Goal: Task Accomplishment & Management: Manage account settings

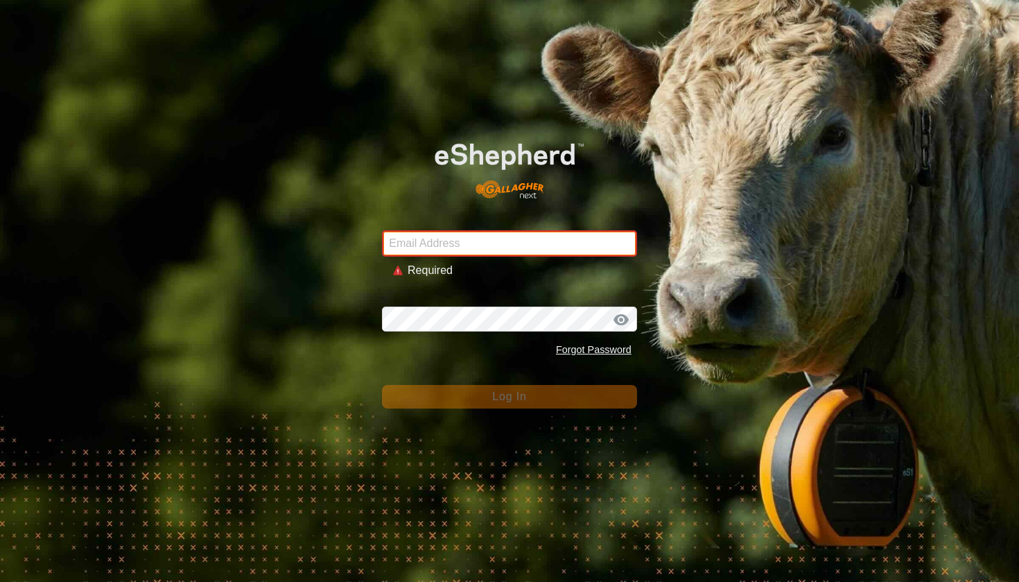
type input "[EMAIL_ADDRESS][DOMAIN_NAME]"
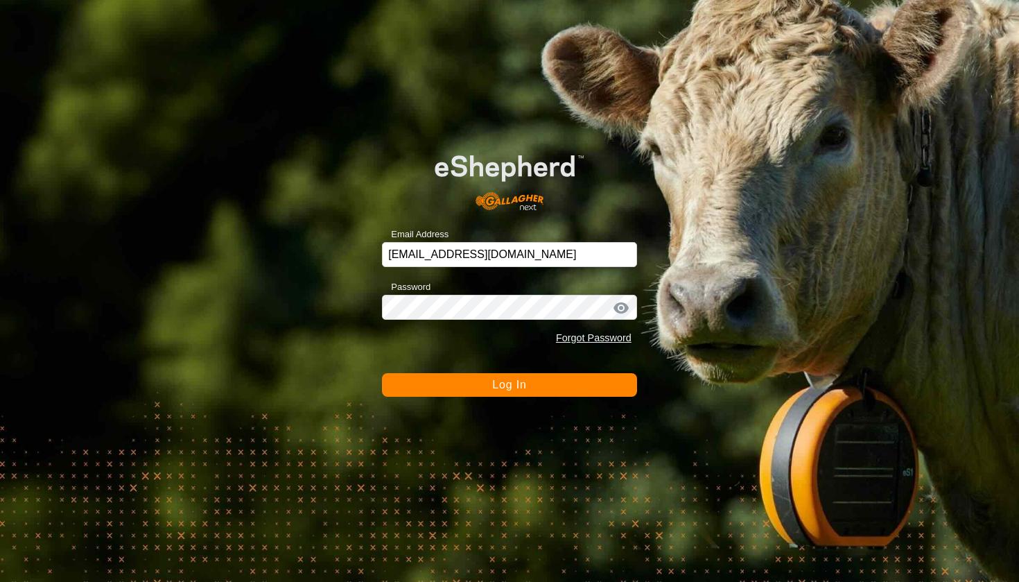
click at [481, 388] on button "Log In" at bounding box center [509, 385] width 255 height 24
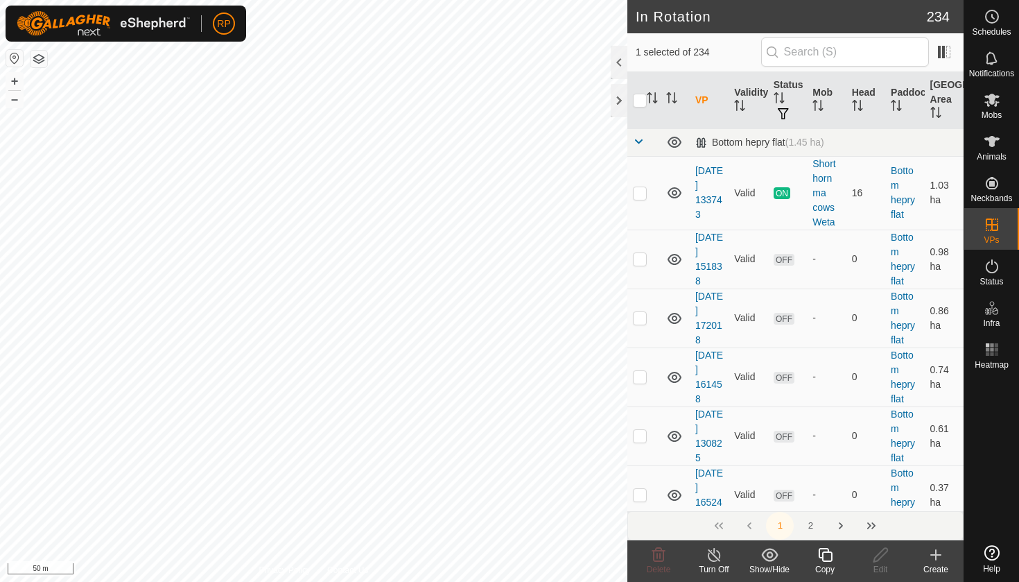
click at [829, 559] on icon at bounding box center [825, 554] width 17 height 17
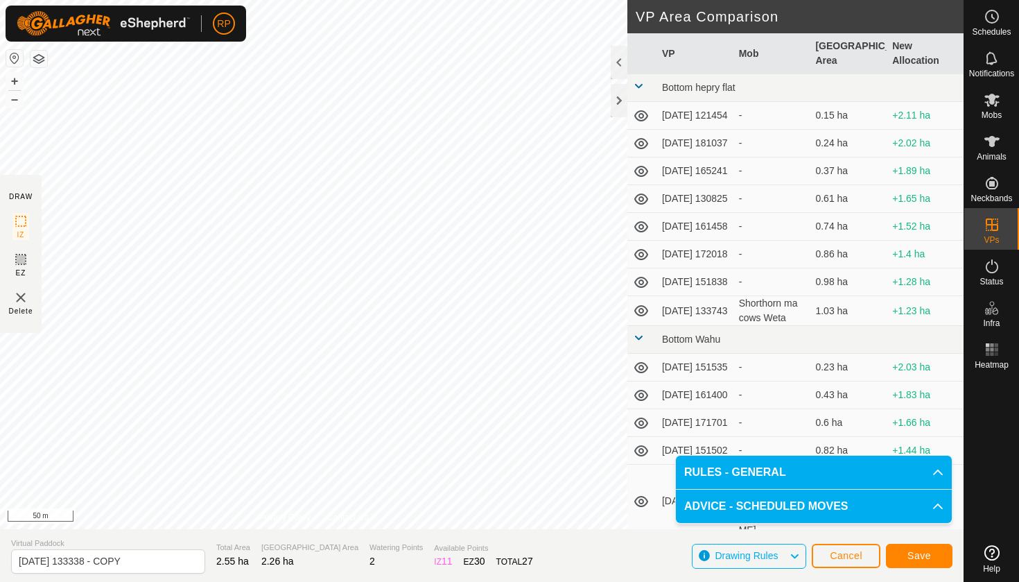
click at [930, 565] on button "Save" at bounding box center [919, 555] width 67 height 24
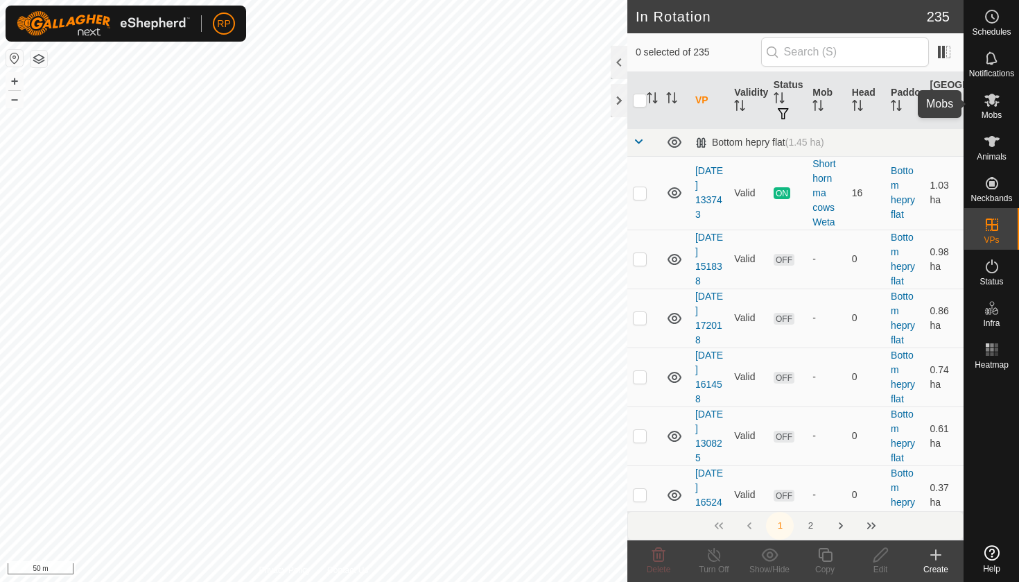
click at [994, 114] on span "Mobs" at bounding box center [992, 115] width 20 height 8
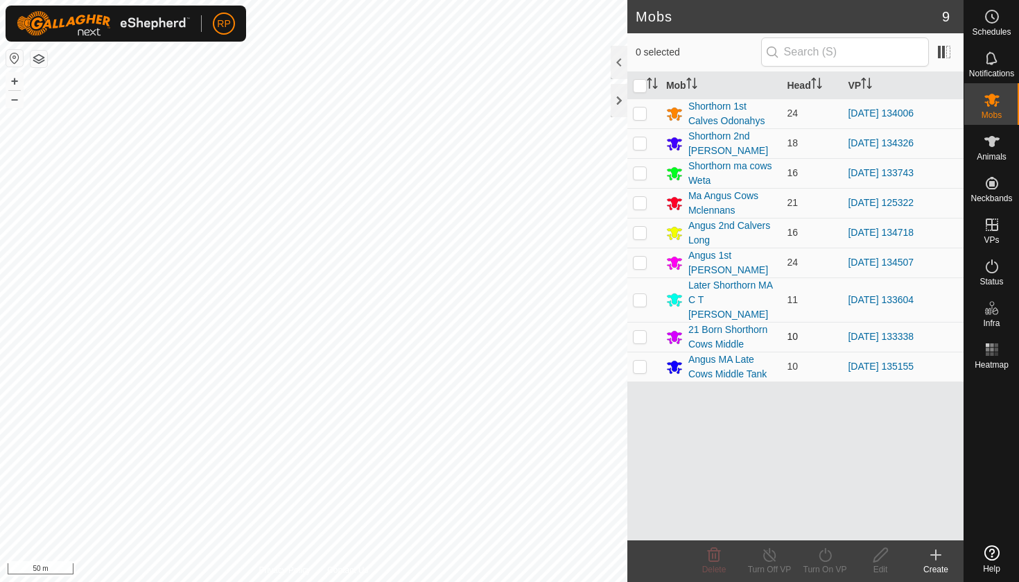
click at [638, 328] on td at bounding box center [643, 337] width 33 height 30
checkbox input "true"
click at [827, 548] on icon at bounding box center [825, 554] width 17 height 17
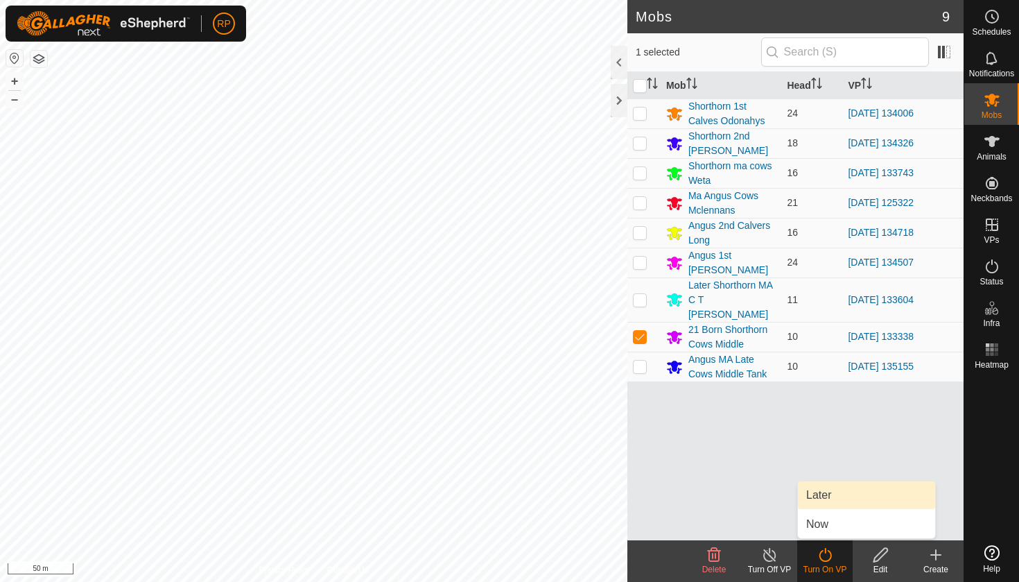
click at [815, 503] on link "Later" at bounding box center [866, 495] width 137 height 28
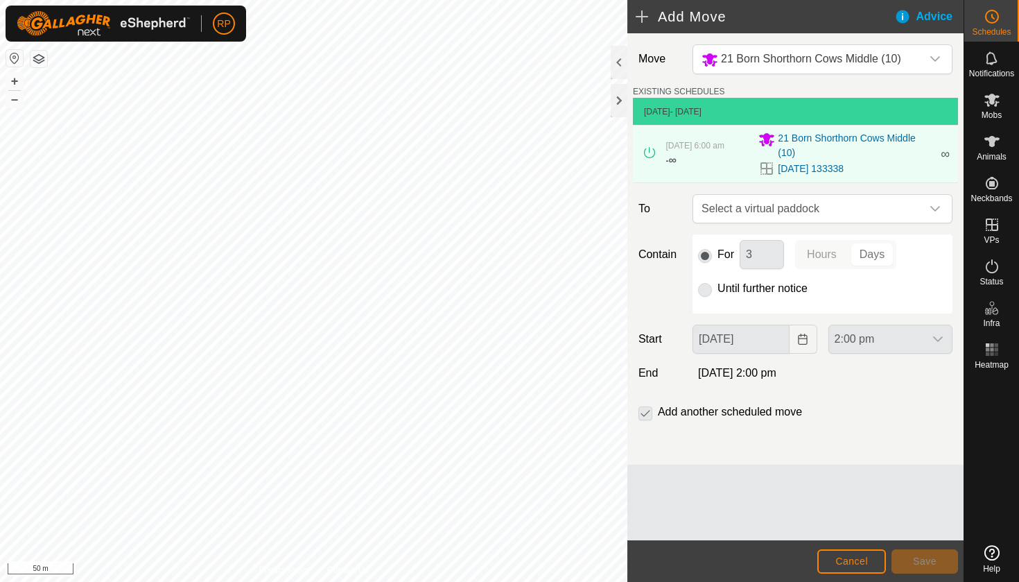
click at [705, 290] on p-radiobutton at bounding box center [705, 288] width 14 height 17
click at [718, 204] on span "Select a virtual paddock" at bounding box center [808, 209] width 225 height 28
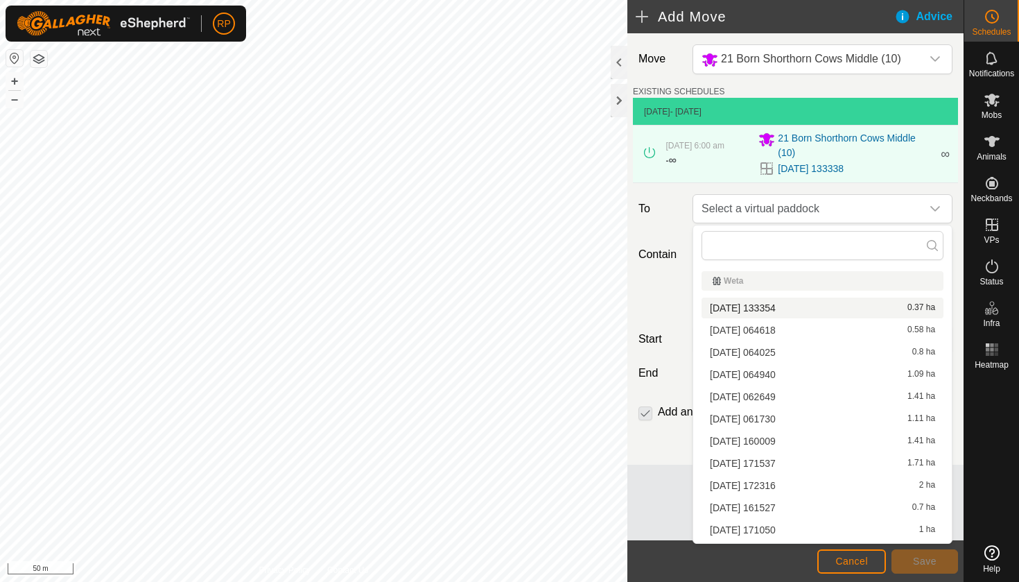
drag, startPoint x: 794, startPoint y: 339, endPoint x: 780, endPoint y: 308, distance: 34.4
click at [780, 308] on ul "Weta [DATE] 133354 0.37 ha [DATE] 064618 0.58 ha [DATE] 064025 0.8 ha [DATE] 06…" at bounding box center [822, 491] width 259 height 452
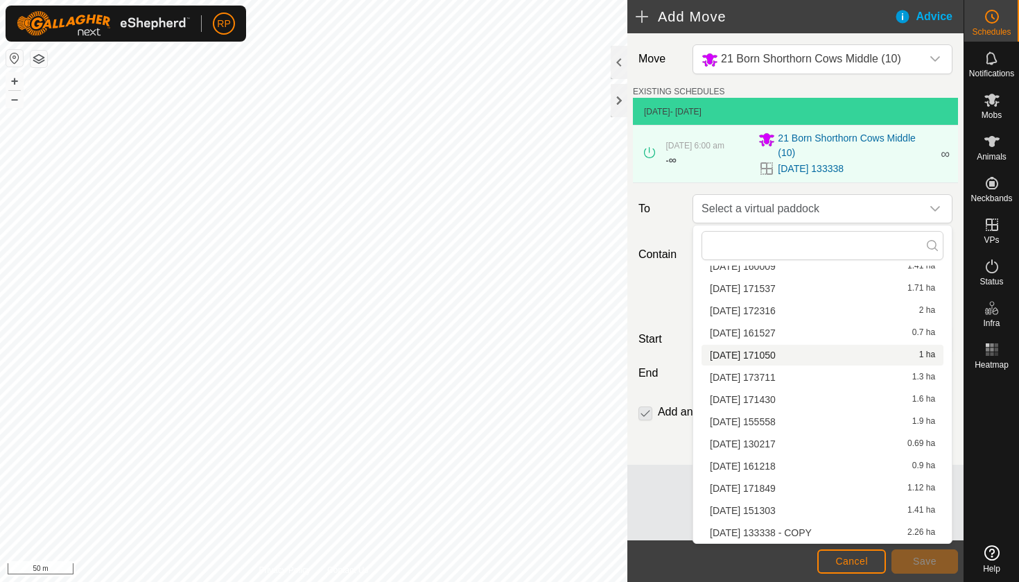
scroll to position [175, 0]
click at [809, 529] on li "[DATE] 133338 - COPY 2.26 ha" at bounding box center [822, 532] width 242 height 21
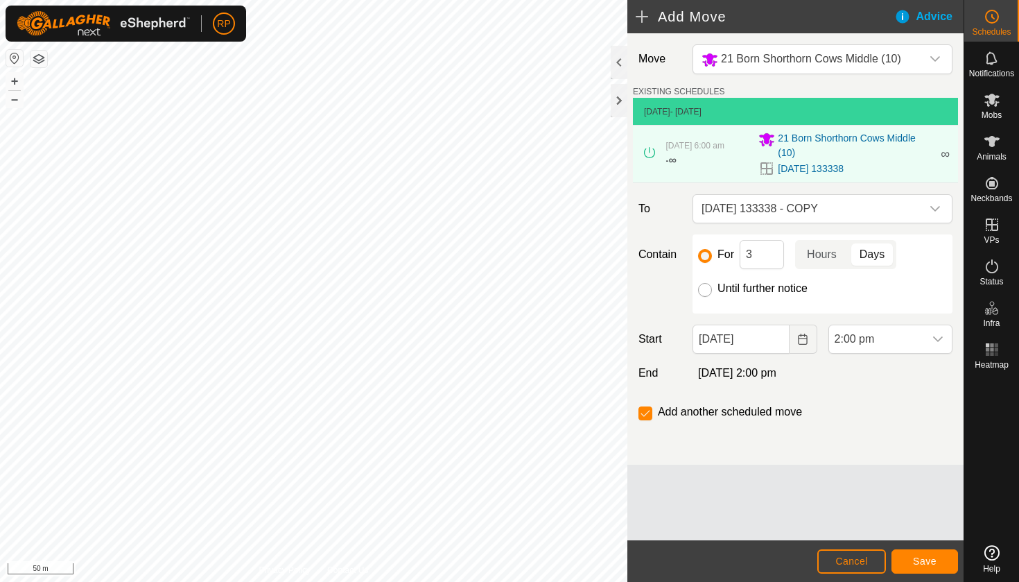
click at [706, 290] on input "Until further notice" at bounding box center [705, 290] width 14 height 14
radio input "true"
checkbox input "false"
click at [797, 339] on icon "Choose Date" at bounding box center [802, 338] width 11 height 11
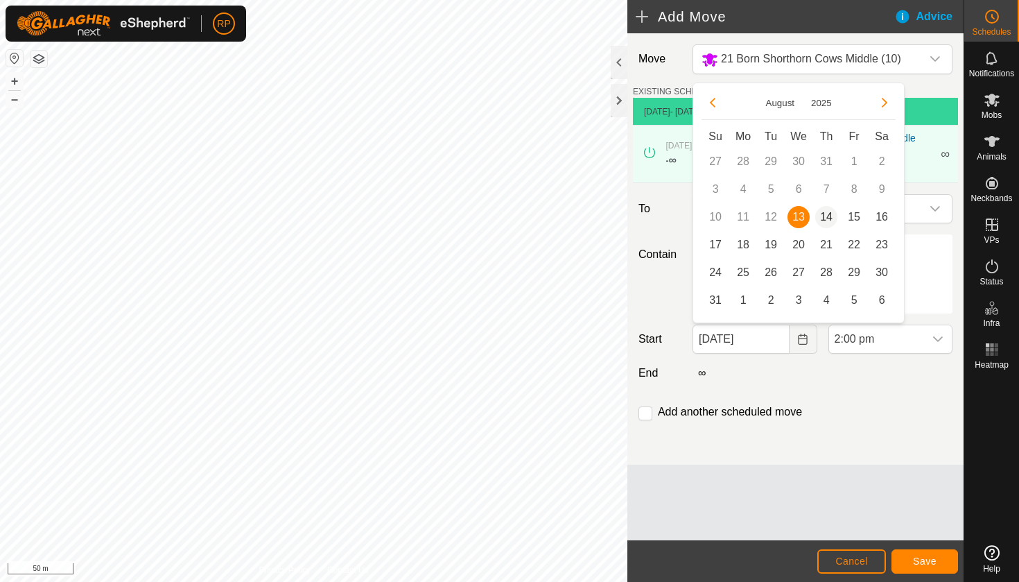
click at [828, 219] on span "14" at bounding box center [826, 217] width 22 height 22
type input "[DATE]"
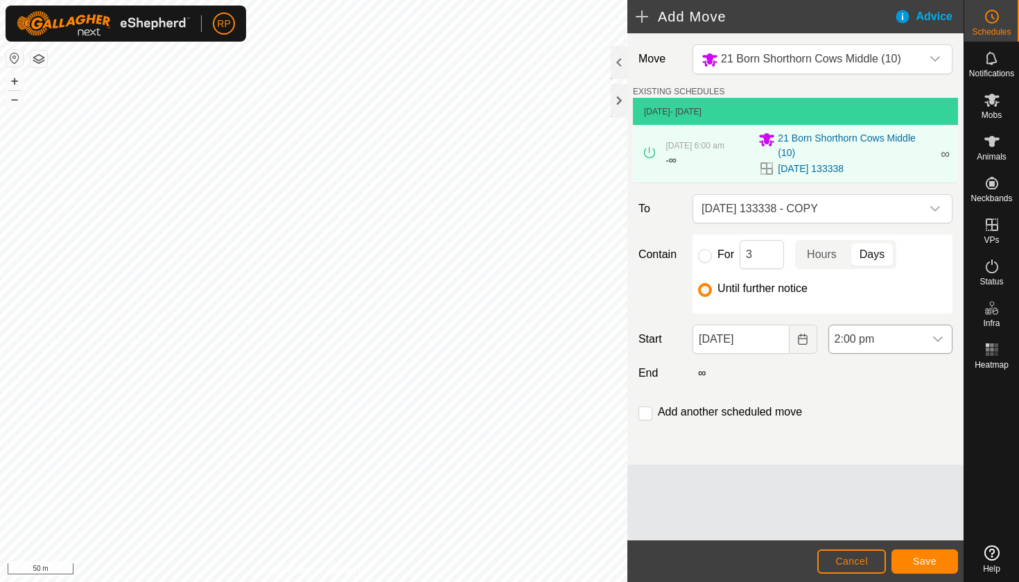
click at [936, 338] on icon "dropdown trigger" at bounding box center [937, 338] width 11 height 11
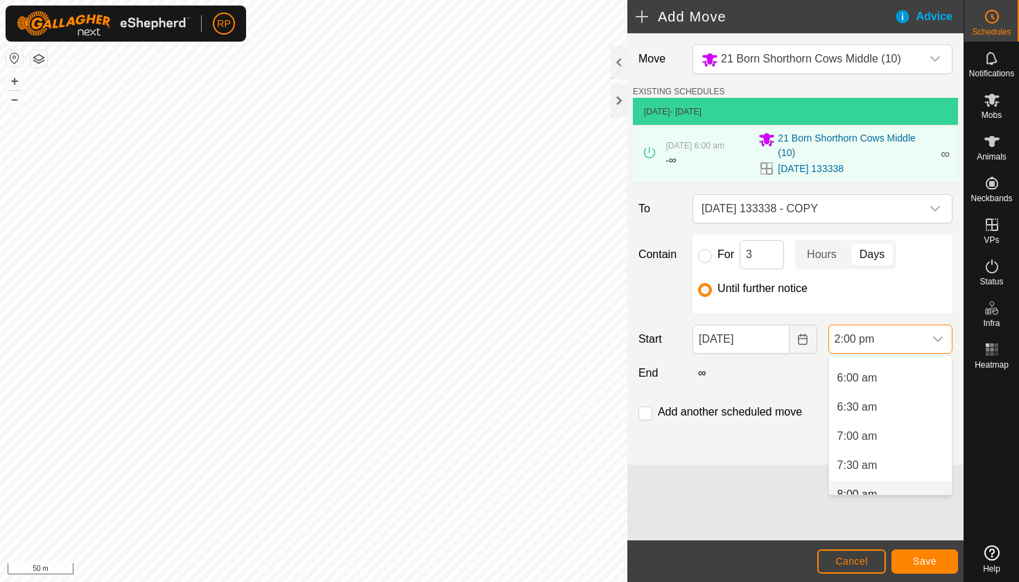
scroll to position [340, 0]
click at [892, 379] on li "6:00 am" at bounding box center [890, 379] width 123 height 28
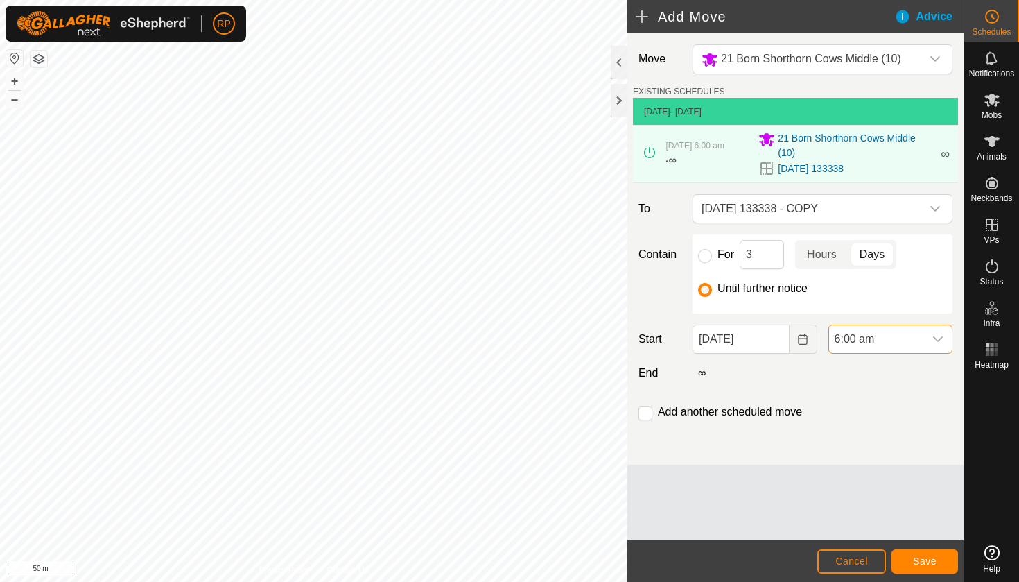
scroll to position [704, 0]
click at [928, 559] on span "Save" at bounding box center [925, 560] width 24 height 11
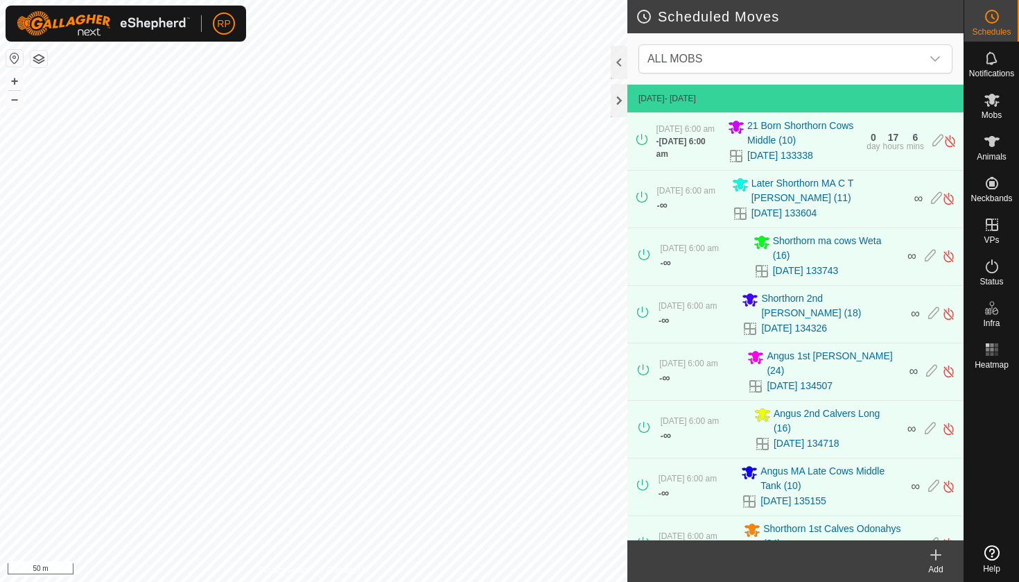
click at [659, 410] on div "Scheduled Moves ALL MOBS [DATE] - [DATE] [DATE] 6:00 am - [DATE] 6:00 am 21 Bor…" at bounding box center [481, 291] width 963 height 582
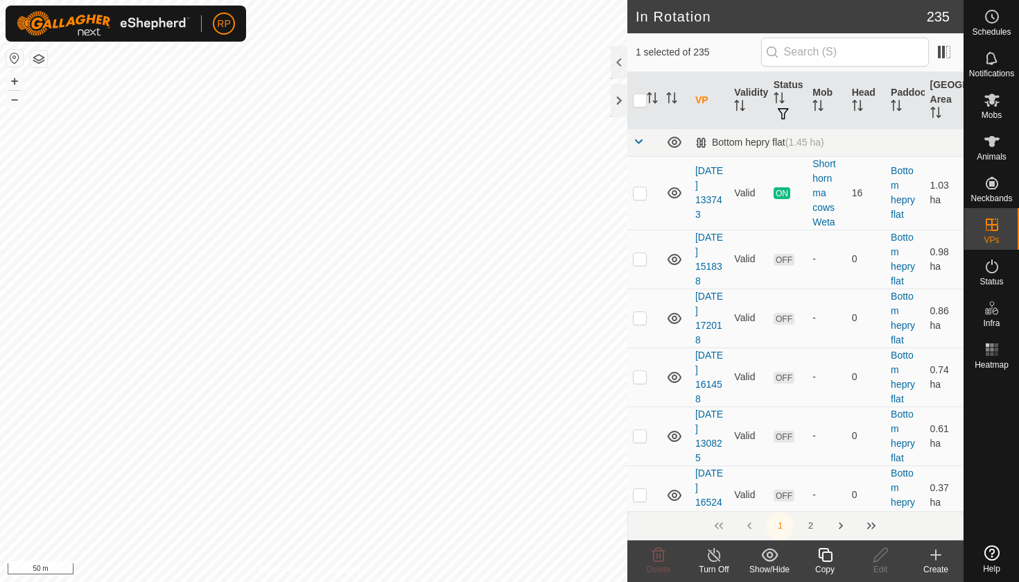
click at [817, 555] on icon at bounding box center [825, 554] width 17 height 17
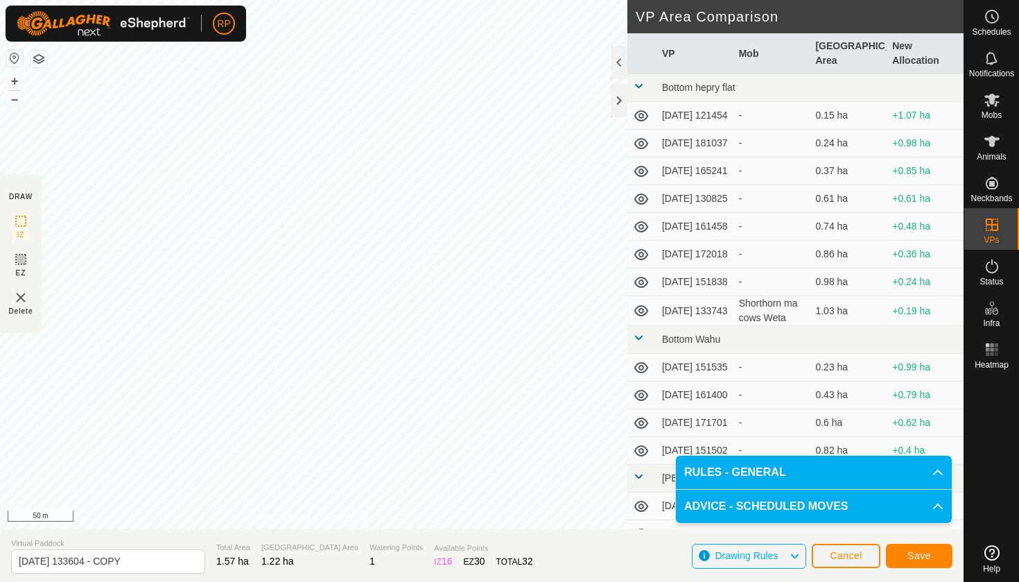
click at [912, 554] on span "Save" at bounding box center [919, 555] width 24 height 11
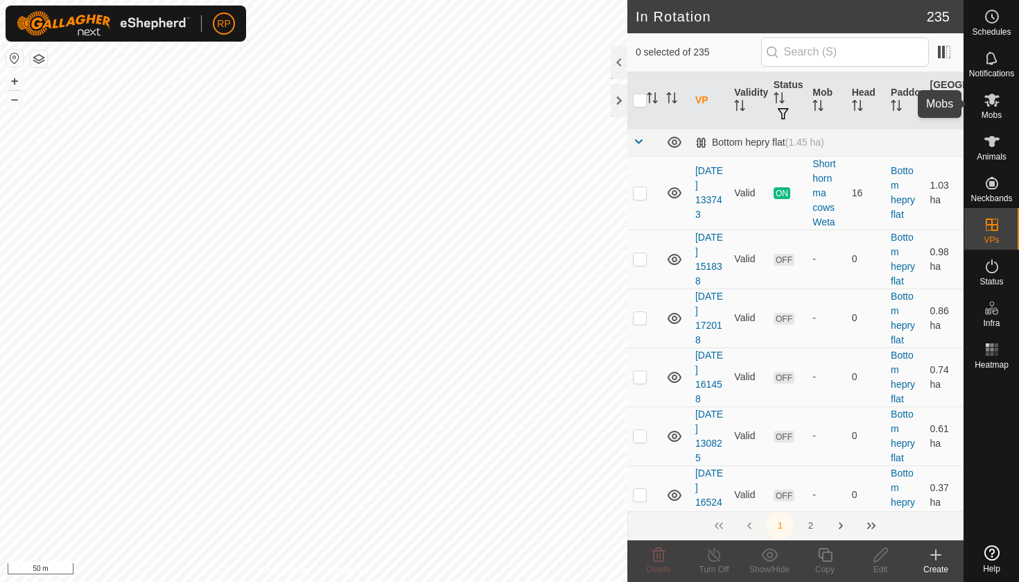
click at [1002, 116] on div "Mobs" at bounding box center [991, 104] width 55 height 42
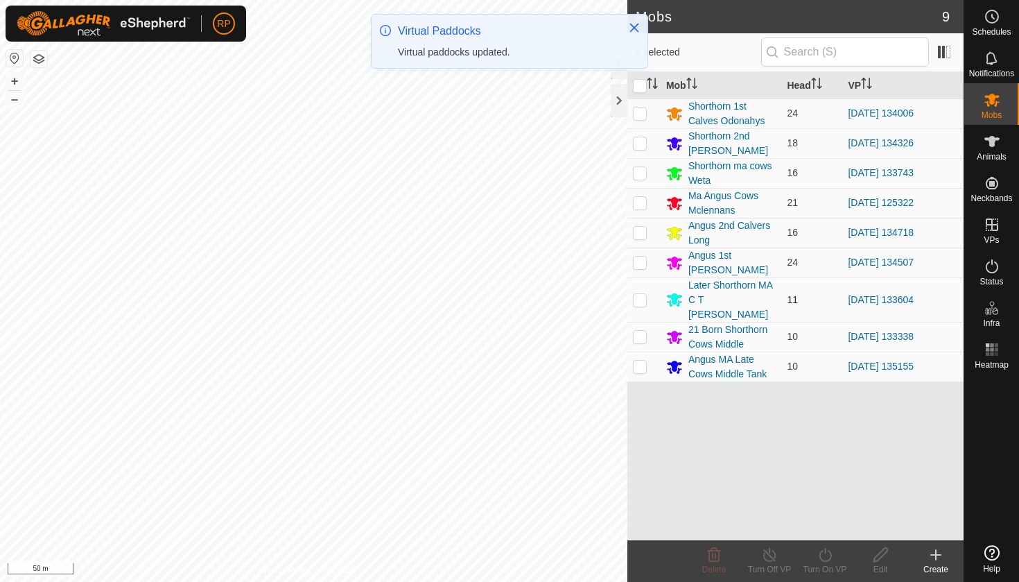
click at [638, 295] on p-checkbox at bounding box center [640, 299] width 14 height 11
checkbox input "true"
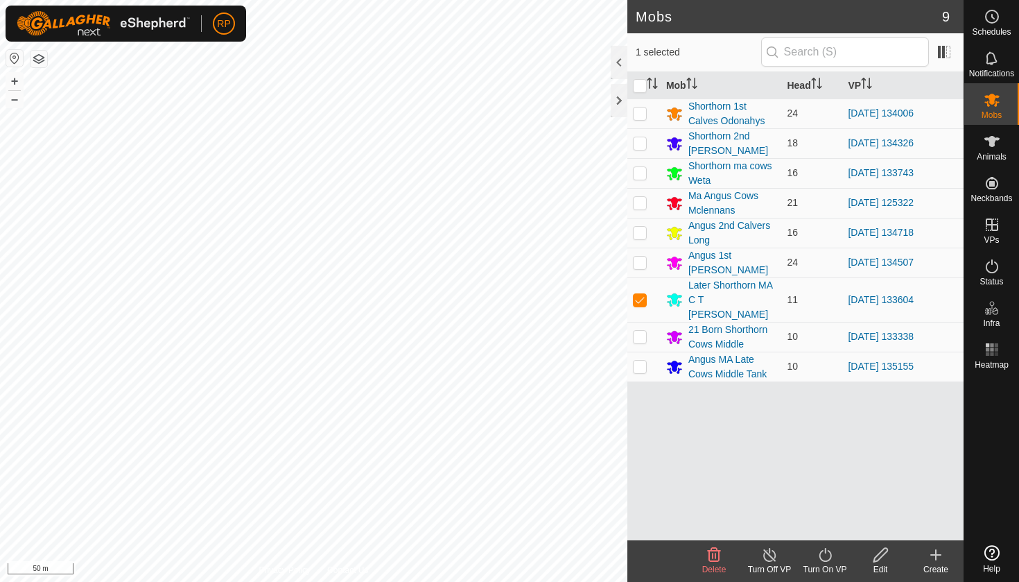
click at [825, 553] on icon at bounding box center [825, 554] width 17 height 17
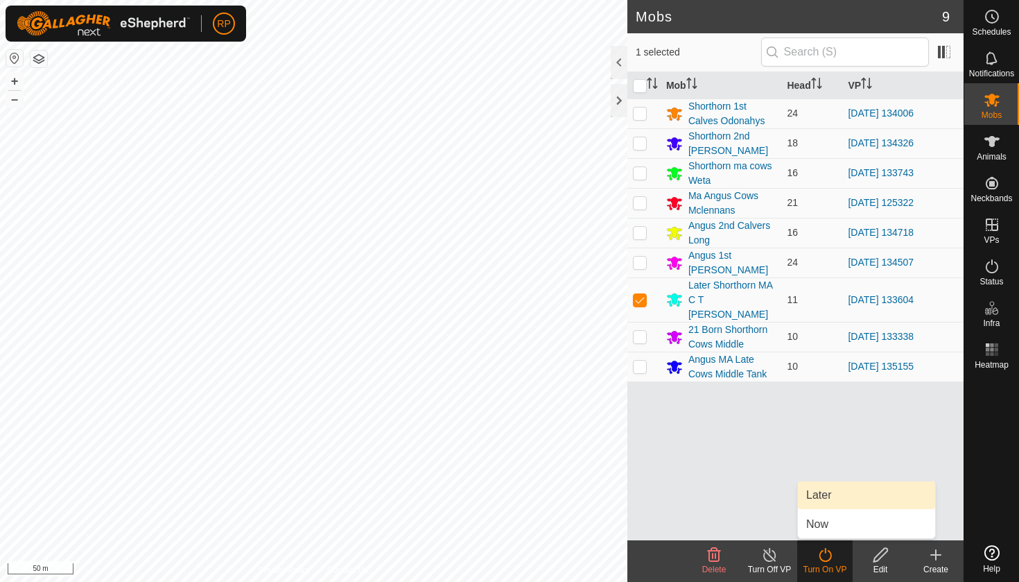
click at [816, 503] on link "Later" at bounding box center [866, 495] width 137 height 28
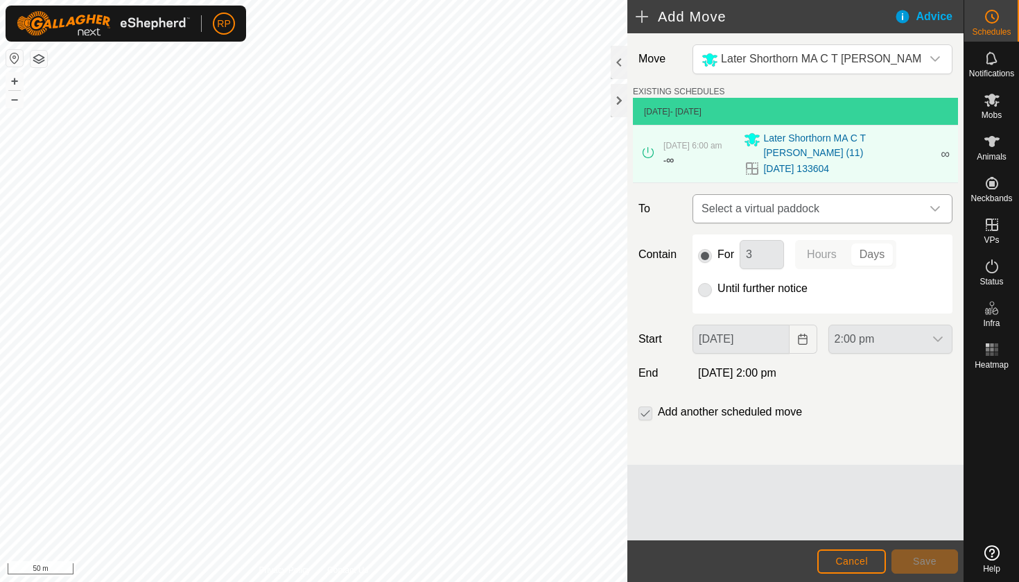
click at [790, 209] on span "Select a virtual paddock" at bounding box center [808, 209] width 225 height 28
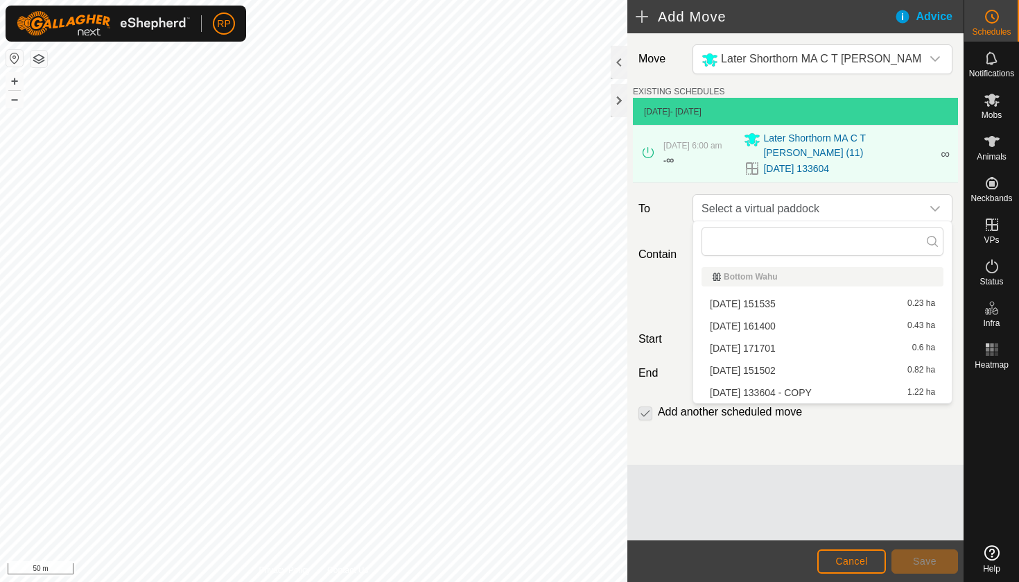
click at [816, 396] on li "[DATE] 133604 - COPY 1.22 ha" at bounding box center [822, 392] width 242 height 21
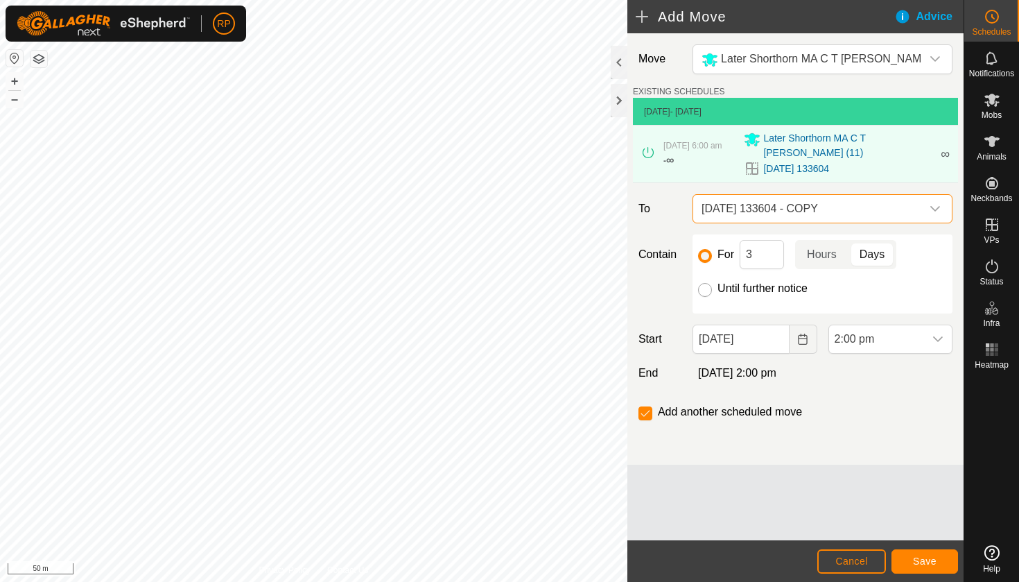
click at [707, 285] on input "Until further notice" at bounding box center [705, 290] width 14 height 14
radio input "true"
checkbox input "false"
click at [707, 285] on input "Until further notice" at bounding box center [705, 290] width 14 height 14
click at [801, 333] on icon "Choose Date" at bounding box center [802, 338] width 11 height 11
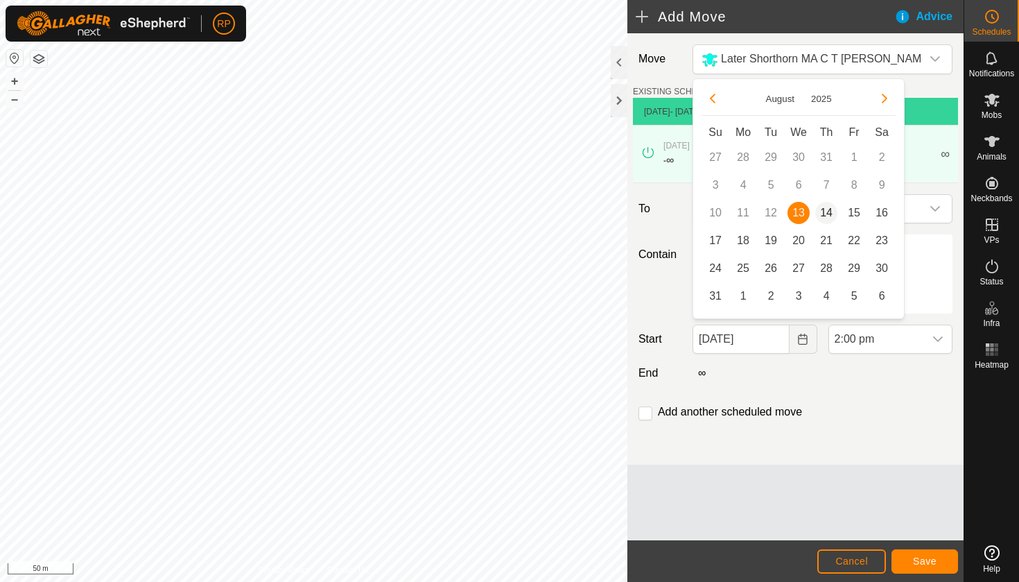
click at [829, 210] on span "14" at bounding box center [826, 213] width 22 height 22
type input "[DATE]"
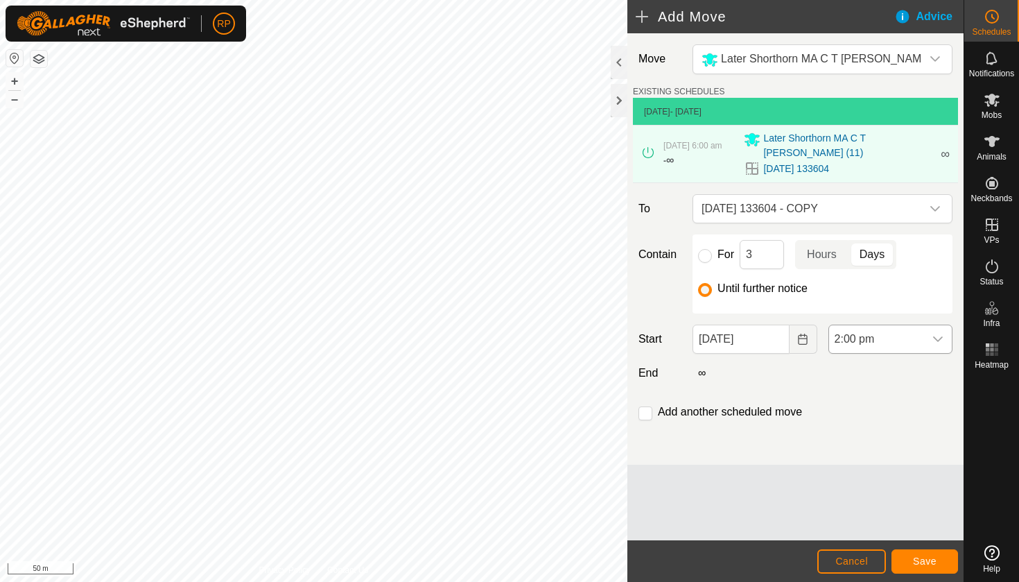
click at [936, 338] on icon "dropdown trigger" at bounding box center [937, 338] width 11 height 11
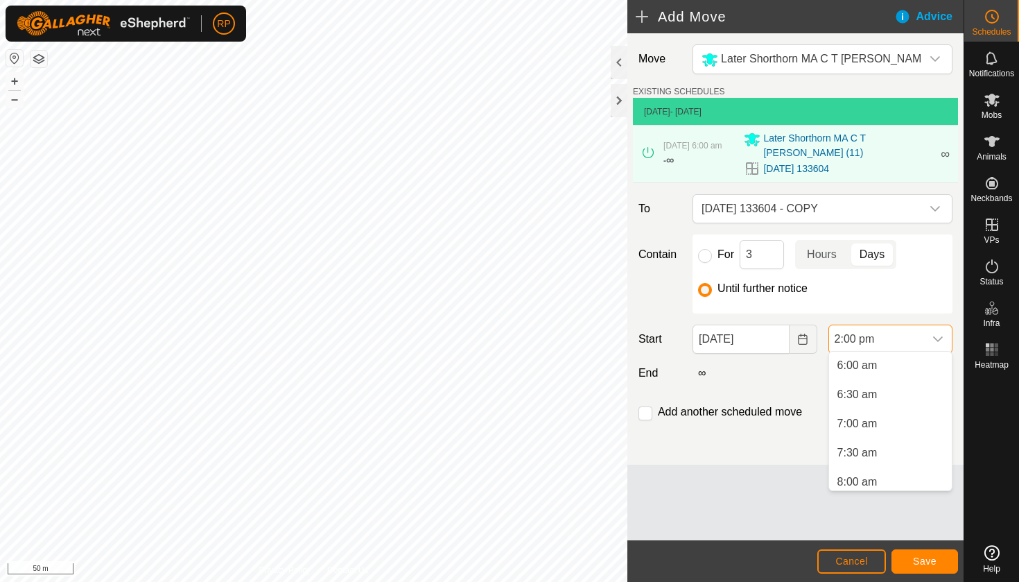
scroll to position [348, 0]
click at [891, 364] on li "6:00 am" at bounding box center [890, 367] width 123 height 28
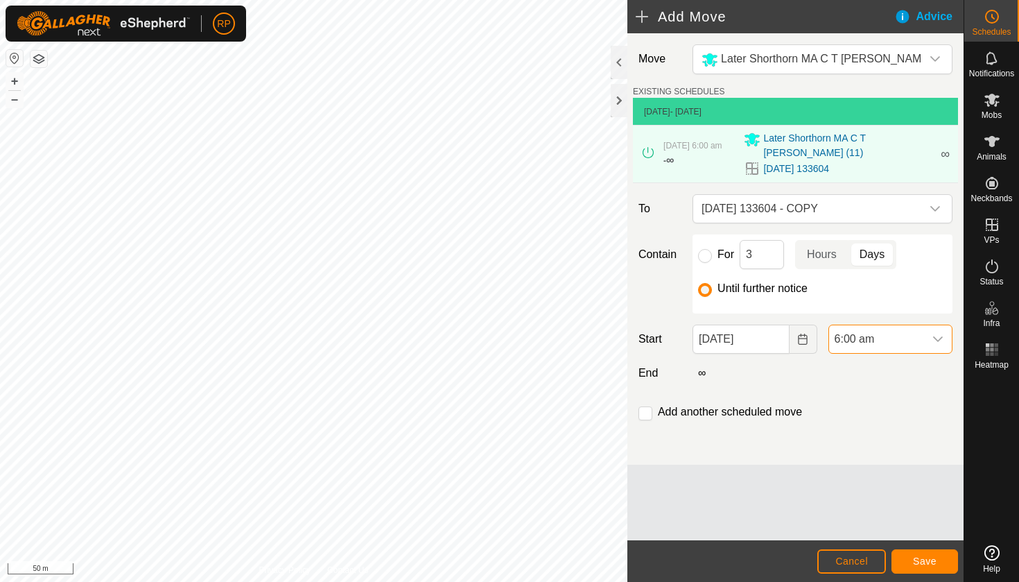
scroll to position [704, 0]
click at [916, 559] on span "Save" at bounding box center [925, 560] width 24 height 11
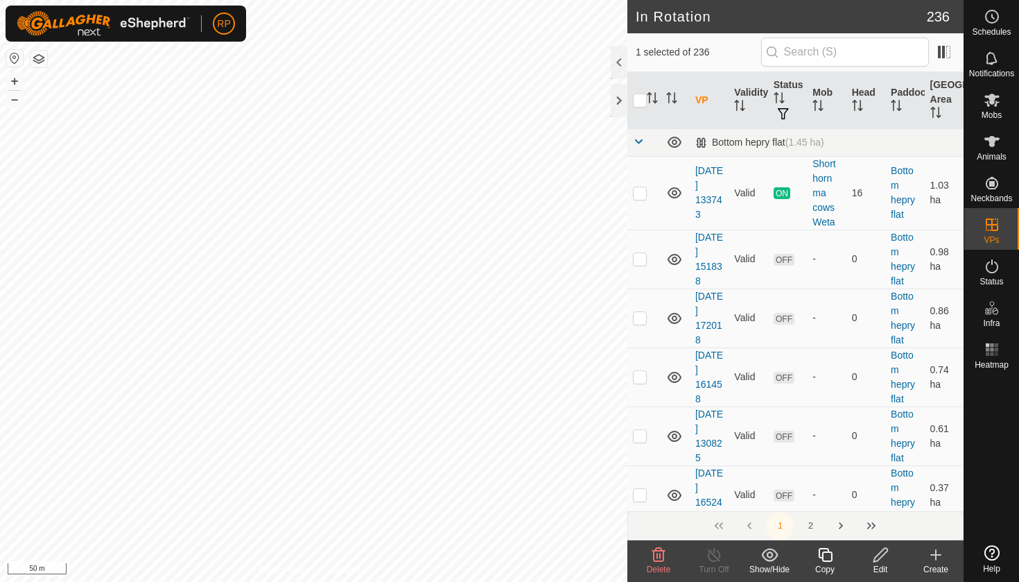
checkbox input "true"
checkbox input "false"
click at [821, 555] on icon at bounding box center [825, 554] width 17 height 17
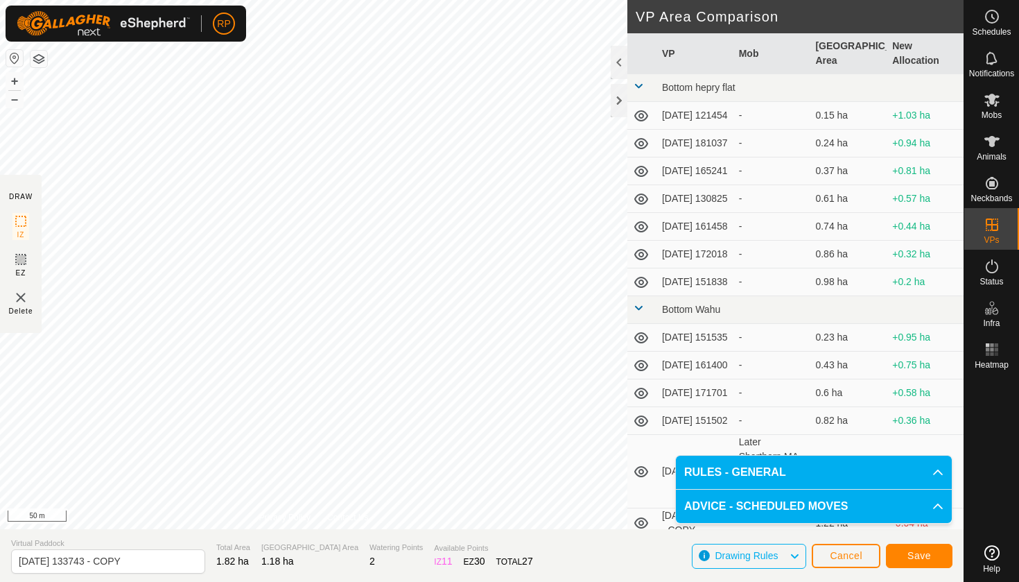
click at [898, 556] on button "Save" at bounding box center [919, 555] width 67 height 24
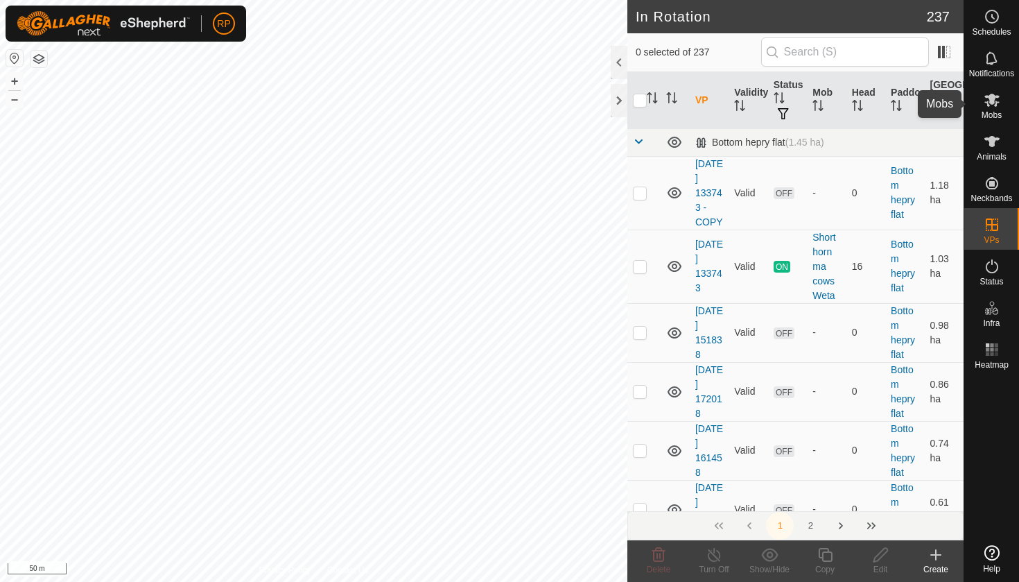
click at [995, 107] on icon at bounding box center [992, 99] width 17 height 17
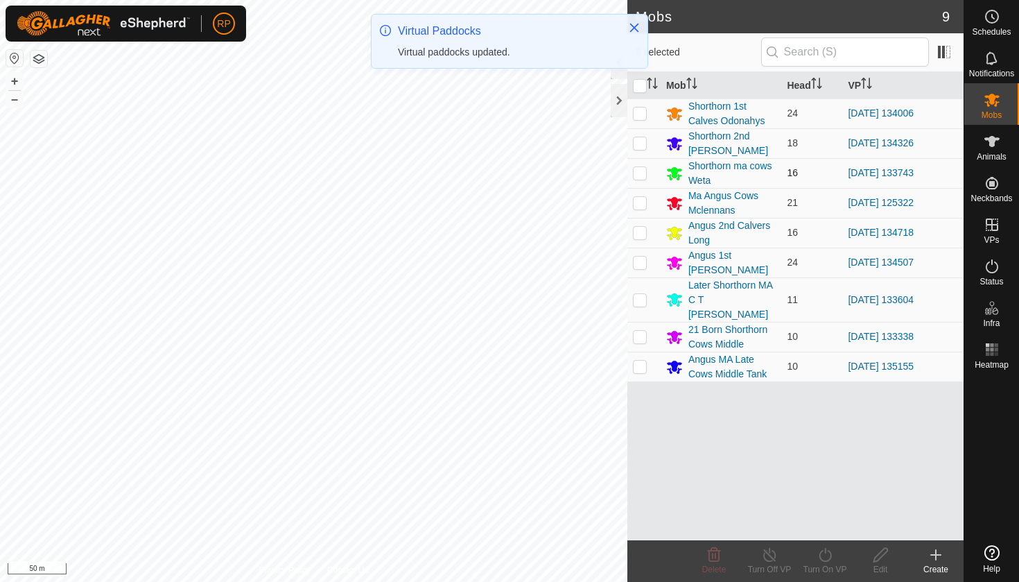
click at [638, 175] on p-checkbox at bounding box center [640, 172] width 14 height 11
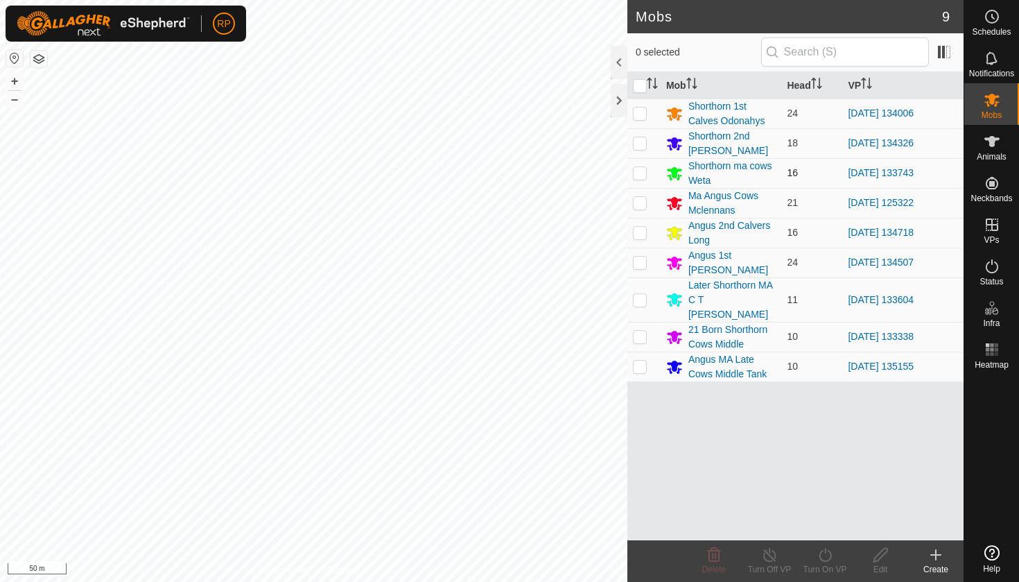
click at [638, 175] on p-checkbox at bounding box center [640, 172] width 14 height 11
checkbox input "true"
click at [829, 561] on icon at bounding box center [825, 554] width 17 height 17
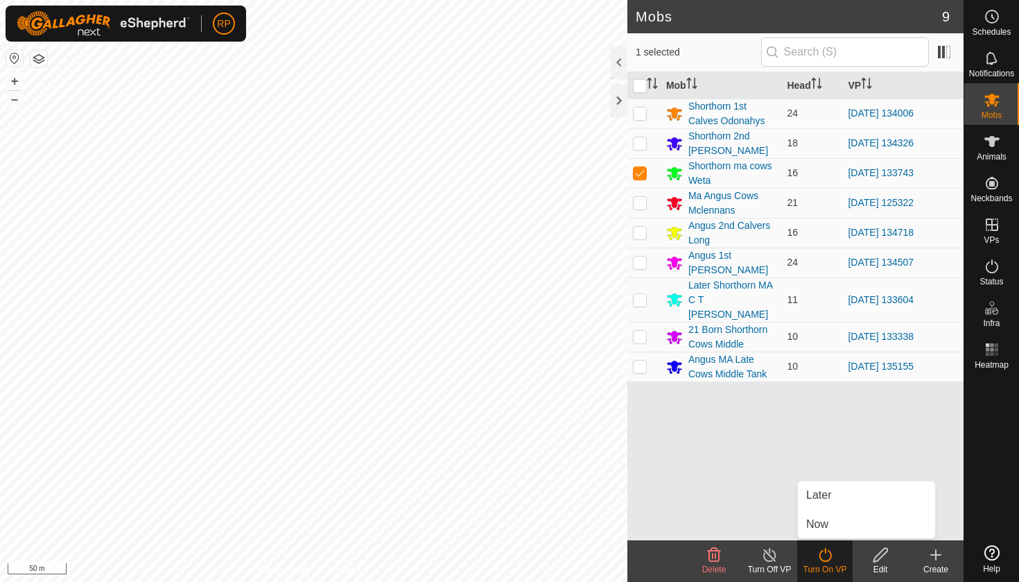
click at [819, 509] on ul "Later Now" at bounding box center [866, 509] width 137 height 57
click at [816, 496] on link "Later" at bounding box center [866, 495] width 137 height 28
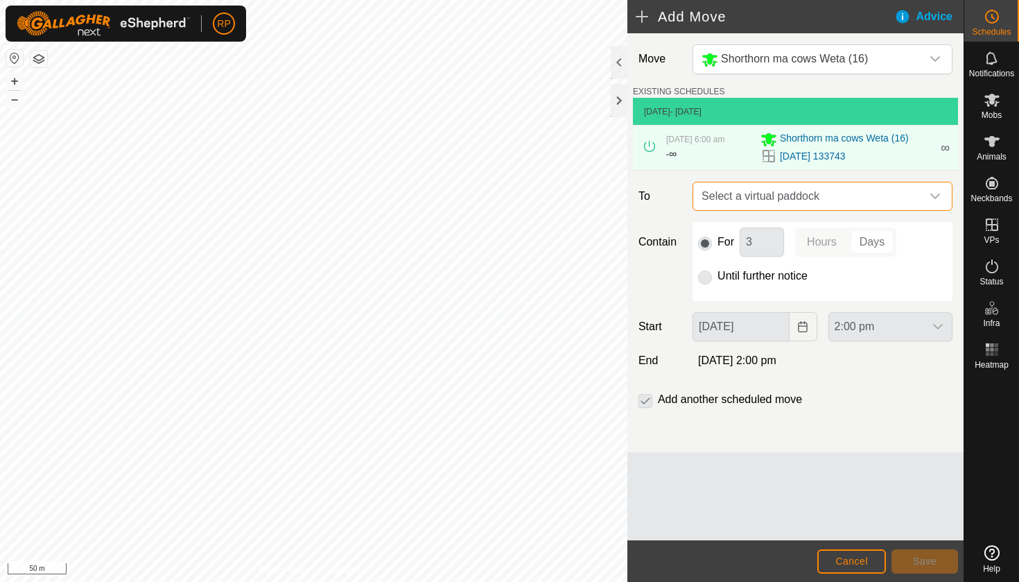
click at [747, 198] on span "Select a virtual paddock" at bounding box center [808, 196] width 225 height 28
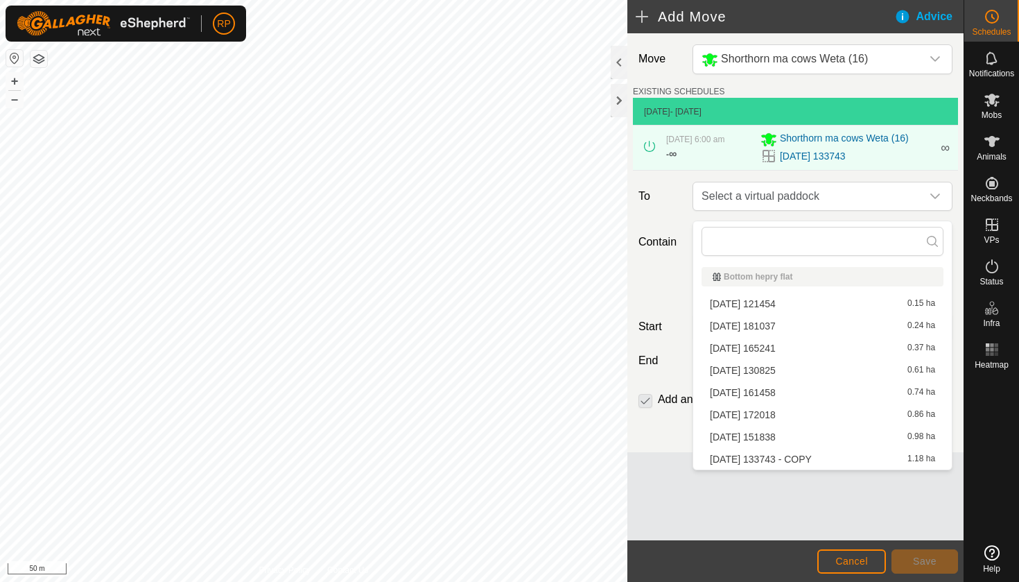
click at [826, 460] on li "[DATE] 133743 - COPY 1.18 ha" at bounding box center [822, 458] width 242 height 21
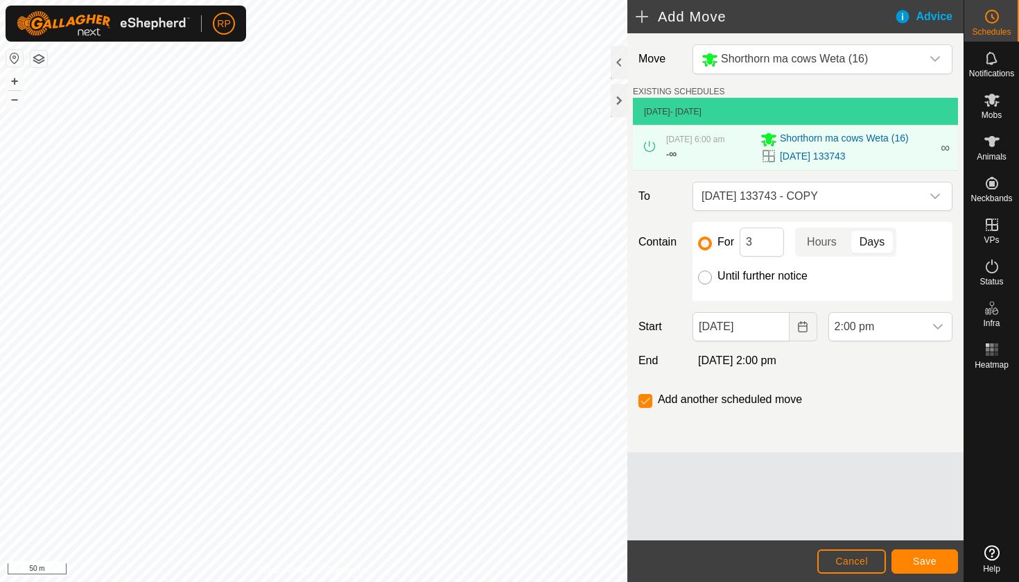
click at [704, 284] on input "Until further notice" at bounding box center [705, 277] width 14 height 14
radio input "true"
checkbox input "false"
click at [801, 332] on icon "Choose Date" at bounding box center [802, 326] width 11 height 11
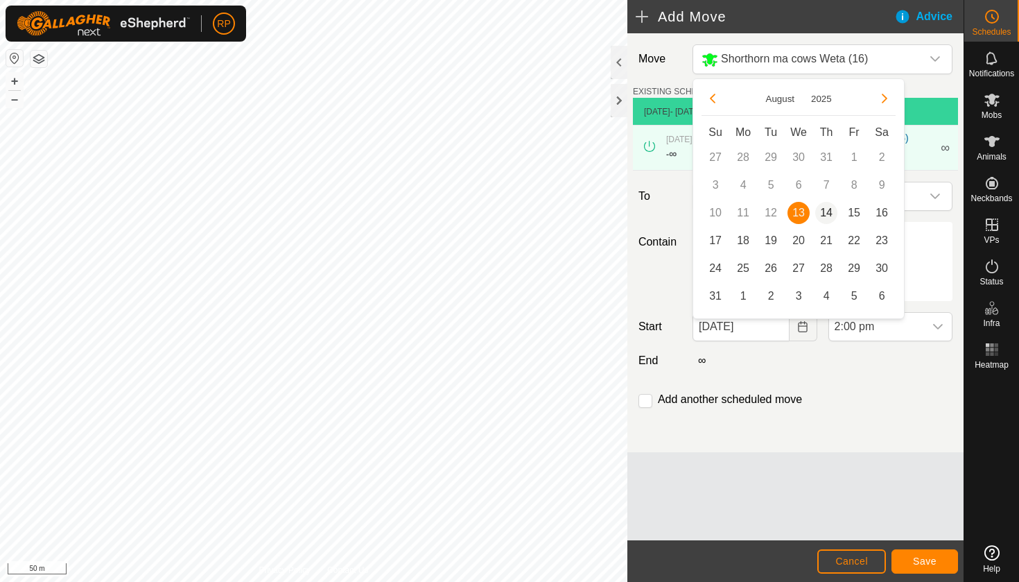
click at [828, 204] on span "14" at bounding box center [826, 213] width 22 height 22
type input "[DATE]"
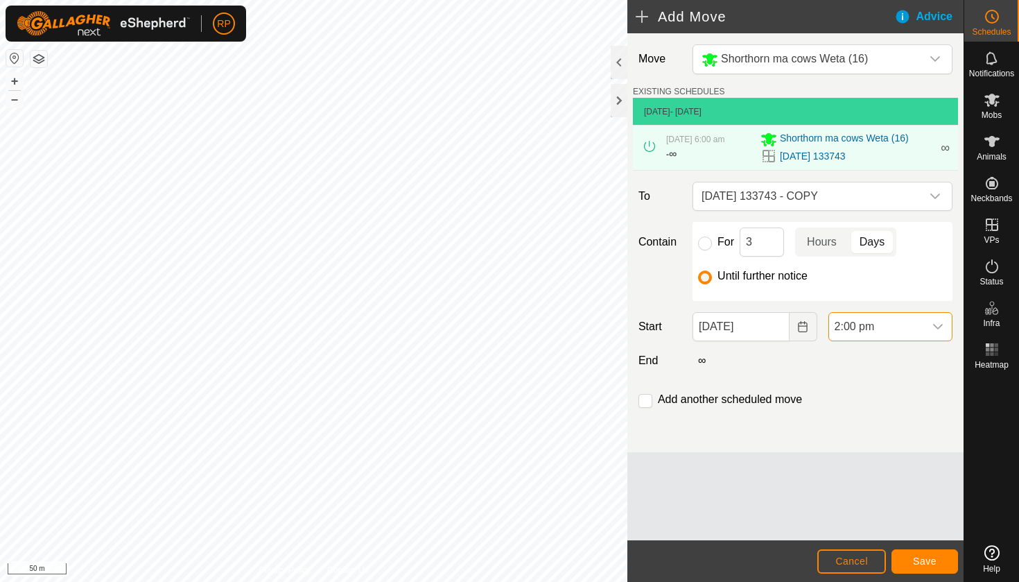
click at [886, 333] on span "2:00 pm" at bounding box center [876, 327] width 95 height 28
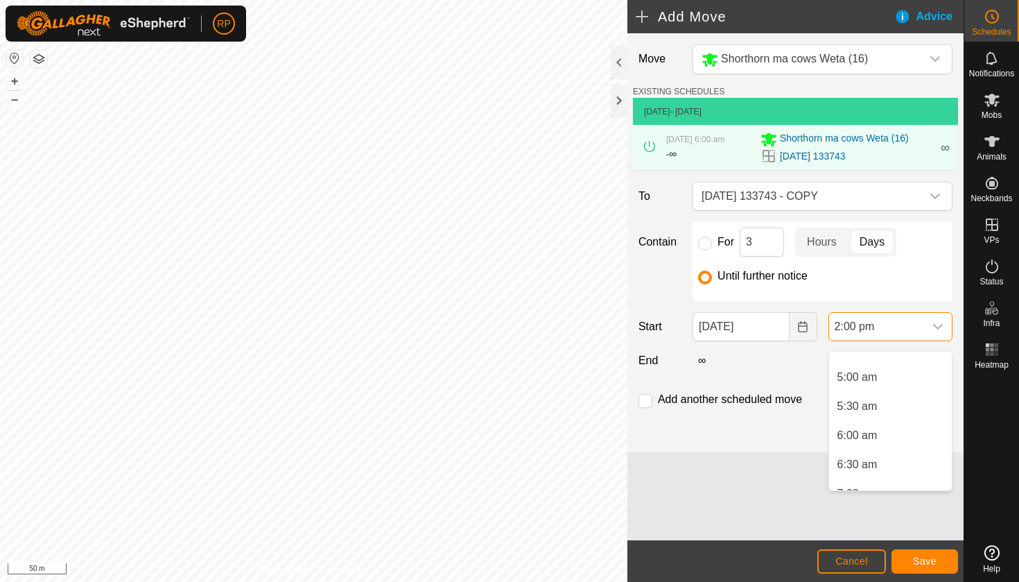
scroll to position [281, 0]
click at [859, 433] on li "6:00 am" at bounding box center [890, 433] width 123 height 28
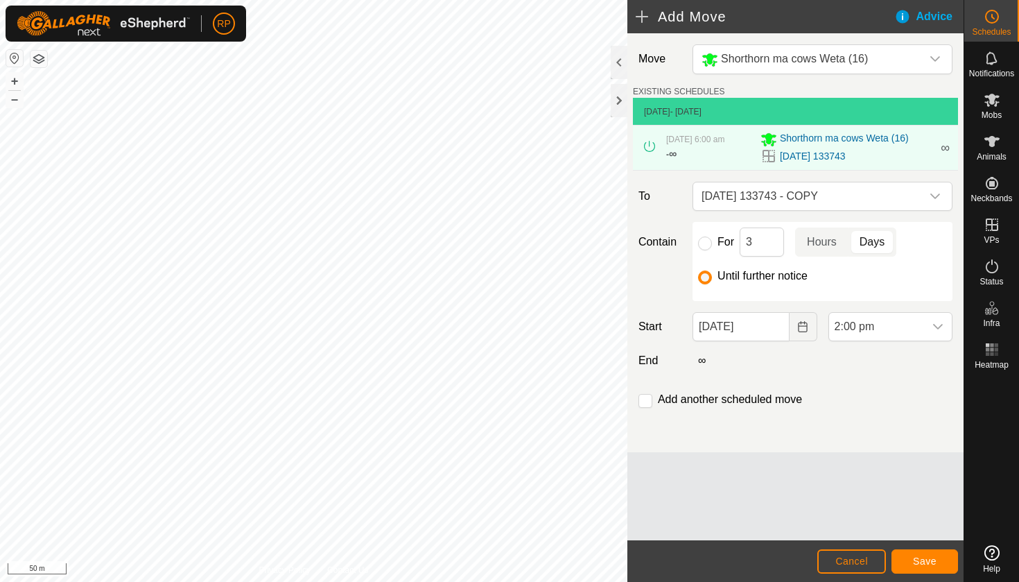
scroll to position [704, 0]
click at [916, 560] on span "Save" at bounding box center [925, 560] width 24 height 11
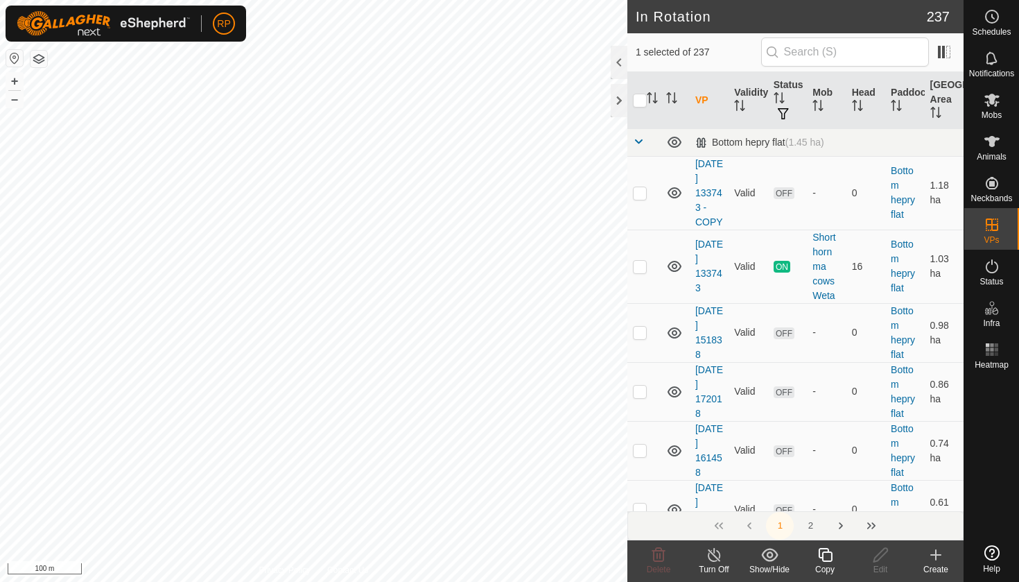
click at [828, 564] on div "Copy" at bounding box center [824, 569] width 55 height 12
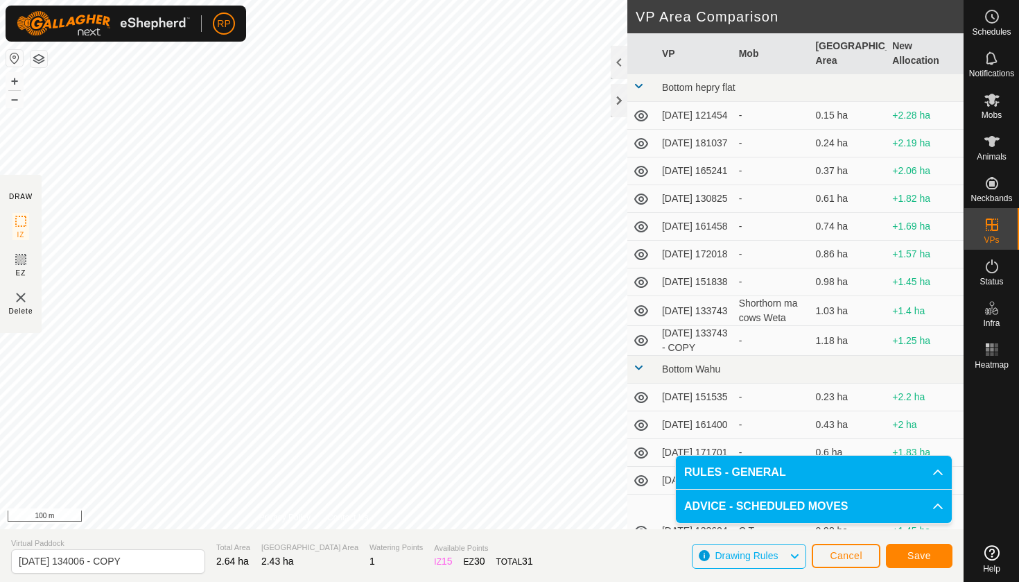
click at [911, 559] on span "Save" at bounding box center [919, 555] width 24 height 11
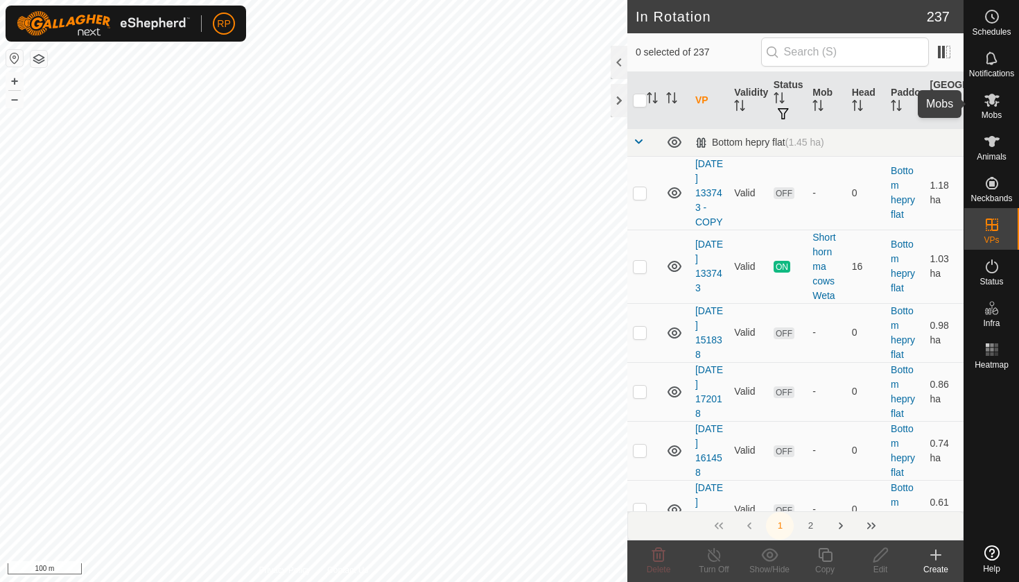
click at [991, 103] on icon at bounding box center [991, 100] width 15 height 13
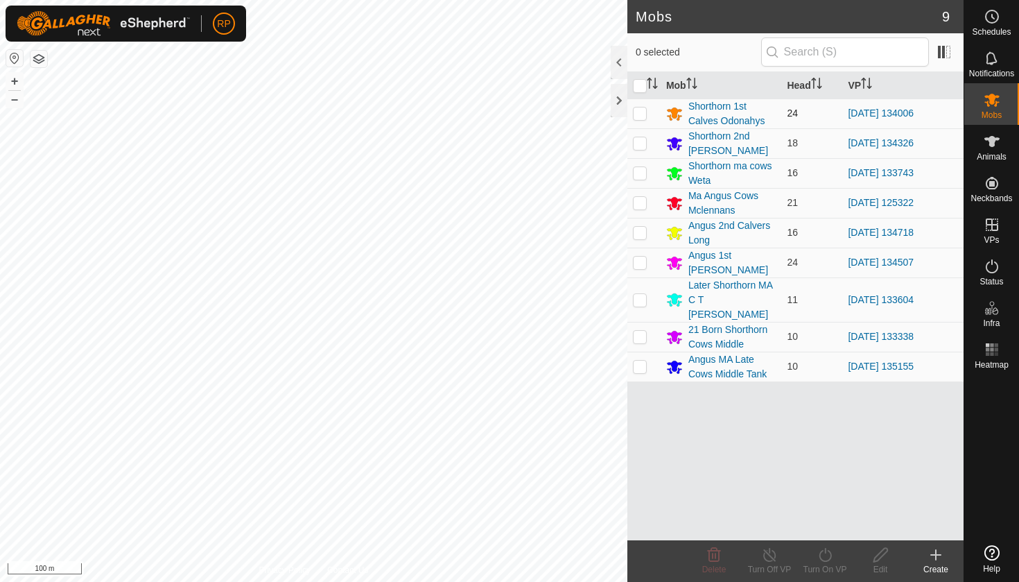
click at [633, 114] on p-checkbox at bounding box center [640, 112] width 14 height 11
checkbox input "true"
click at [825, 556] on icon at bounding box center [825, 554] width 17 height 17
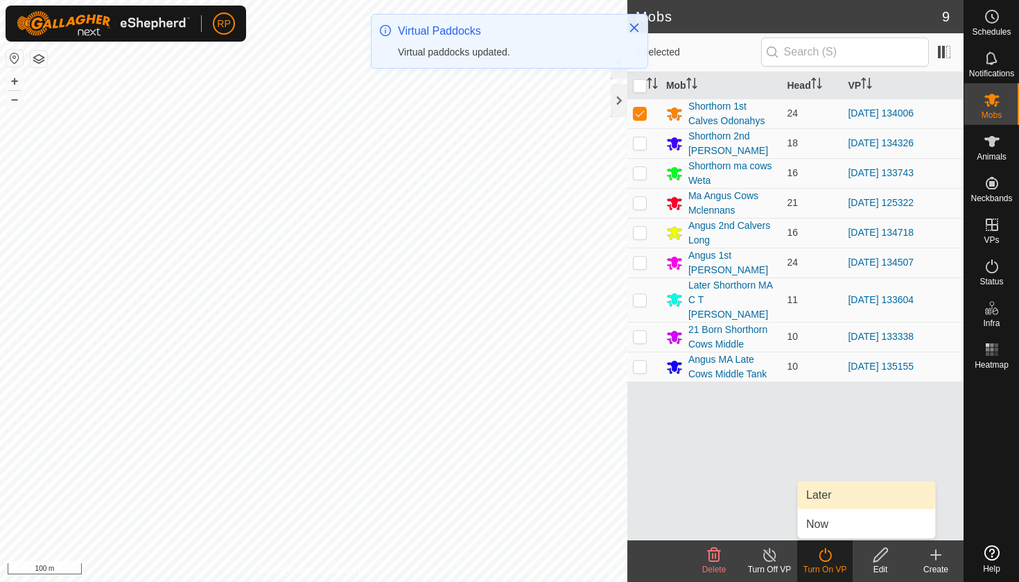
click at [817, 498] on link "Later" at bounding box center [866, 495] width 137 height 28
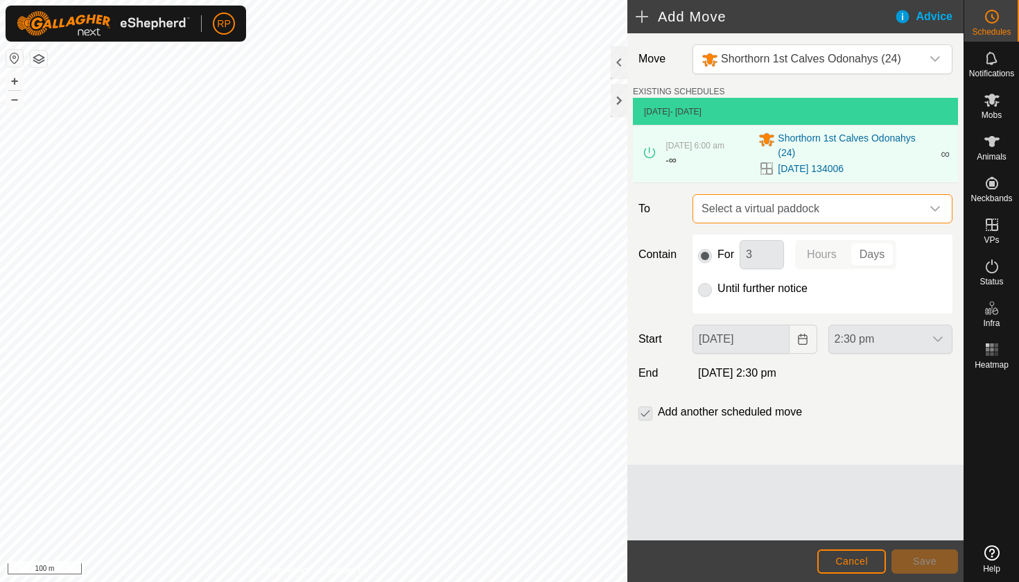
click at [756, 207] on span "Select a virtual paddock" at bounding box center [808, 209] width 225 height 28
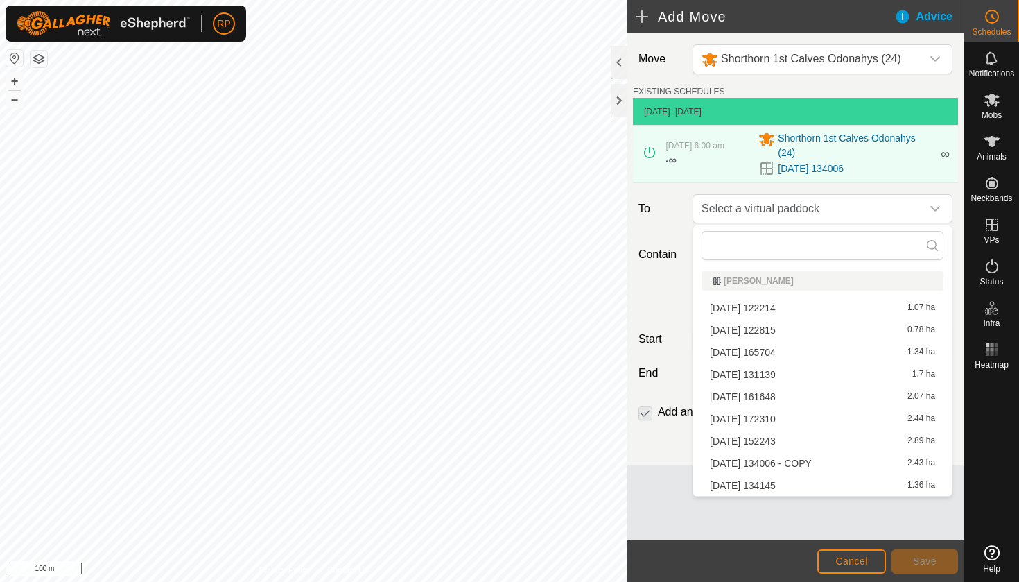
click at [755, 466] on li "[DATE] 134006 - COPY 2.43 ha" at bounding box center [822, 463] width 242 height 21
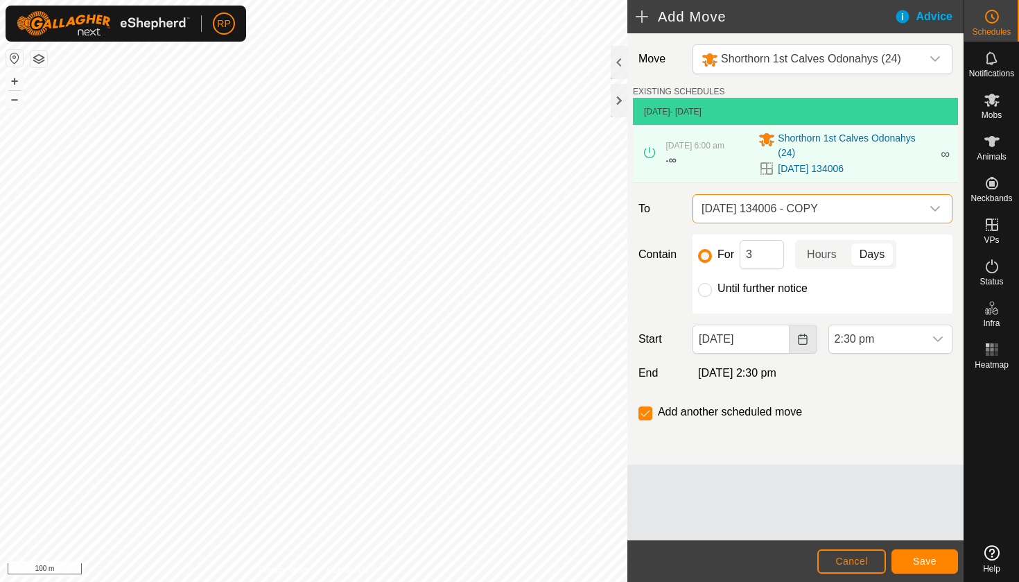
click at [805, 345] on button "Choose Date" at bounding box center [804, 338] width 28 height 29
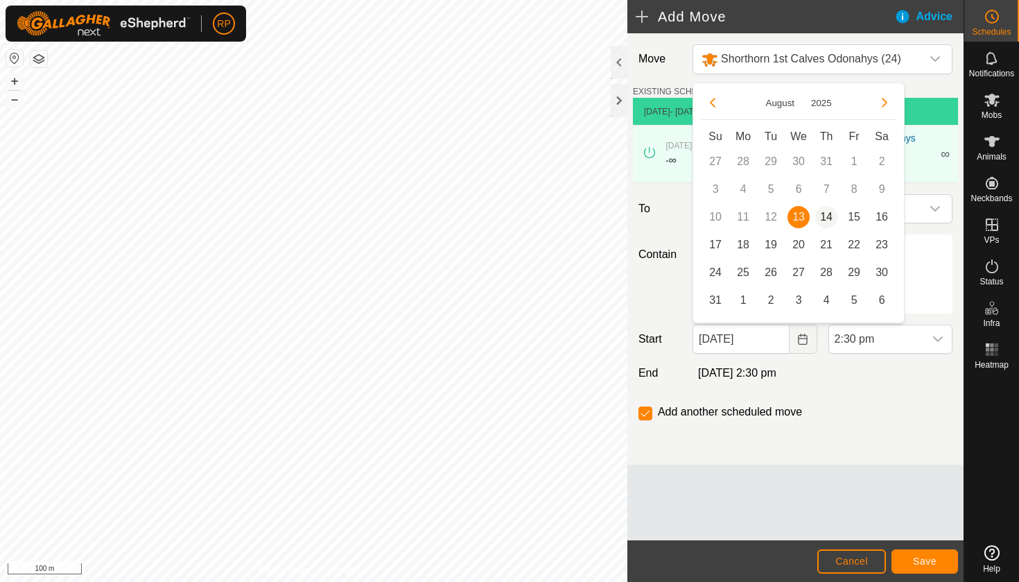
click at [828, 218] on span "14" at bounding box center [826, 217] width 22 height 22
type input "[DATE]"
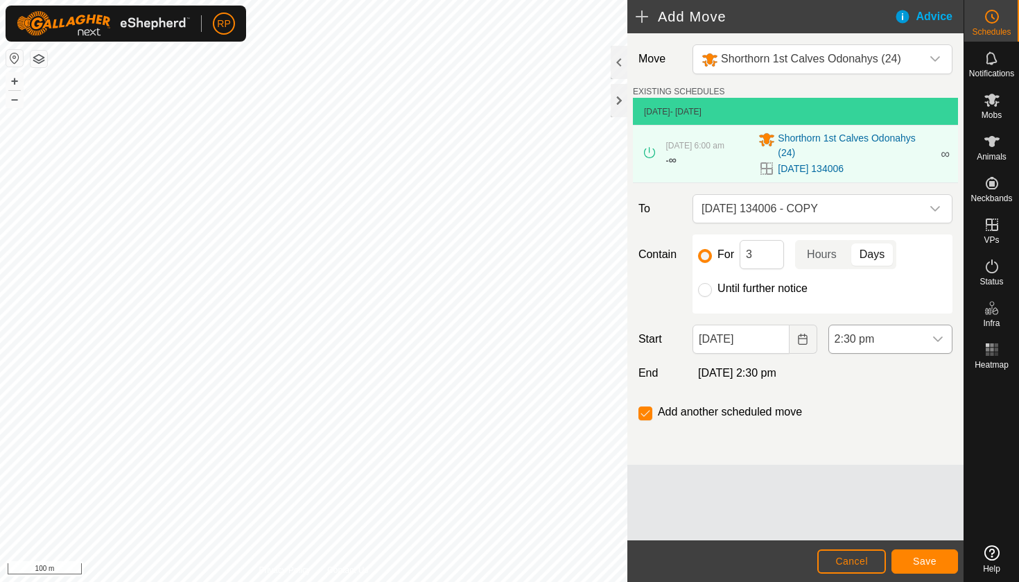
click at [855, 336] on span "2:30 pm" at bounding box center [876, 339] width 95 height 28
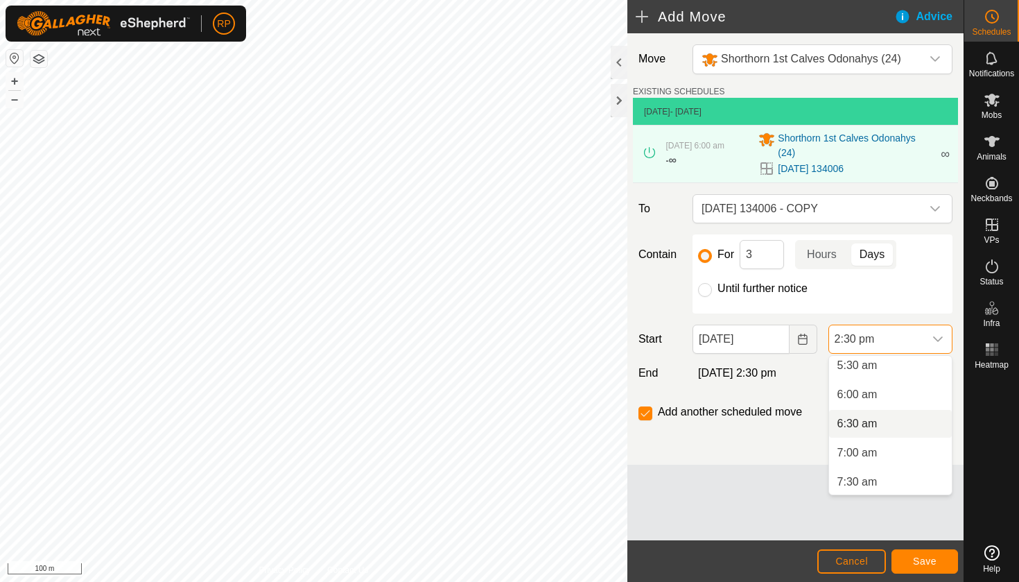
scroll to position [323, 0]
click at [878, 392] on li "6:00 am" at bounding box center [890, 396] width 123 height 28
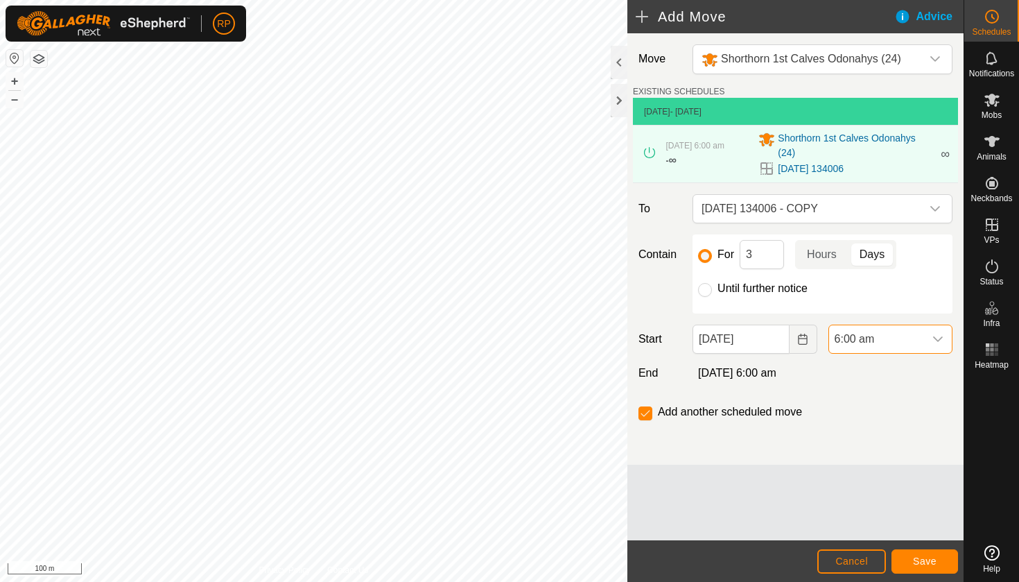
scroll to position [733, 0]
click at [706, 293] on input "Until further notice" at bounding box center [705, 290] width 14 height 14
radio input "true"
checkbox input "false"
click at [924, 557] on span "Save" at bounding box center [925, 560] width 24 height 11
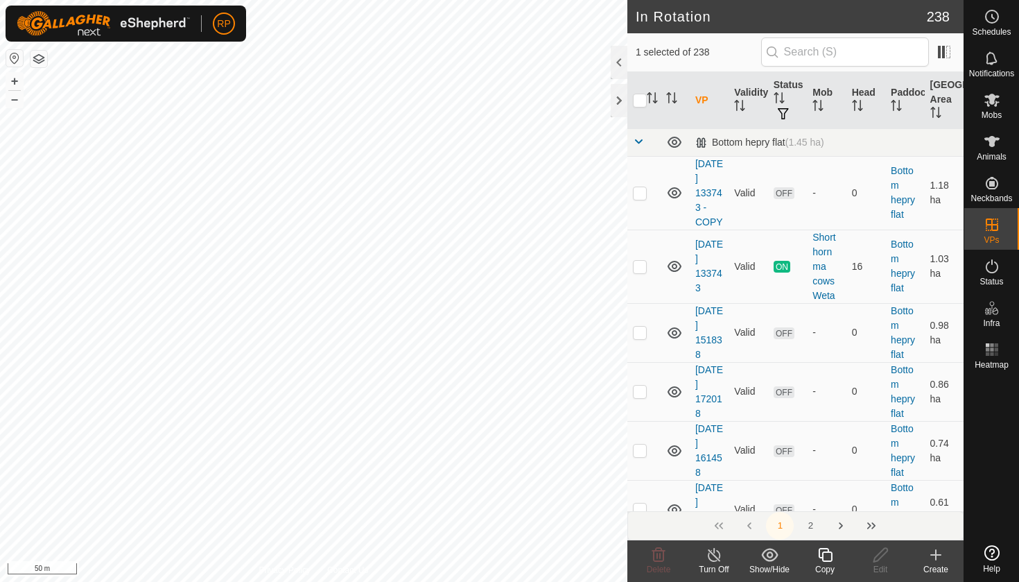
click at [832, 559] on icon at bounding box center [825, 554] width 17 height 17
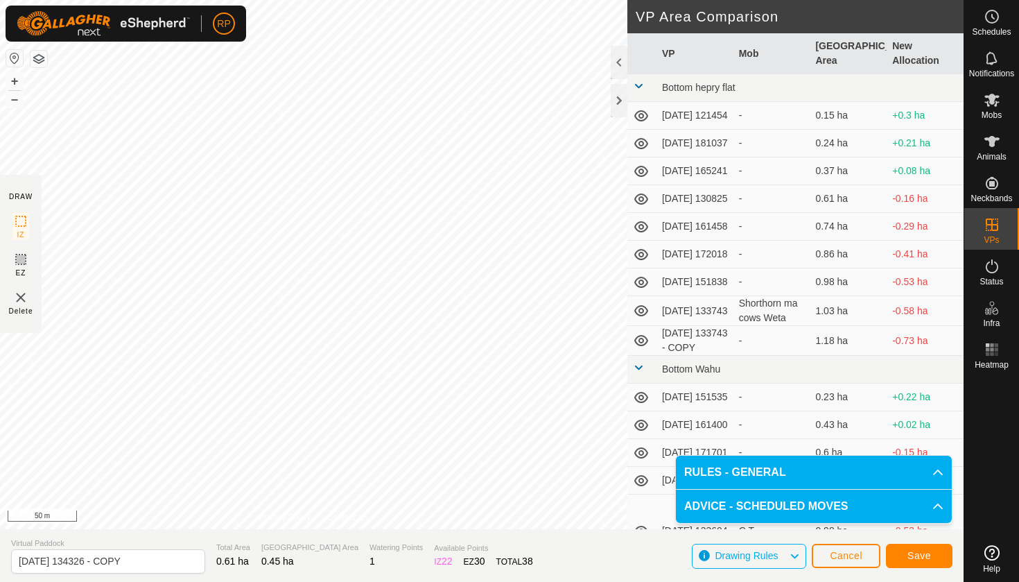
click at [925, 548] on button "Save" at bounding box center [919, 555] width 67 height 24
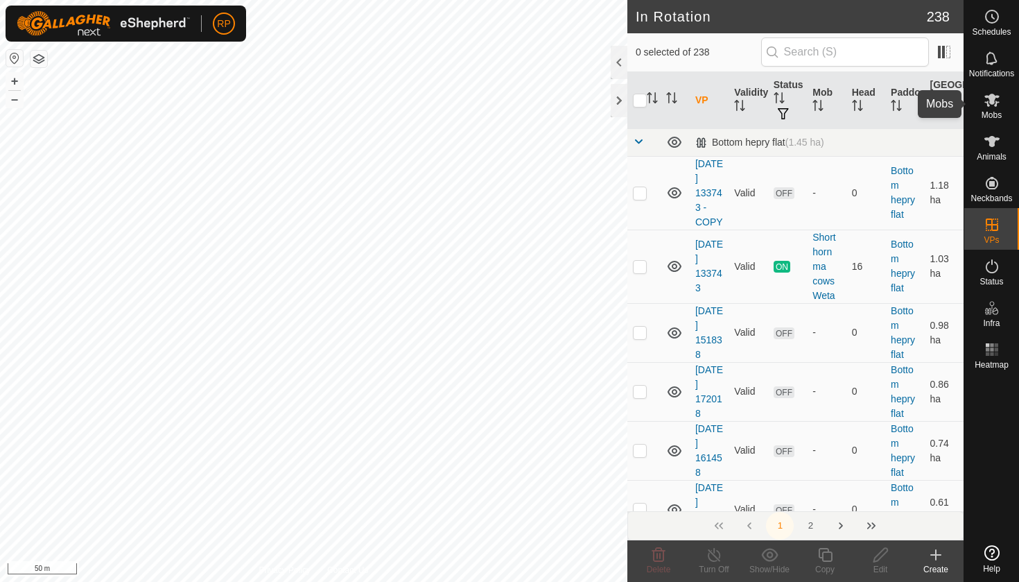
click at [991, 103] on icon at bounding box center [991, 100] width 15 height 13
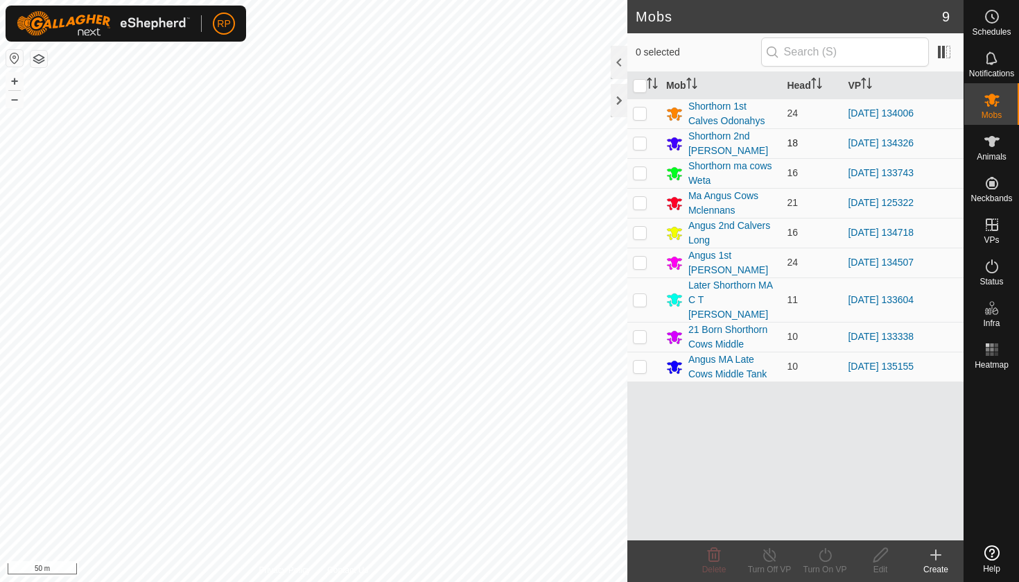
click at [641, 143] on p-checkbox at bounding box center [640, 142] width 14 height 11
checkbox input "true"
click at [828, 558] on icon at bounding box center [825, 554] width 17 height 17
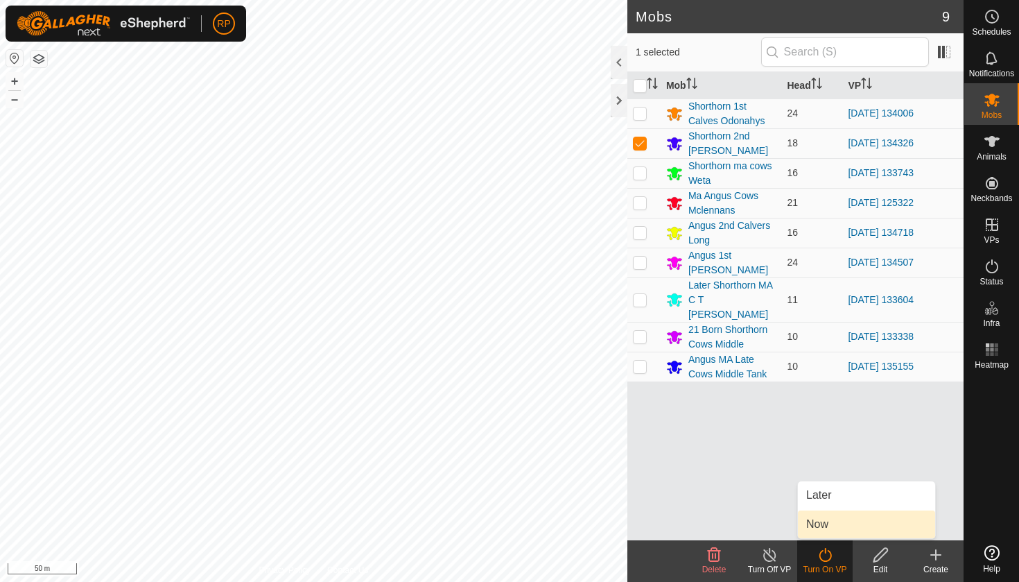
click at [817, 527] on link "Now" at bounding box center [866, 524] width 137 height 28
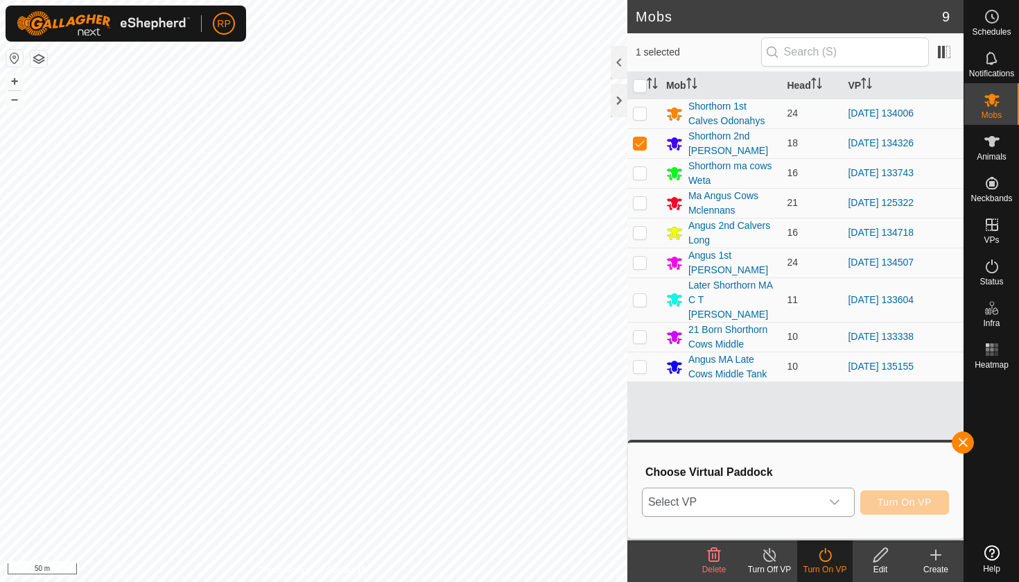
click at [821, 503] on div "dropdown trigger" at bounding box center [835, 502] width 28 height 28
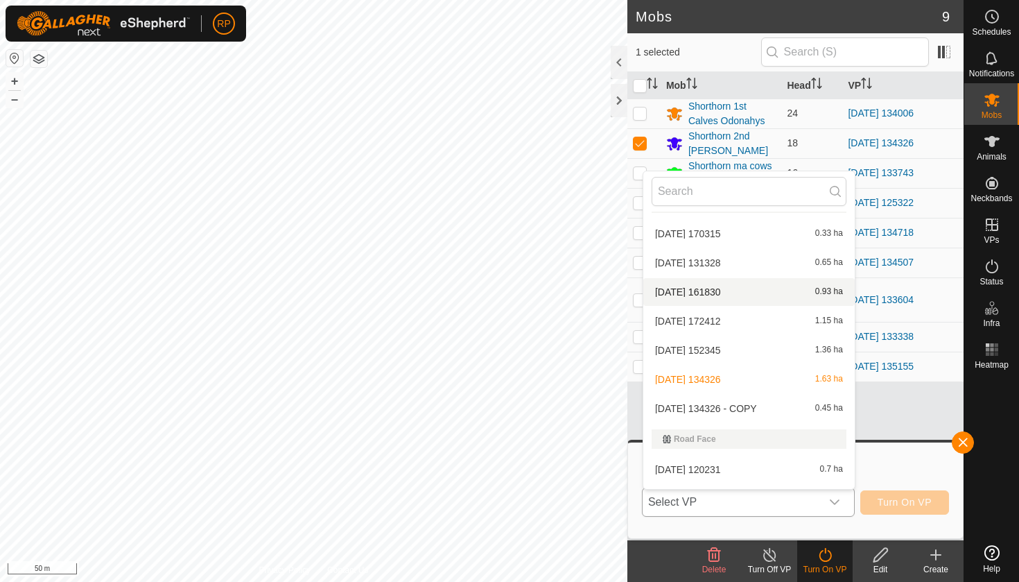
scroll to position [5212, 0]
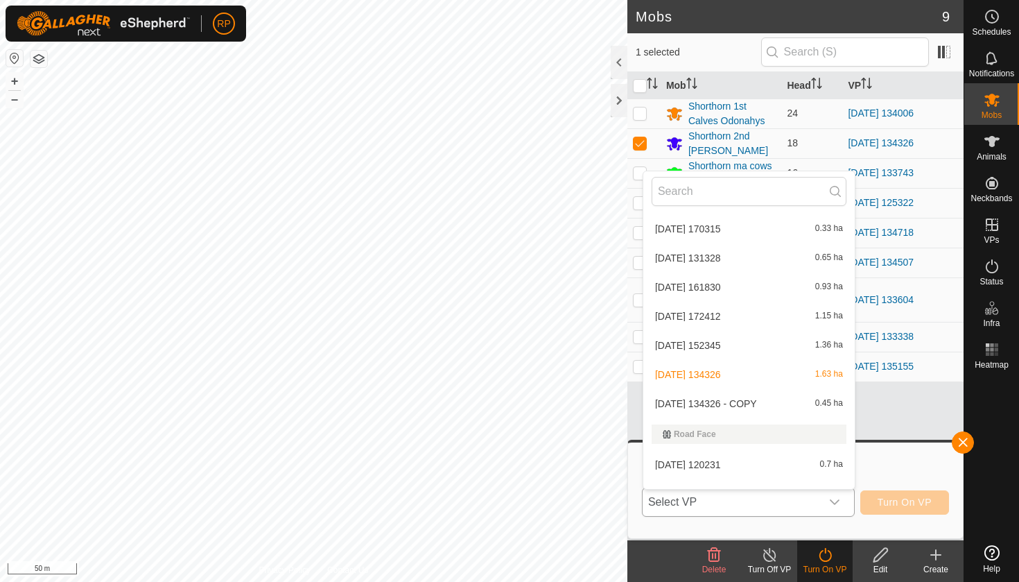
click at [791, 401] on li "[DATE] 134326 - COPY 0.45 ha" at bounding box center [748, 404] width 211 height 28
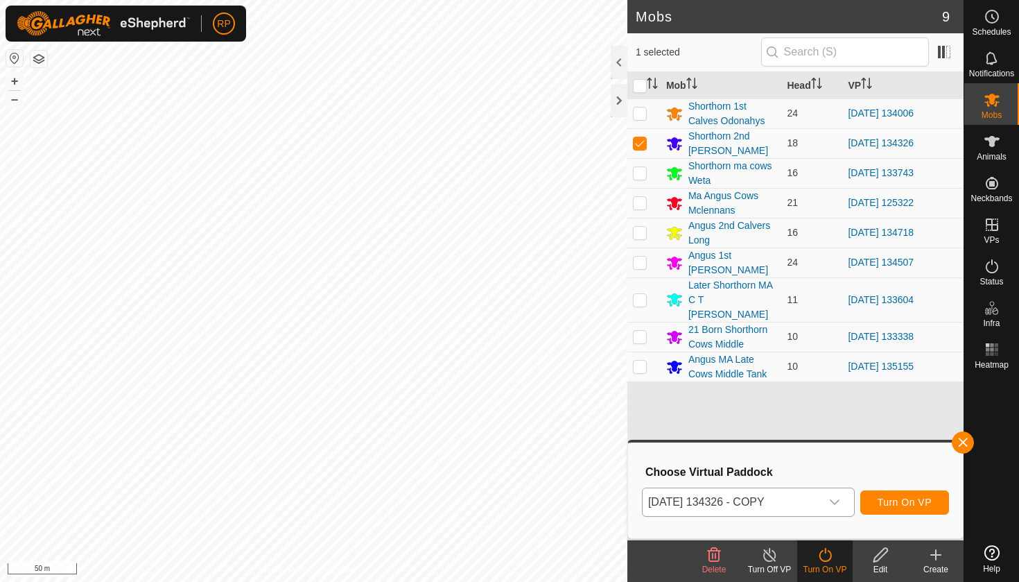
click at [890, 505] on span "Turn On VP" at bounding box center [905, 501] width 54 height 11
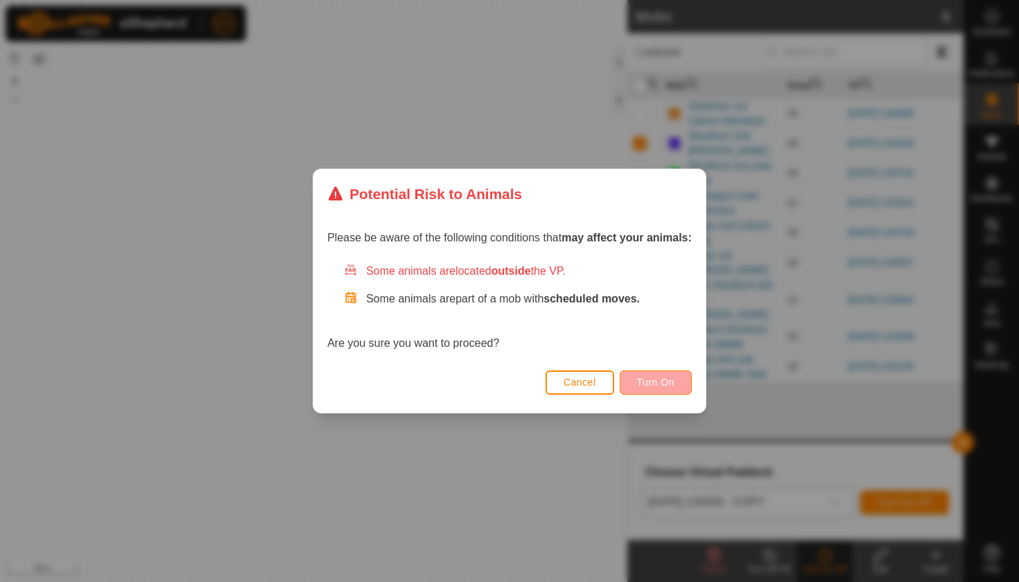
click at [663, 373] on button "Turn On" at bounding box center [656, 382] width 72 height 24
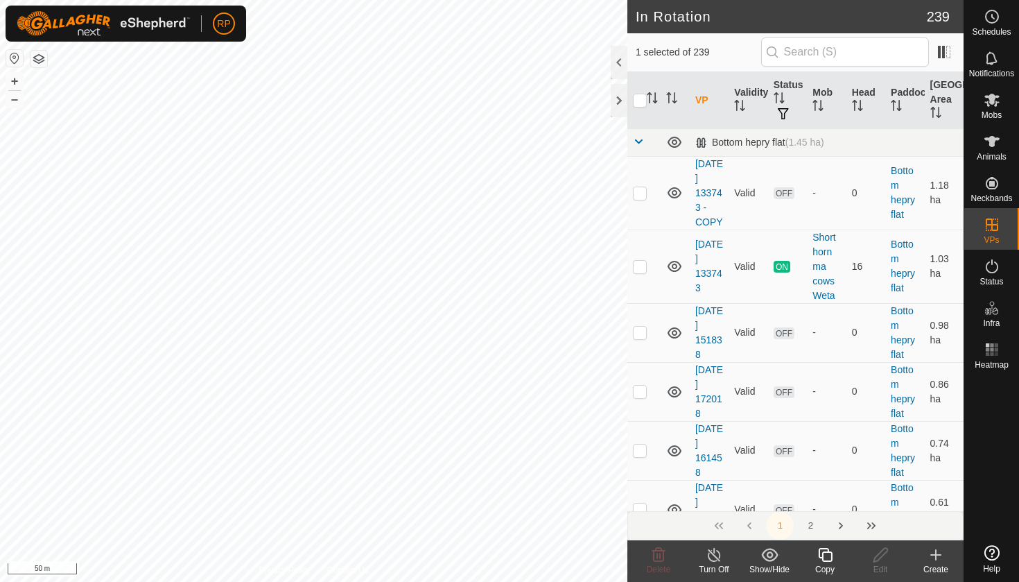
checkbox input "true"
click at [820, 555] on icon at bounding box center [825, 554] width 17 height 17
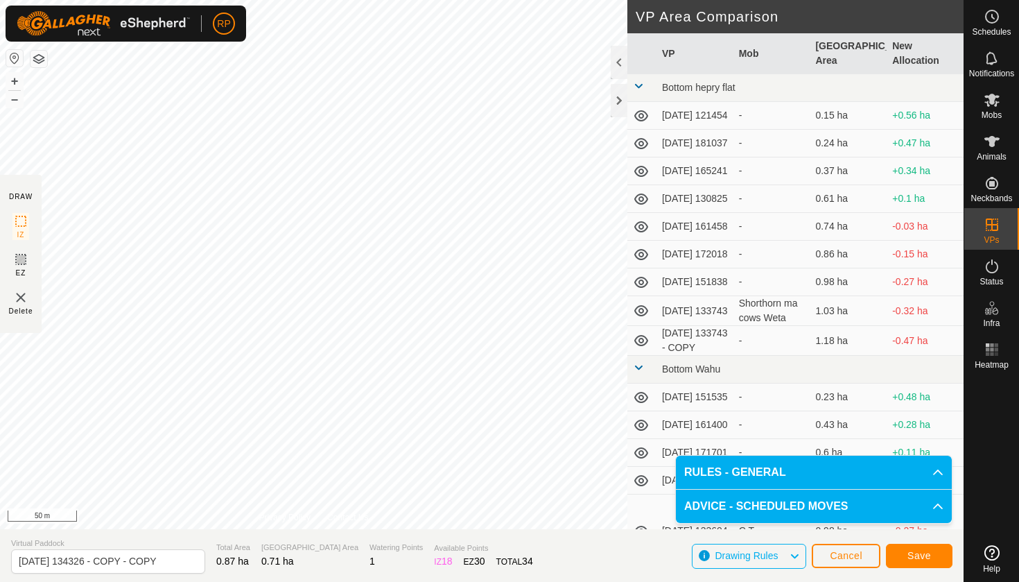
click at [914, 555] on span "Save" at bounding box center [919, 555] width 24 height 11
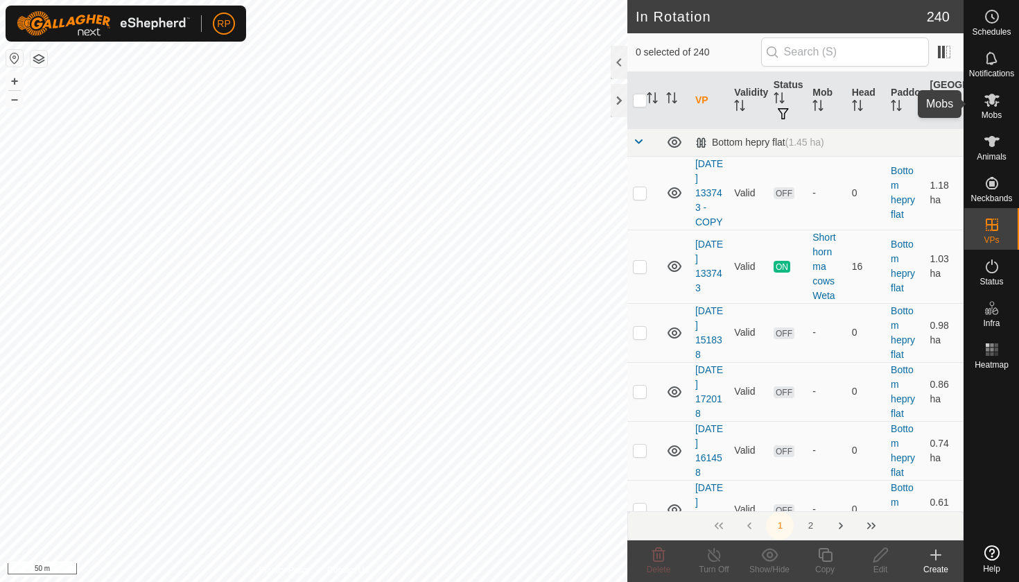
click at [994, 105] on icon at bounding box center [991, 100] width 15 height 13
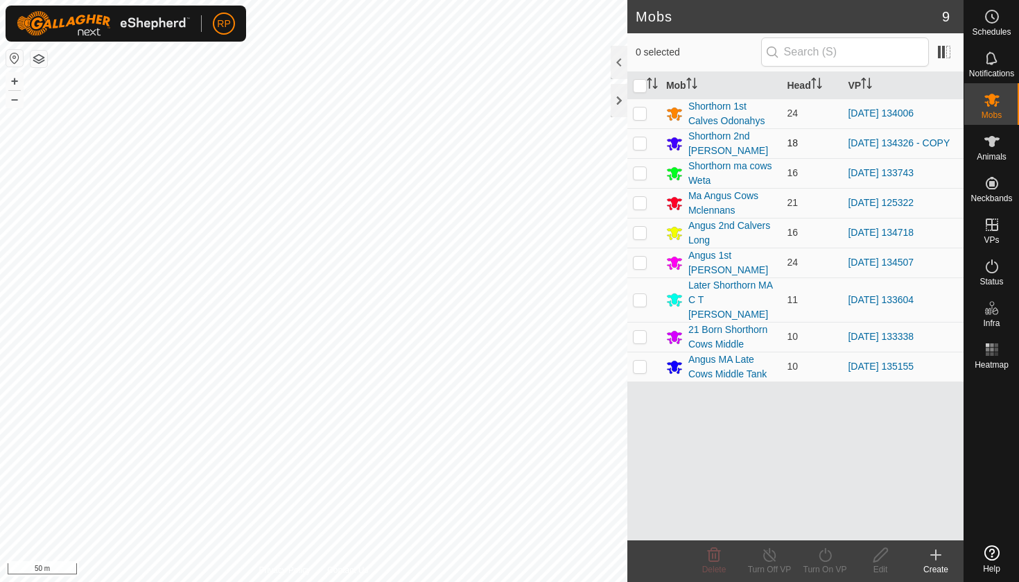
click at [640, 146] on p-checkbox at bounding box center [640, 142] width 14 height 11
checkbox input "true"
click at [819, 552] on icon at bounding box center [825, 554] width 17 height 17
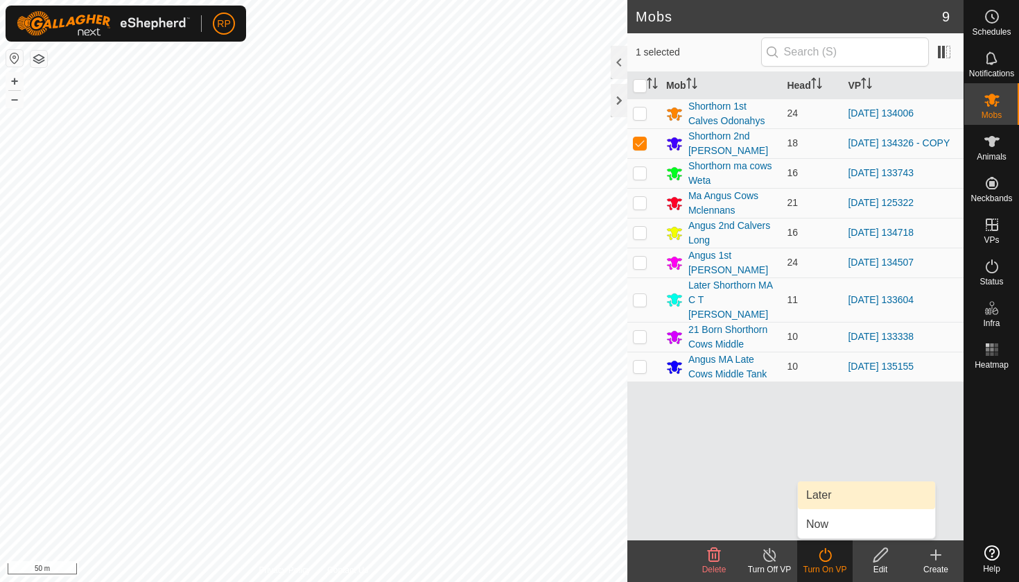
click at [810, 493] on link "Later" at bounding box center [866, 495] width 137 height 28
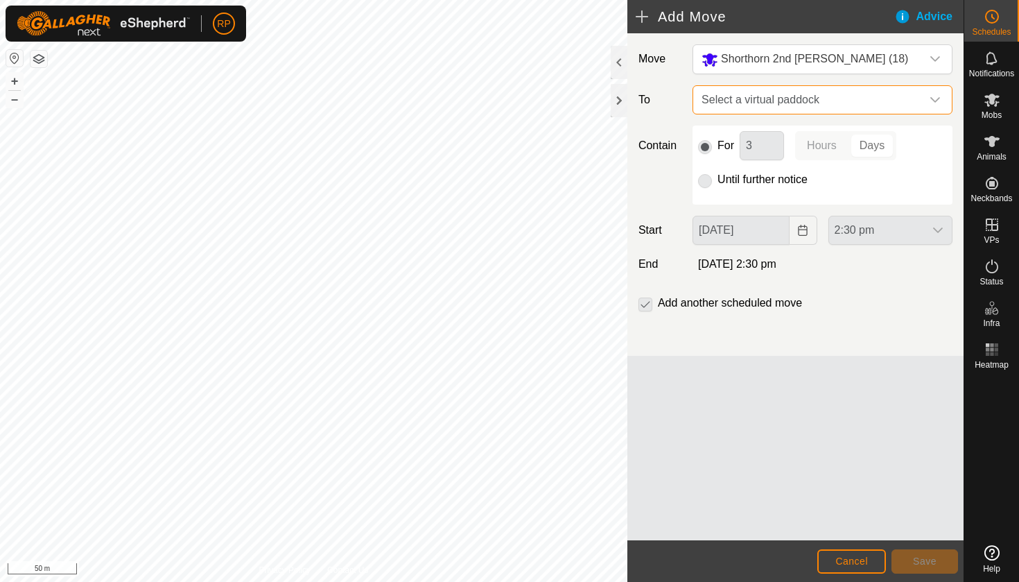
click at [738, 98] on span "Select a virtual paddock" at bounding box center [808, 100] width 225 height 28
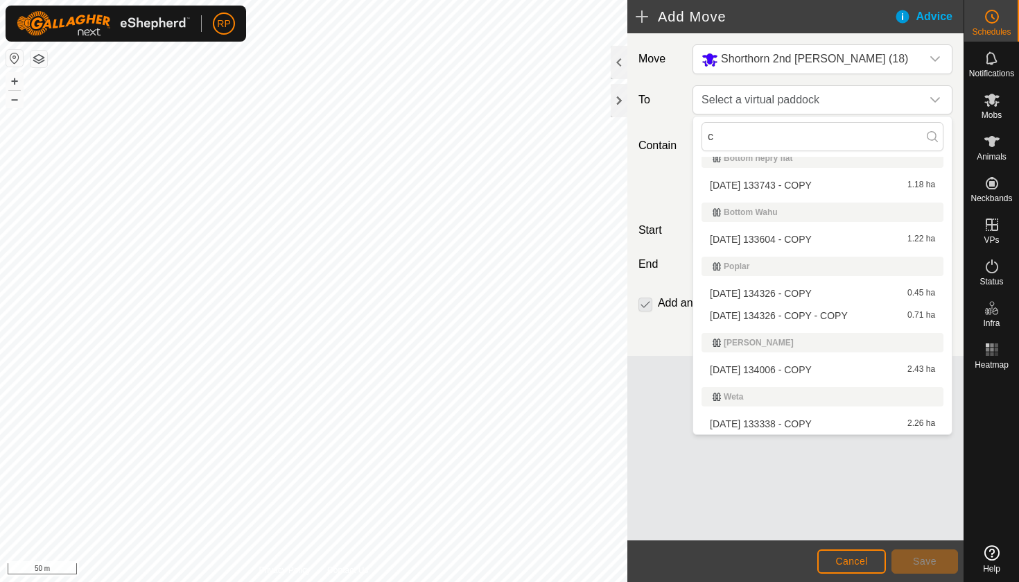
scroll to position [14, 0]
type input "copy"
click at [791, 315] on li "[DATE] 134326 - COPY - COPY 0.71 ha" at bounding box center [822, 315] width 242 height 21
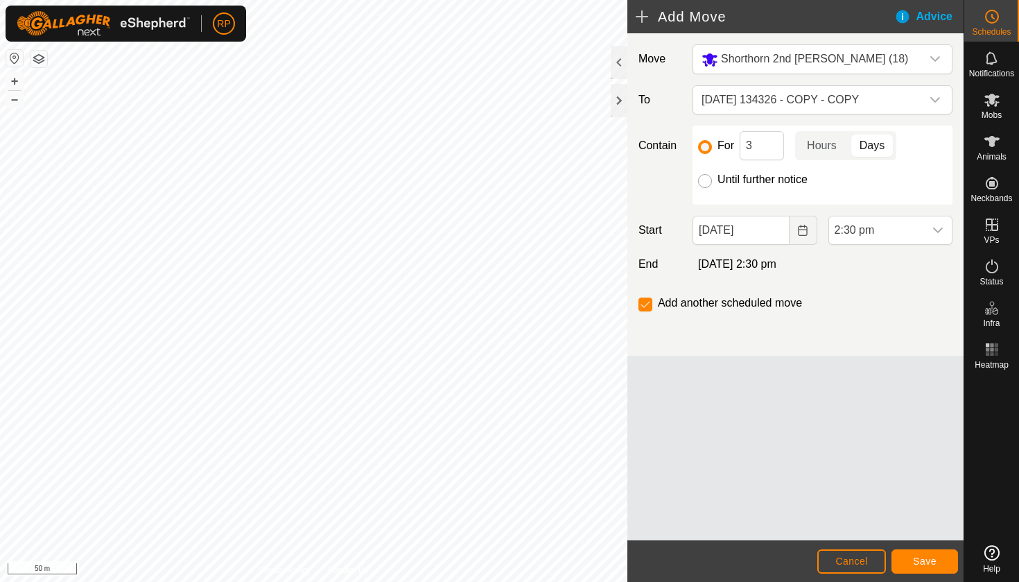
click at [700, 182] on input "Until further notice" at bounding box center [705, 181] width 14 height 14
radio input "true"
checkbox input "false"
click at [797, 227] on icon "Choose Date" at bounding box center [802, 230] width 11 height 11
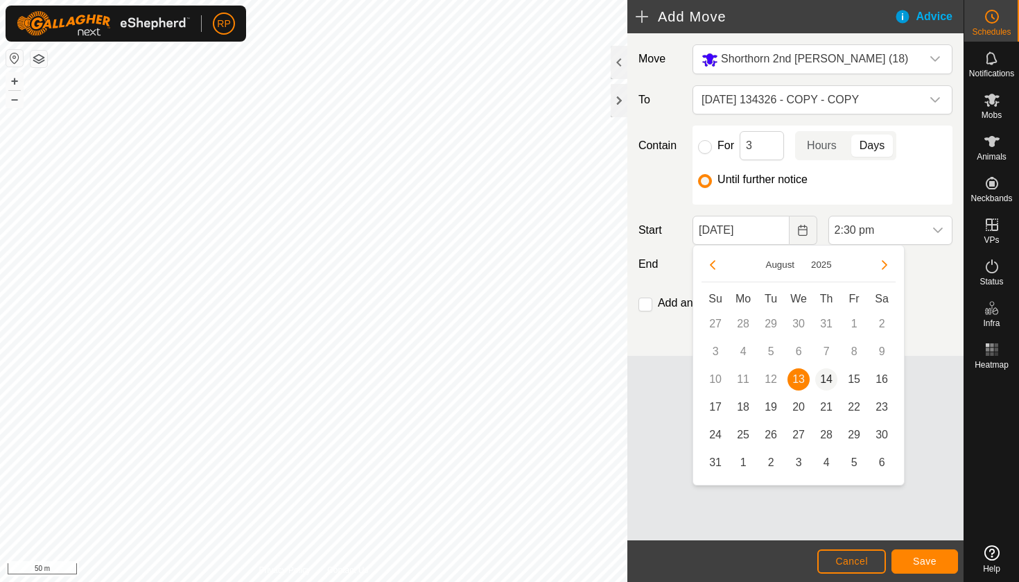
click at [825, 381] on span "14" at bounding box center [826, 379] width 22 height 22
type input "[DATE]"
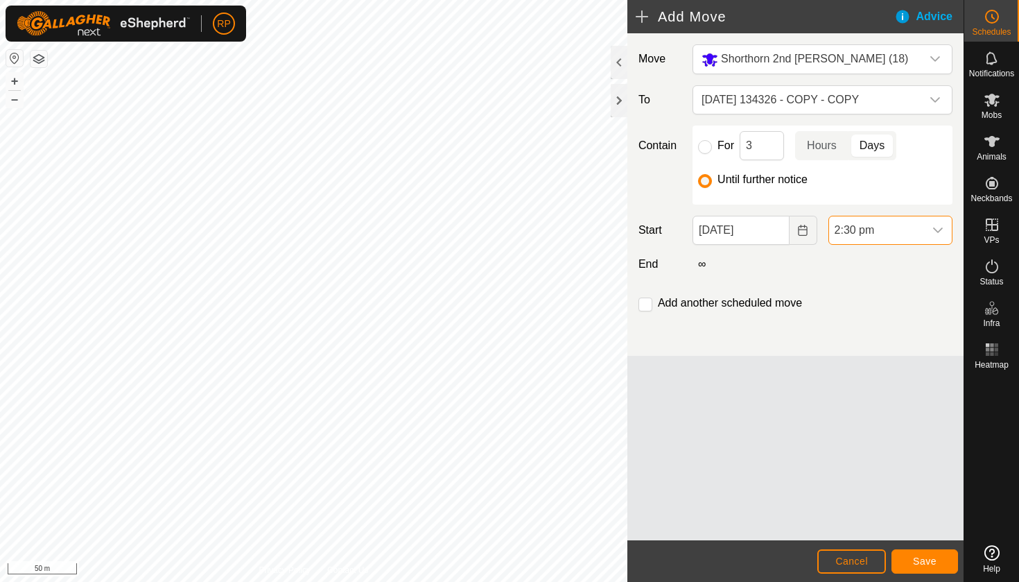
click at [904, 240] on span "2:30 pm" at bounding box center [876, 230] width 95 height 28
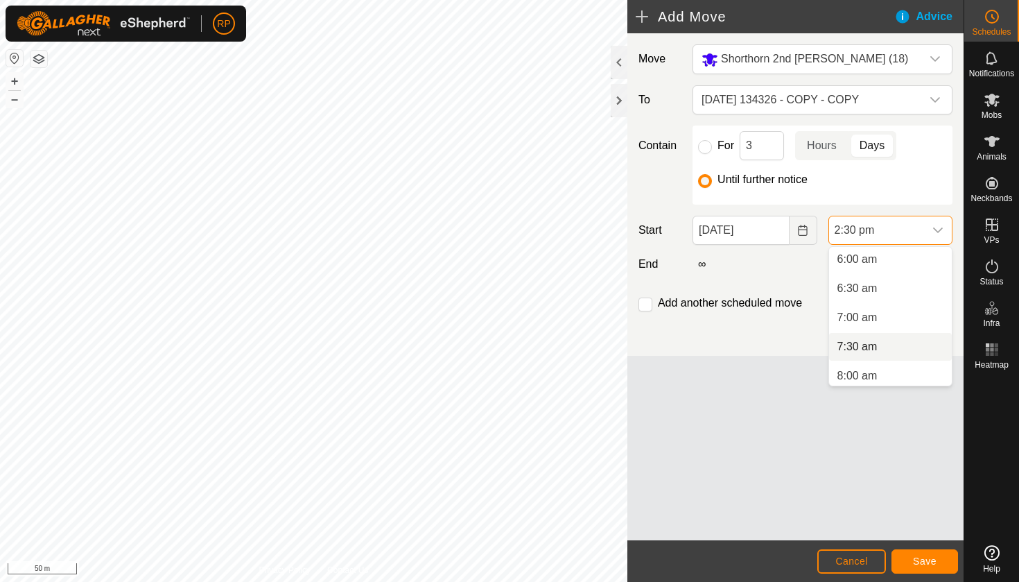
scroll to position [347, 0]
click at [879, 263] on li "6:00 am" at bounding box center [890, 264] width 123 height 28
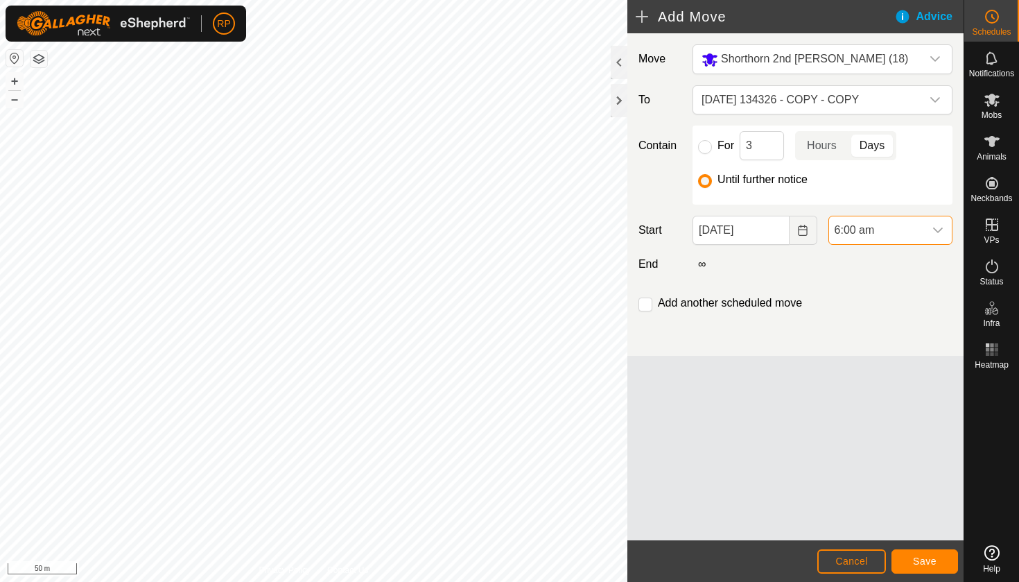
scroll to position [733, 0]
click at [936, 551] on button "Save" at bounding box center [924, 561] width 67 height 24
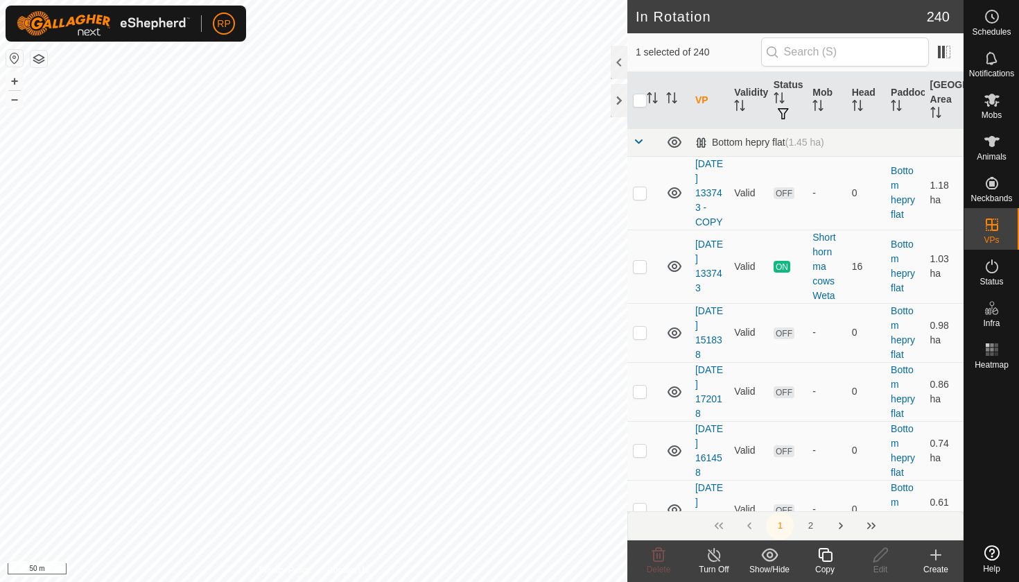
click at [822, 571] on div "Copy" at bounding box center [824, 569] width 55 height 12
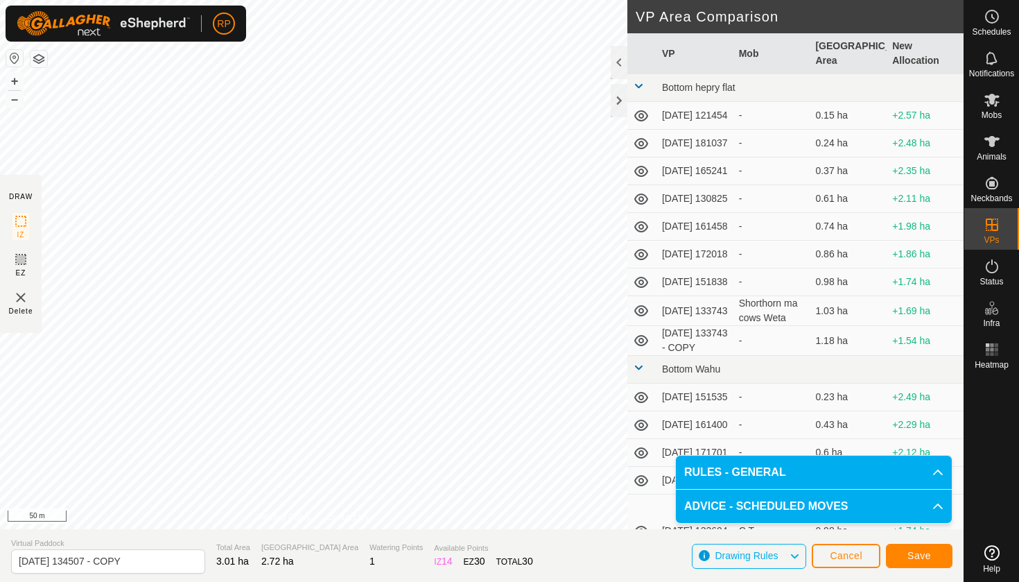
click at [913, 552] on span "Save" at bounding box center [919, 555] width 24 height 11
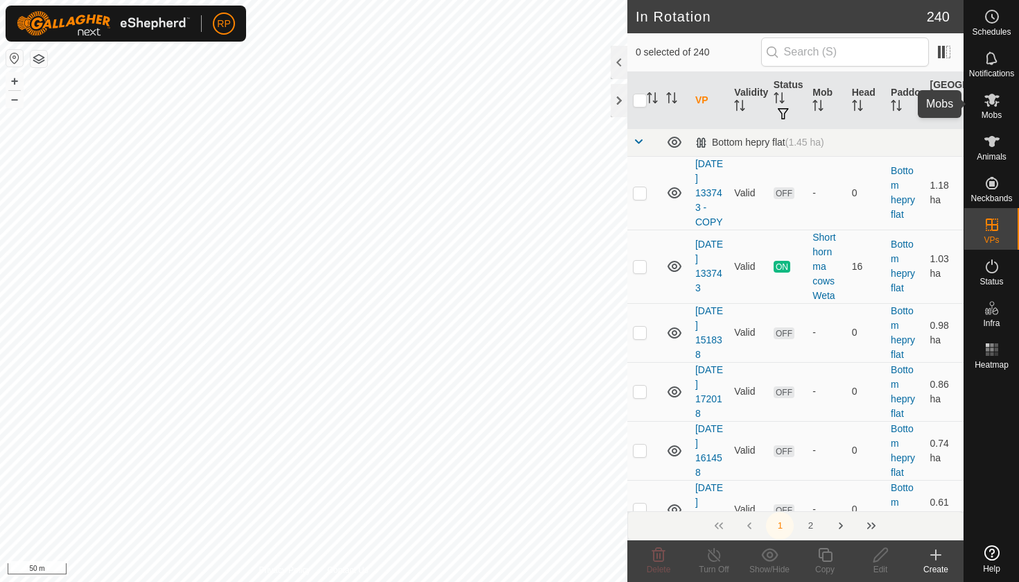
click at [995, 107] on icon at bounding box center [992, 99] width 17 height 17
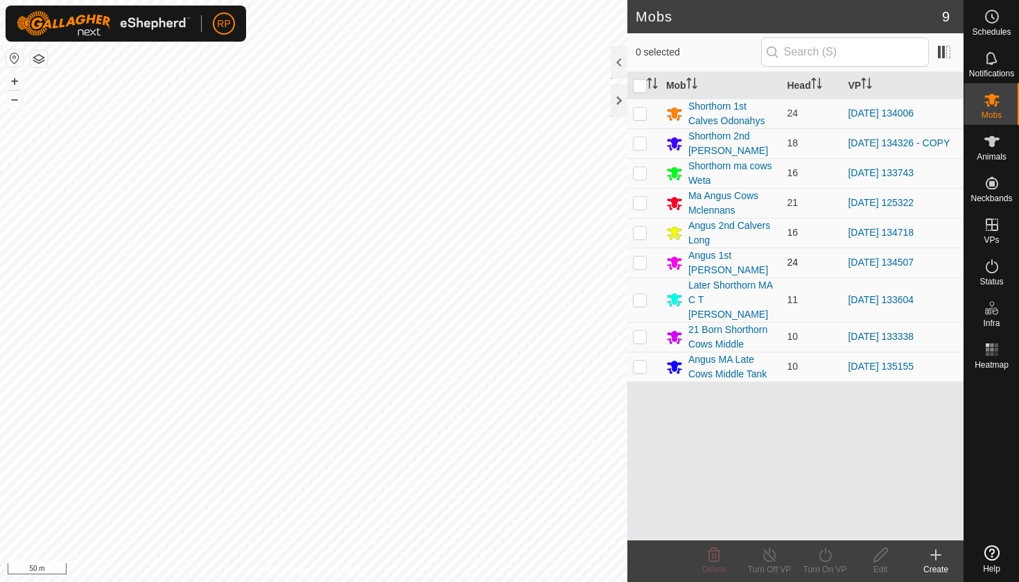
click at [638, 261] on p-checkbox at bounding box center [640, 261] width 14 height 11
checkbox input "true"
click at [819, 552] on icon at bounding box center [825, 554] width 17 height 17
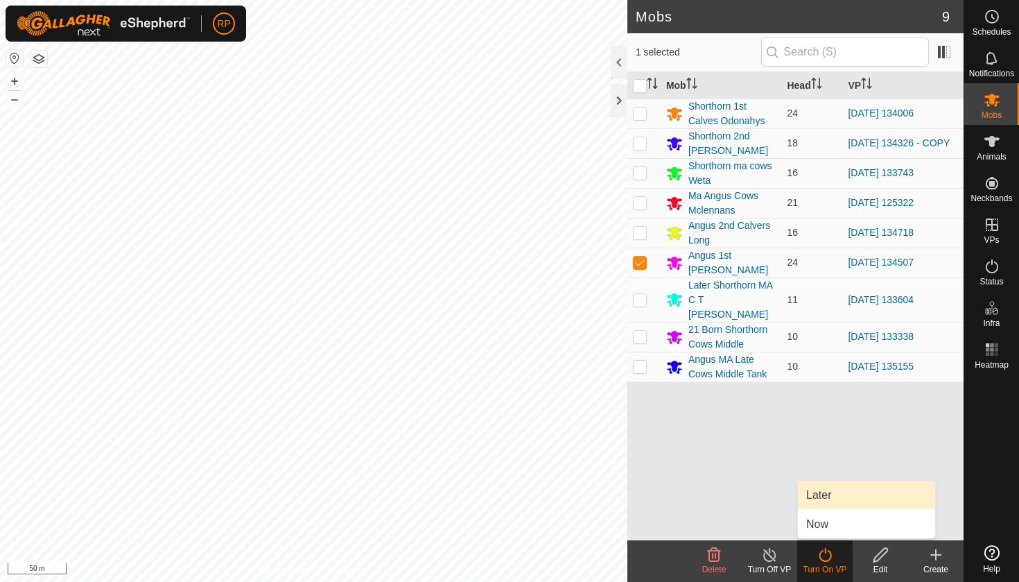
click at [817, 497] on span "Later" at bounding box center [818, 495] width 25 height 17
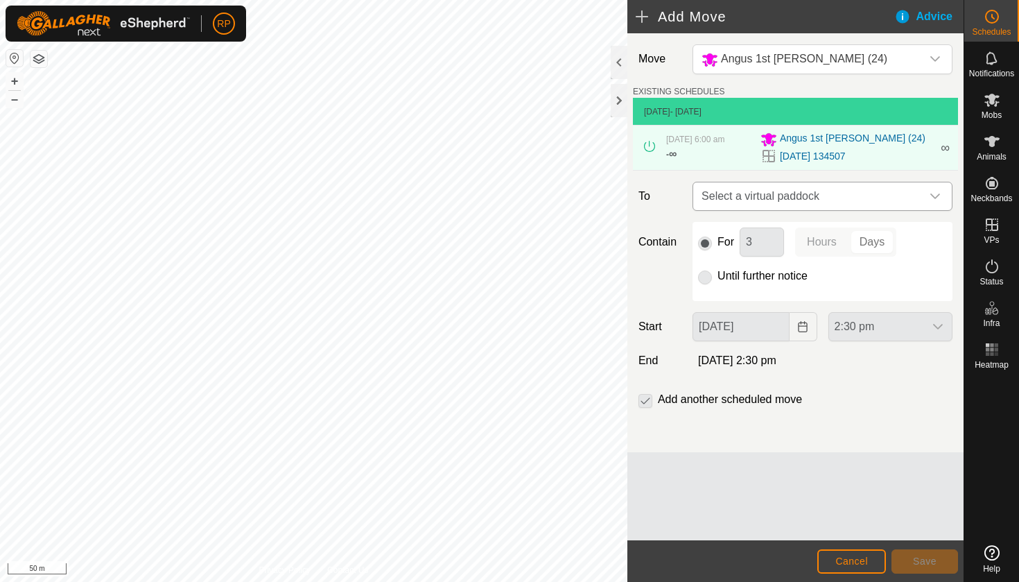
click at [774, 203] on span "Select a virtual paddock" at bounding box center [808, 196] width 225 height 28
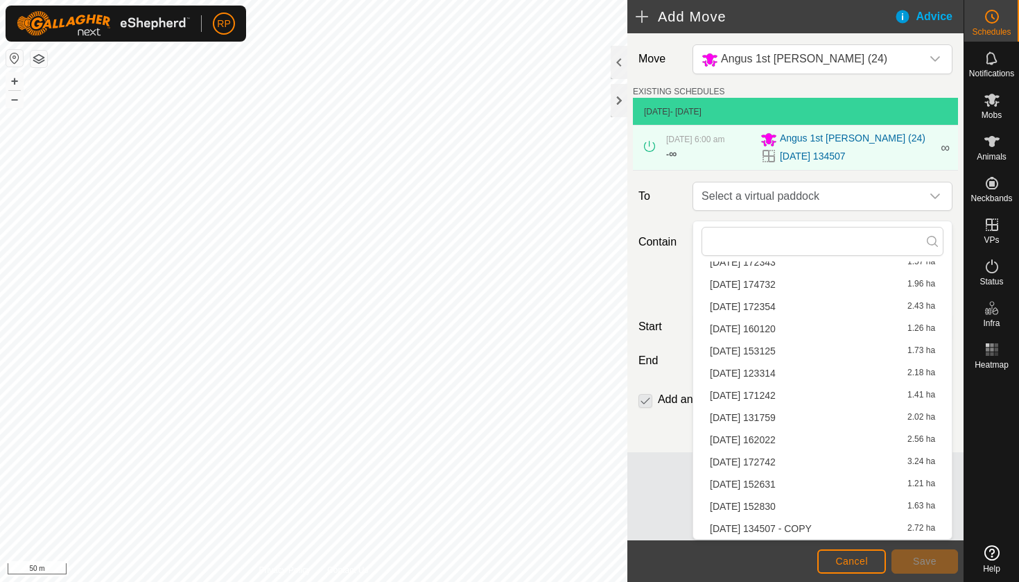
scroll to position [463, 0]
click at [830, 531] on li "[DATE] 134507 - COPY 2.72 ha" at bounding box center [822, 528] width 242 height 21
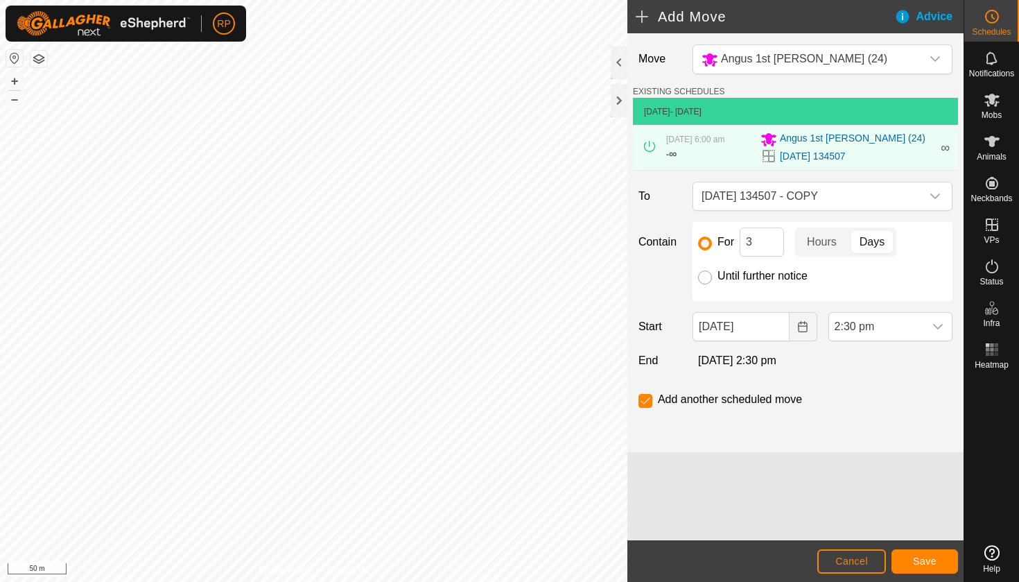
click at [701, 284] on input "Until further notice" at bounding box center [705, 277] width 14 height 14
radio input "true"
checkbox input "false"
click at [799, 332] on icon "Choose Date" at bounding box center [802, 326] width 11 height 11
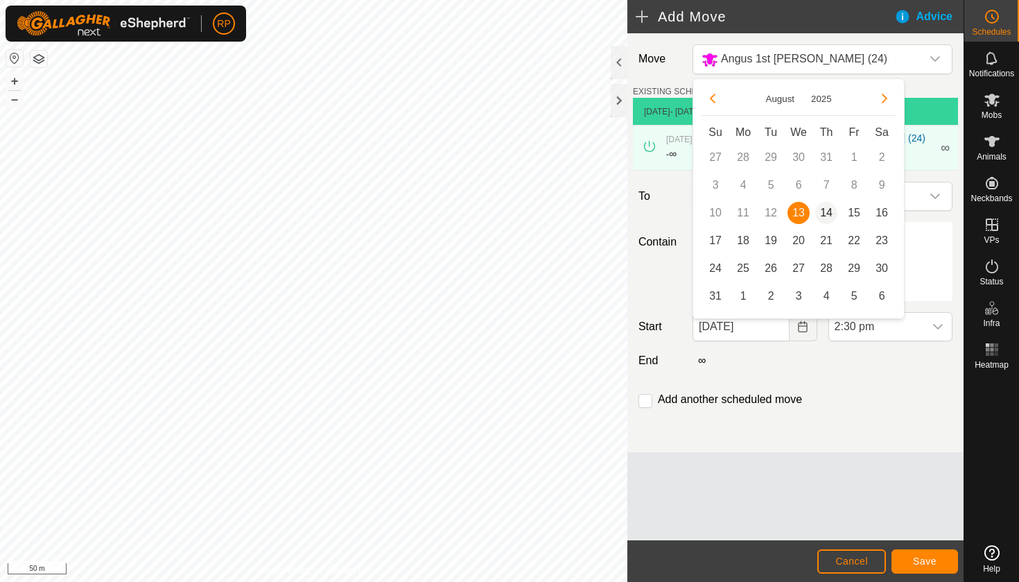
click at [826, 208] on span "14" at bounding box center [826, 213] width 22 height 22
type input "[DATE]"
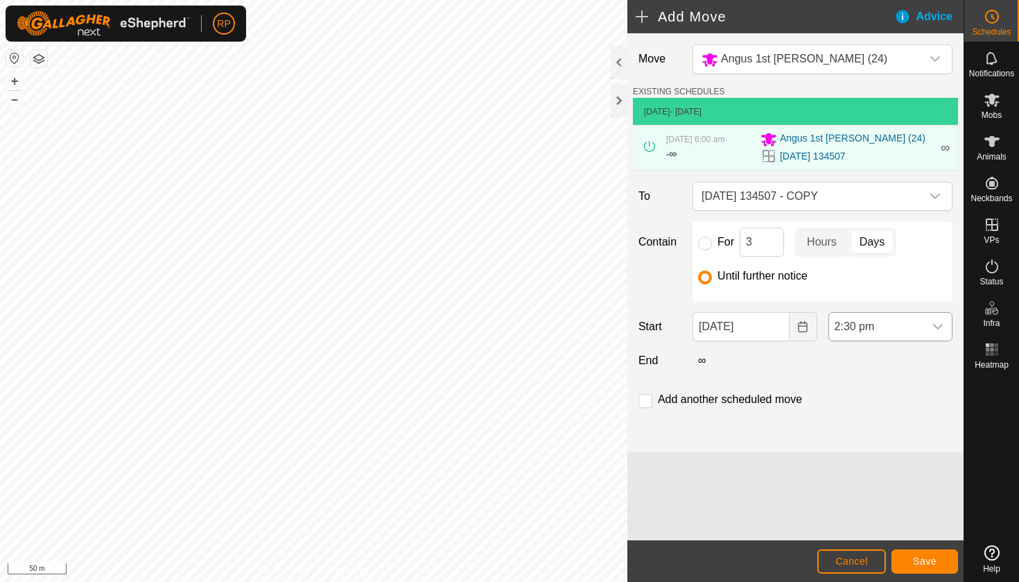
click at [905, 334] on span "2:30 pm" at bounding box center [876, 327] width 95 height 28
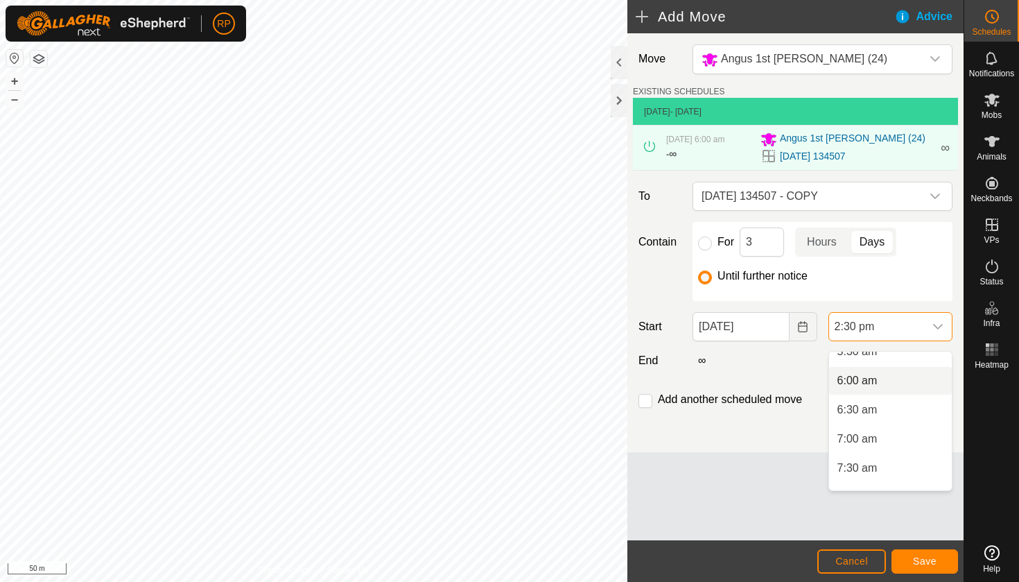
scroll to position [320, 0]
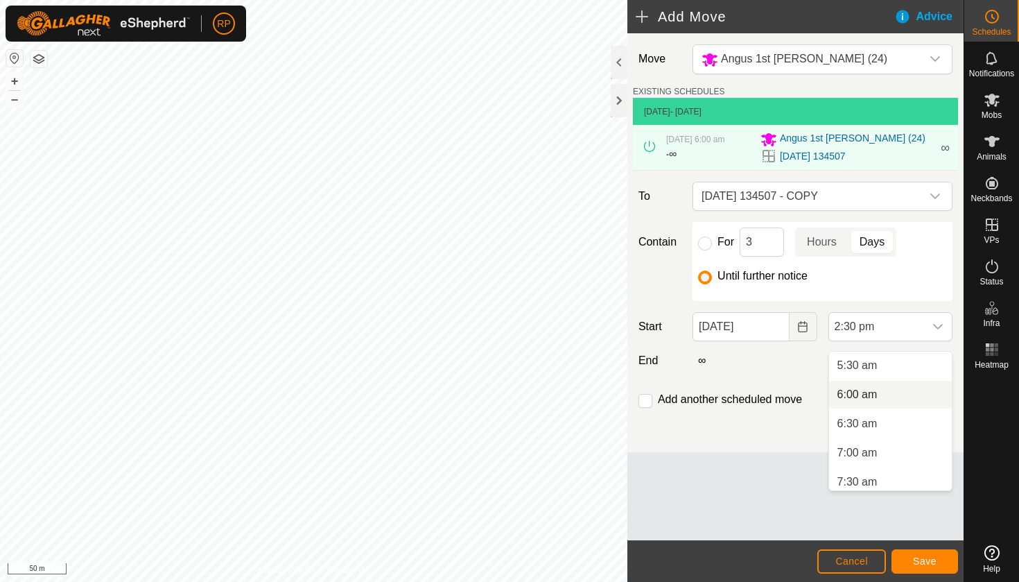
click at [864, 393] on li "6:00 am" at bounding box center [890, 395] width 123 height 28
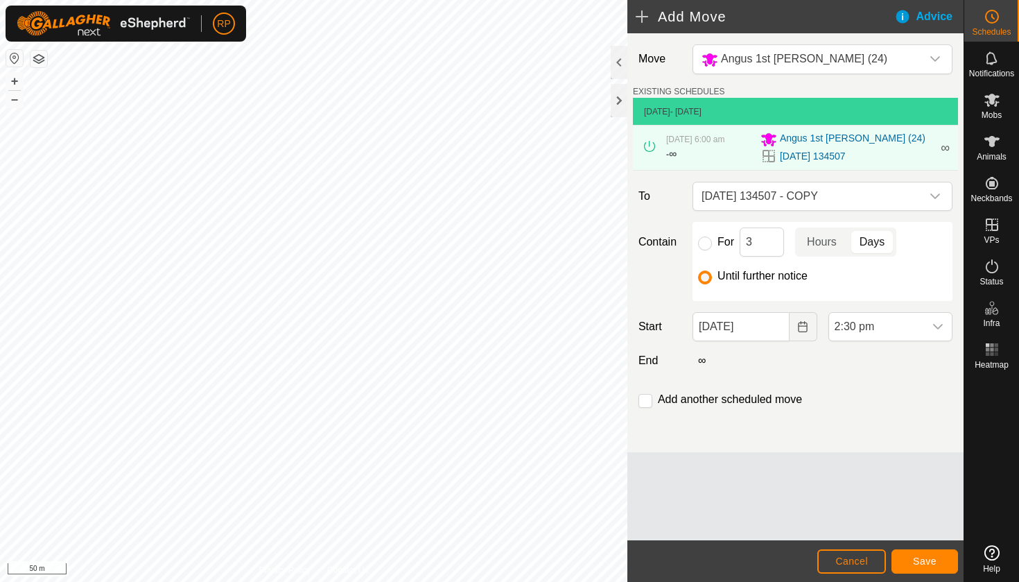
scroll to position [733, 0]
click at [920, 558] on span "Save" at bounding box center [925, 560] width 24 height 11
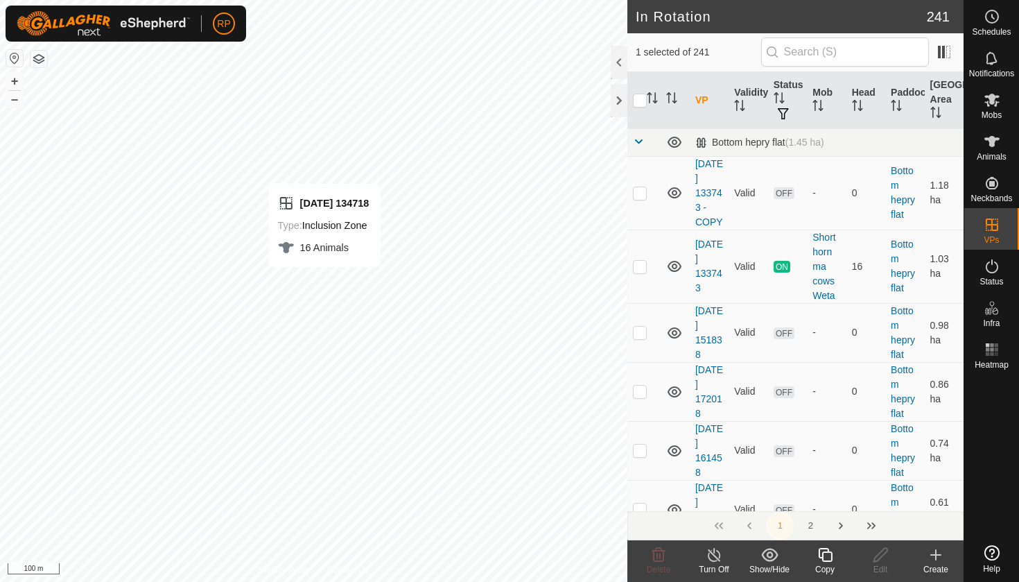
click at [823, 557] on icon at bounding box center [825, 554] width 17 height 17
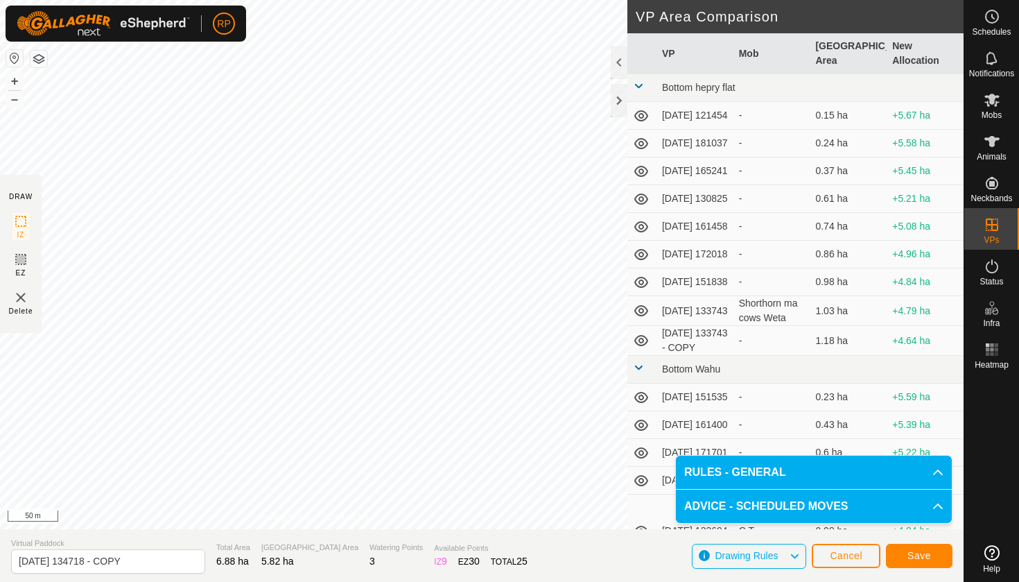
click at [916, 560] on span "Save" at bounding box center [919, 555] width 24 height 11
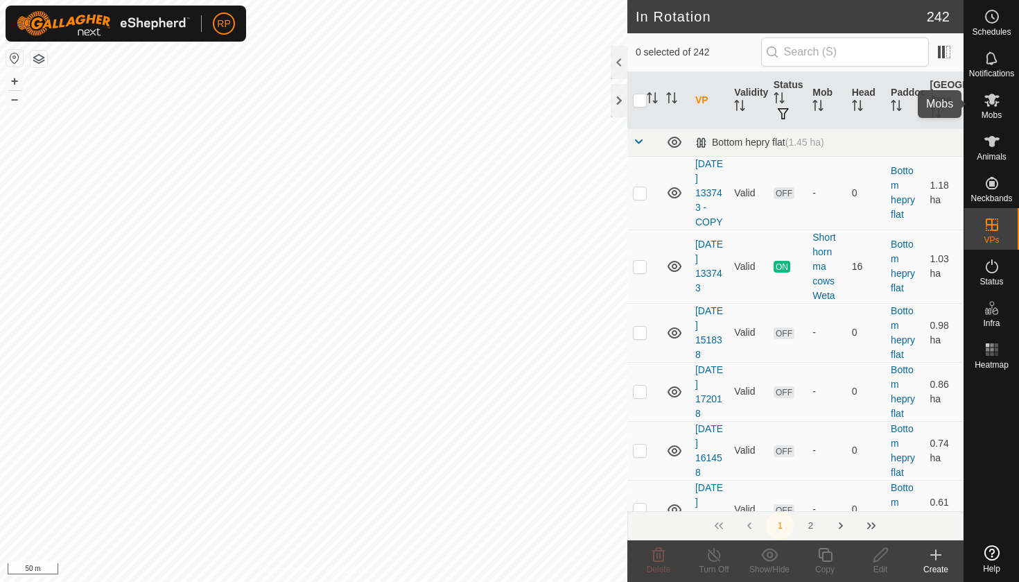
click at [993, 111] on span "Mobs" at bounding box center [992, 115] width 20 height 8
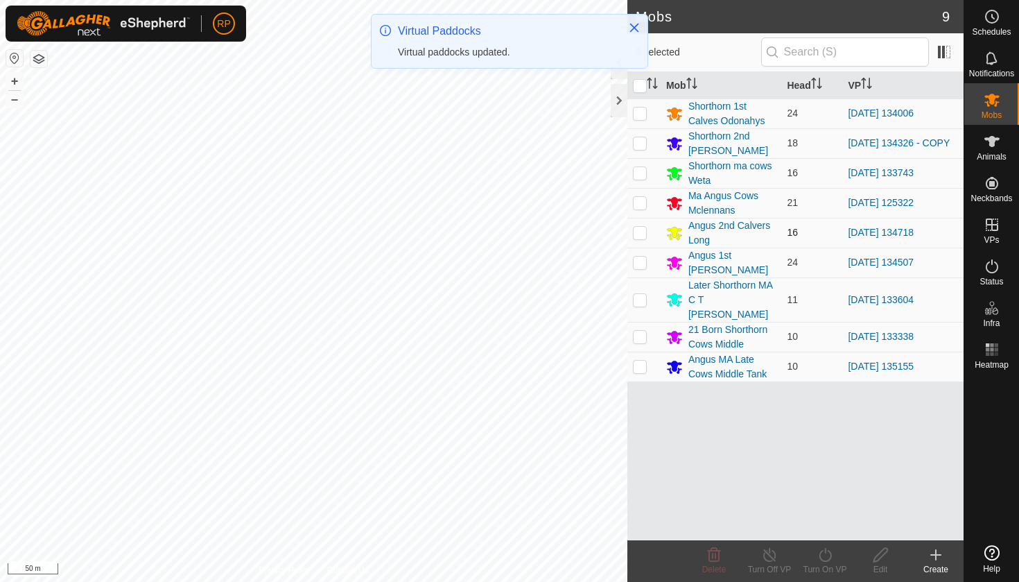
click at [633, 242] on td at bounding box center [643, 233] width 33 height 30
checkbox input "true"
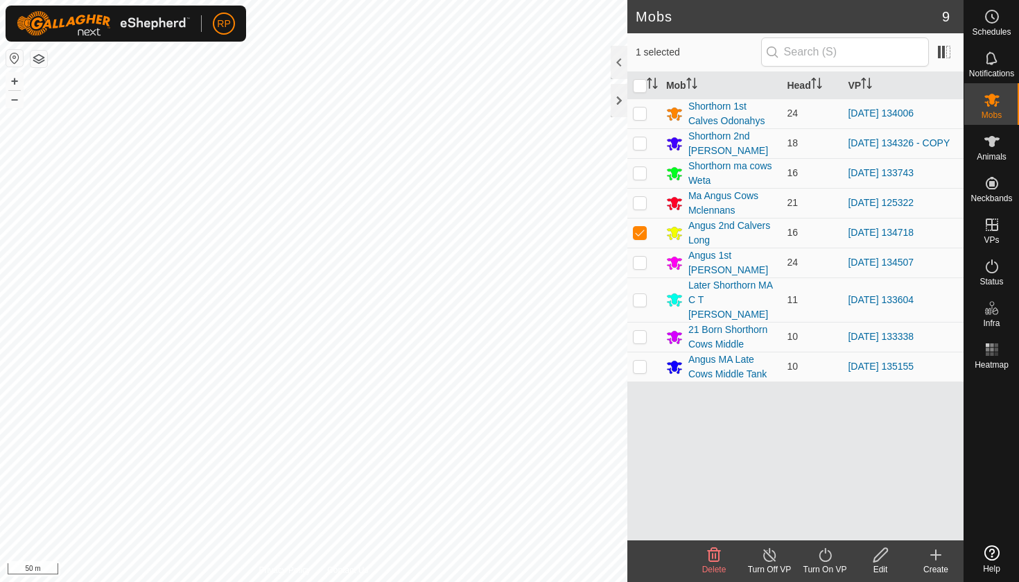
click at [825, 555] on icon at bounding box center [825, 554] width 17 height 17
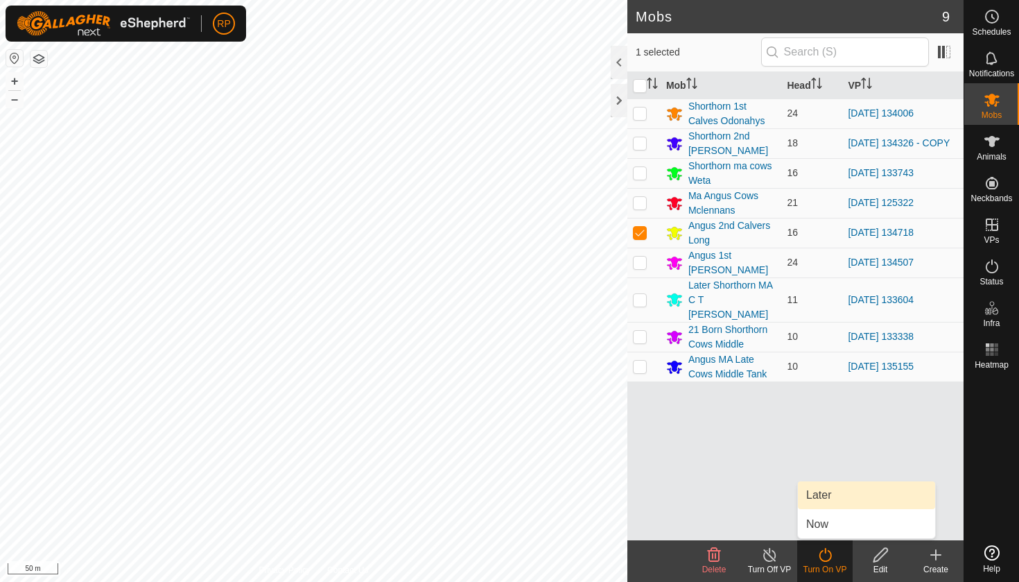
click at [819, 493] on link "Later" at bounding box center [866, 495] width 137 height 28
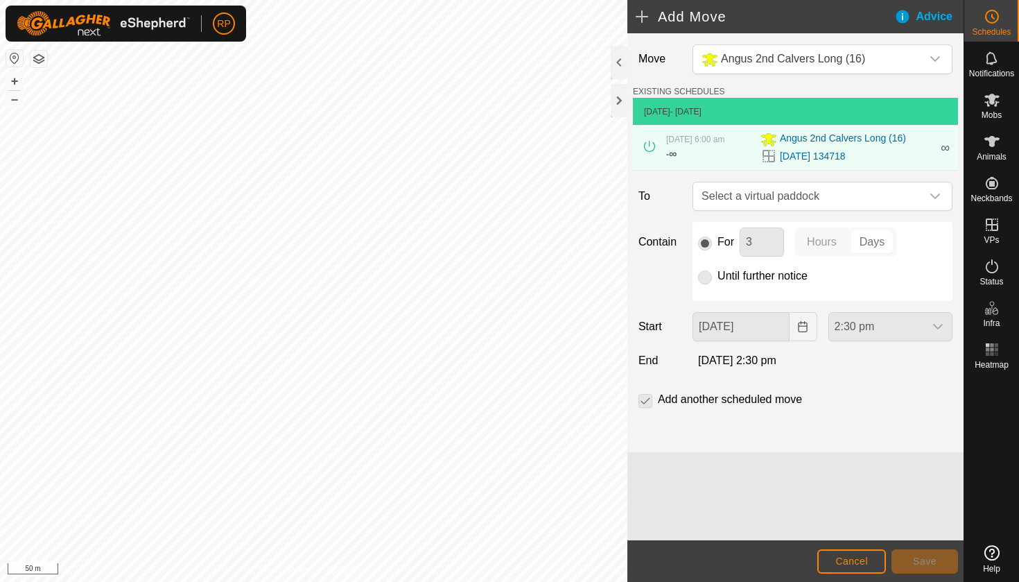
click at [841, 557] on span "Cancel" at bounding box center [851, 560] width 33 height 11
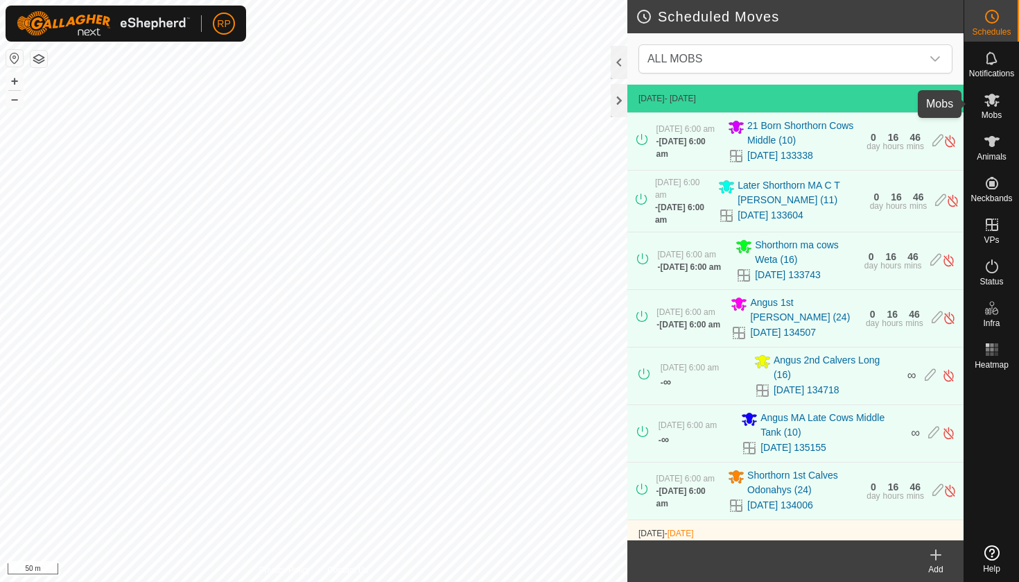
click at [995, 113] on span "Mobs" at bounding box center [992, 115] width 20 height 8
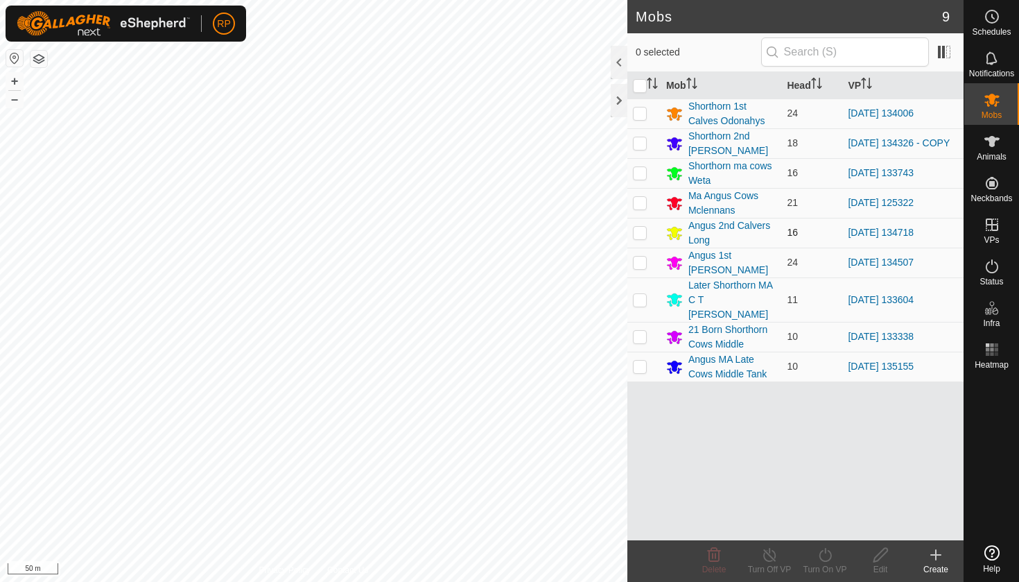
click at [642, 234] on p-checkbox at bounding box center [640, 232] width 14 height 11
checkbox input "true"
click at [823, 553] on icon at bounding box center [825, 554] width 17 height 17
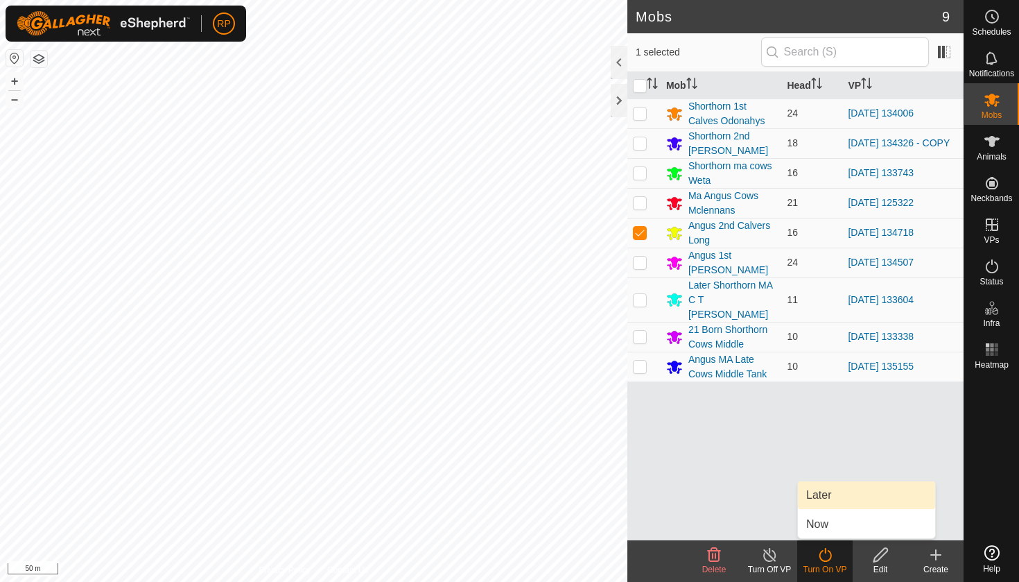
click at [823, 498] on link "Later" at bounding box center [866, 495] width 137 height 28
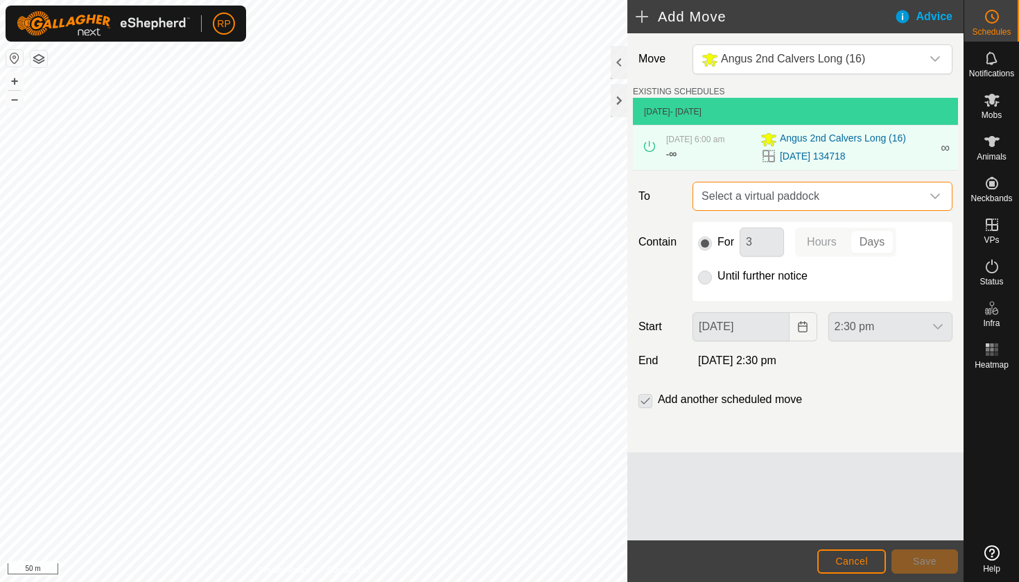
click at [715, 205] on span "Select a virtual paddock" at bounding box center [808, 196] width 225 height 28
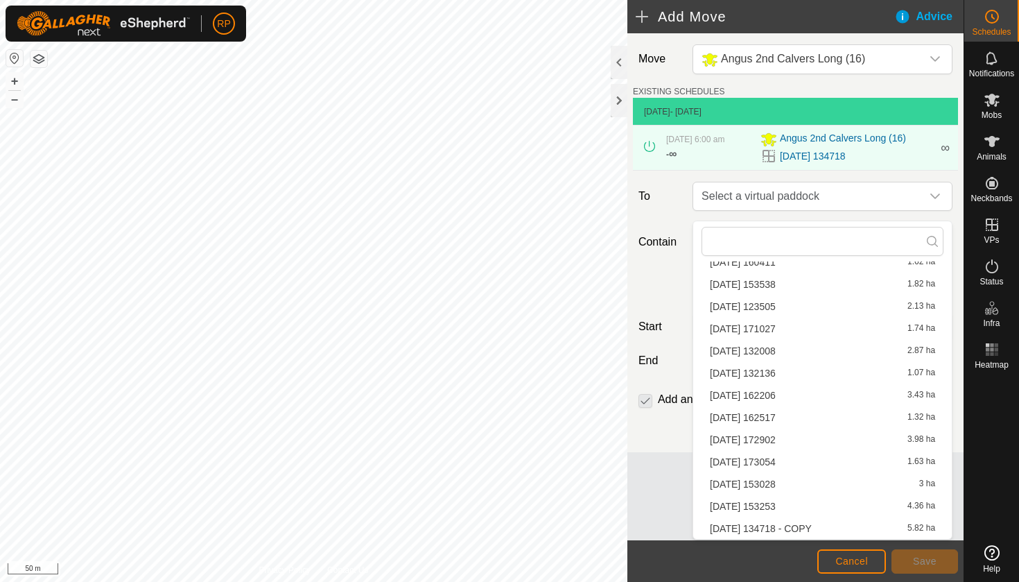
scroll to position [374, 0]
click at [826, 526] on li "[DATE] 134718 - COPY 5.82 ha" at bounding box center [822, 528] width 242 height 21
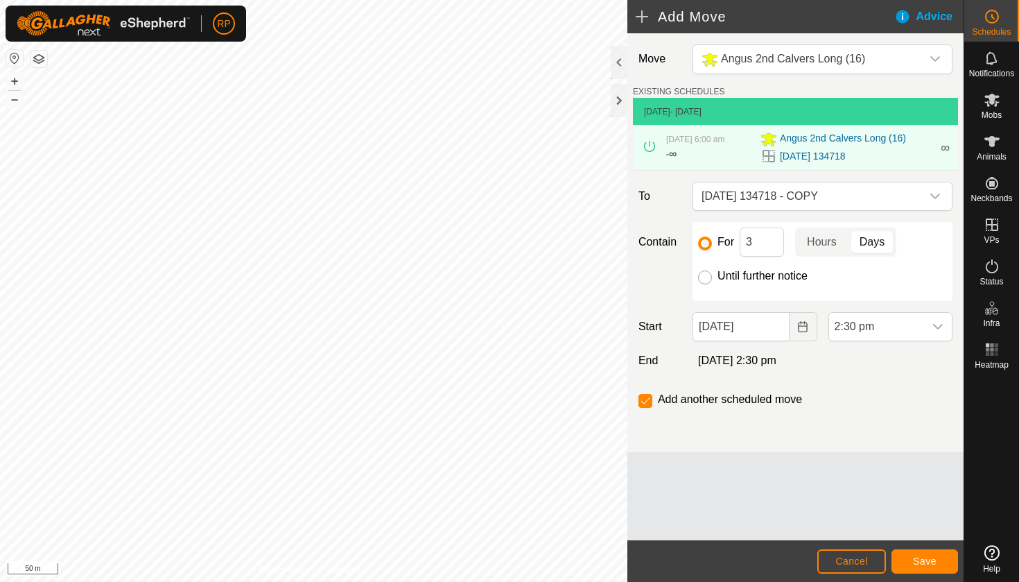
click at [702, 284] on input "Until further notice" at bounding box center [705, 277] width 14 height 14
radio input "true"
checkbox input "false"
click at [800, 332] on icon "Choose Date" at bounding box center [802, 326] width 11 height 11
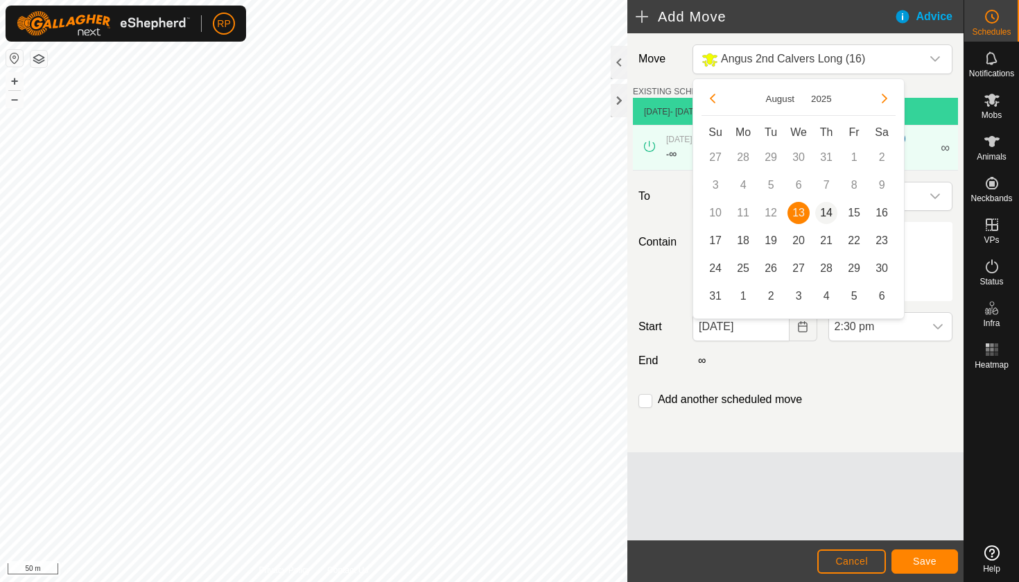
click at [830, 216] on span "14" at bounding box center [826, 213] width 22 height 22
type input "[DATE]"
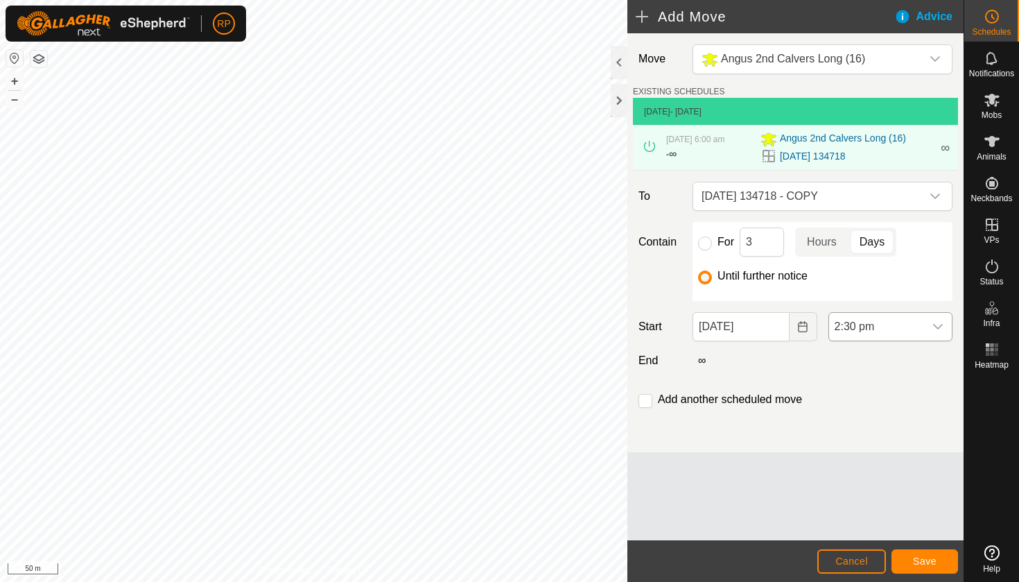
click at [936, 329] on div "dropdown trigger" at bounding box center [938, 327] width 28 height 28
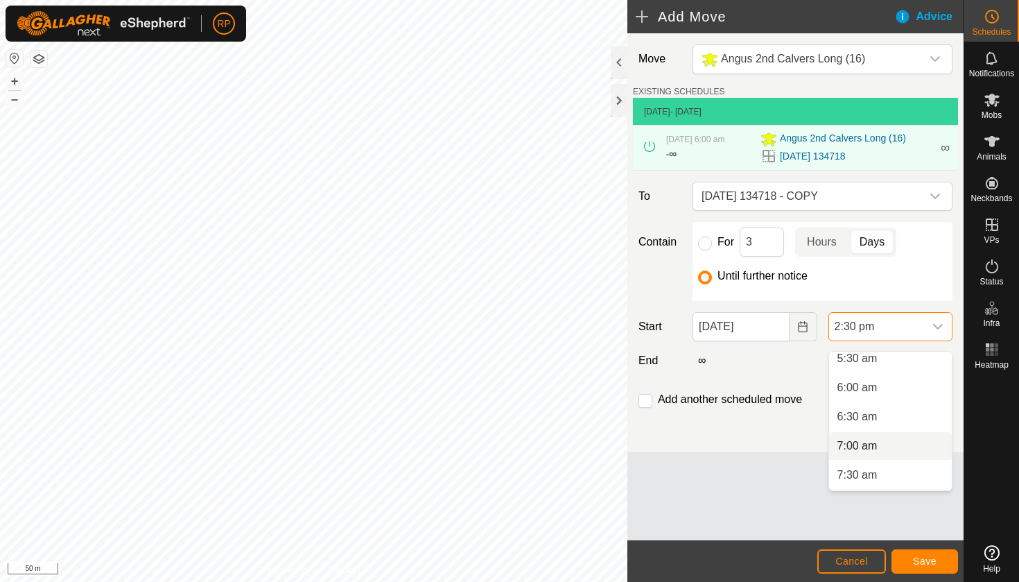
scroll to position [325, 0]
click at [875, 396] on li "6:00 am" at bounding box center [890, 390] width 123 height 28
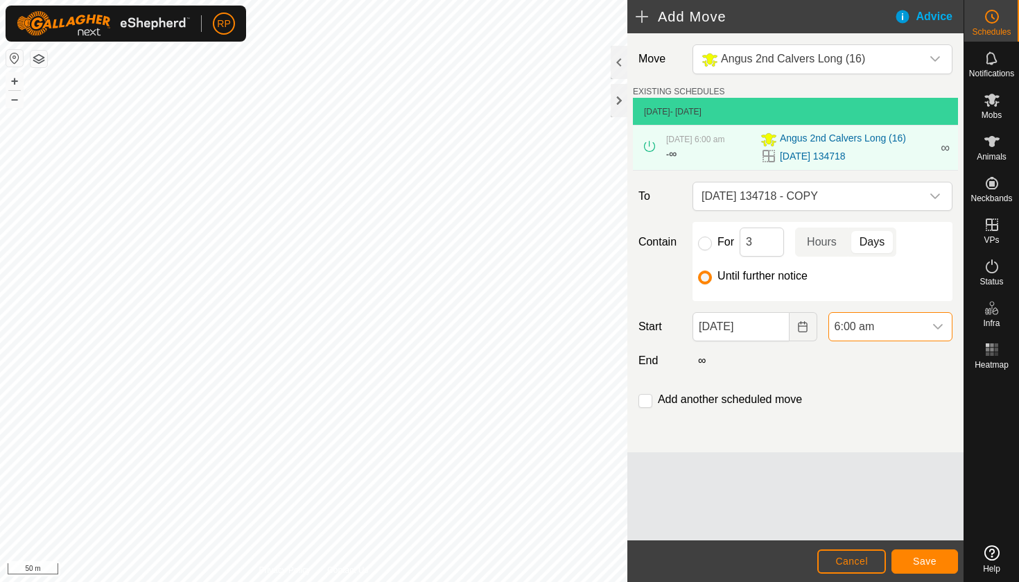
scroll to position [733, 0]
click at [919, 566] on span "Save" at bounding box center [925, 560] width 24 height 11
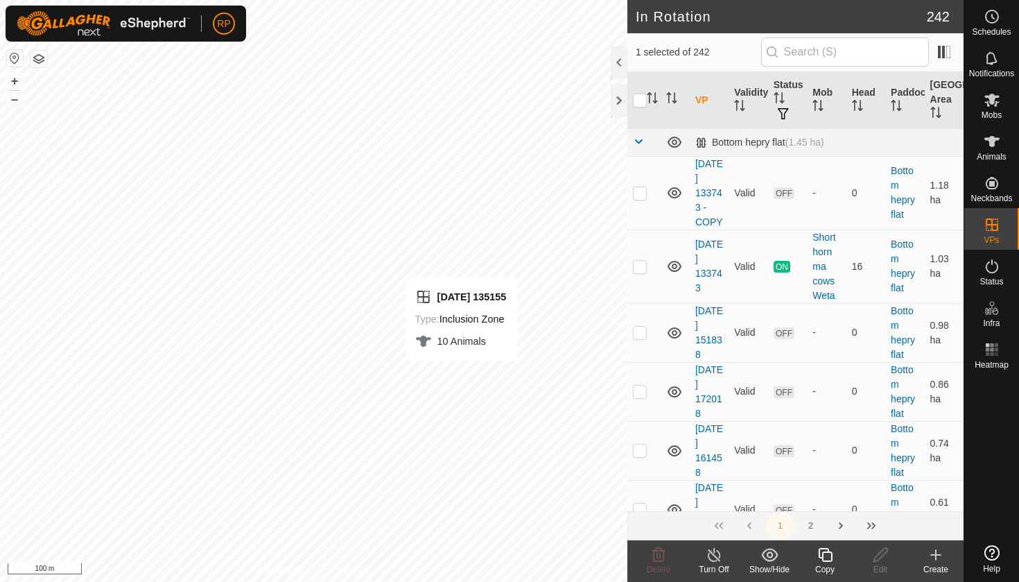
click at [821, 552] on icon at bounding box center [825, 554] width 17 height 17
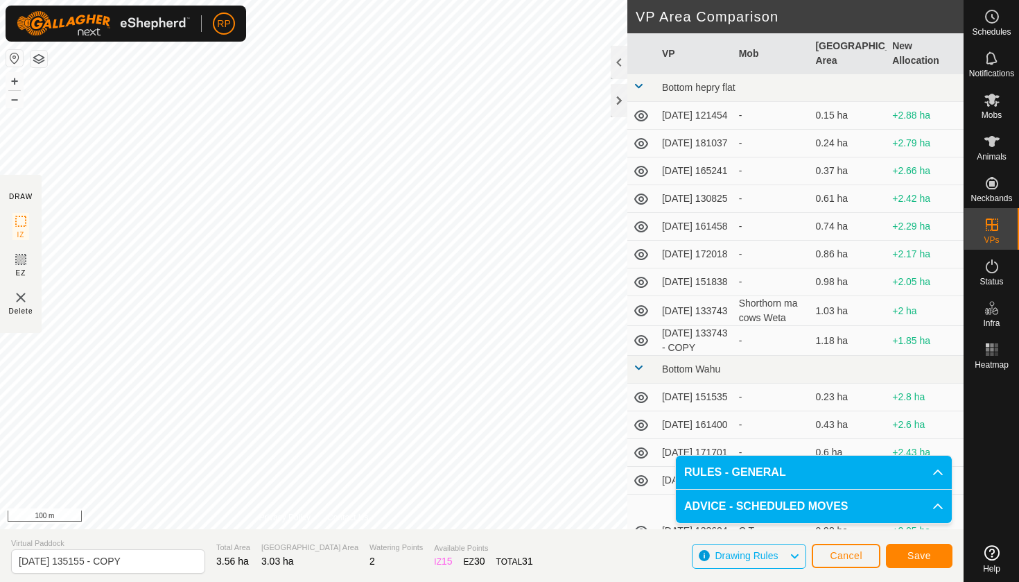
click at [907, 555] on span "Save" at bounding box center [919, 555] width 24 height 11
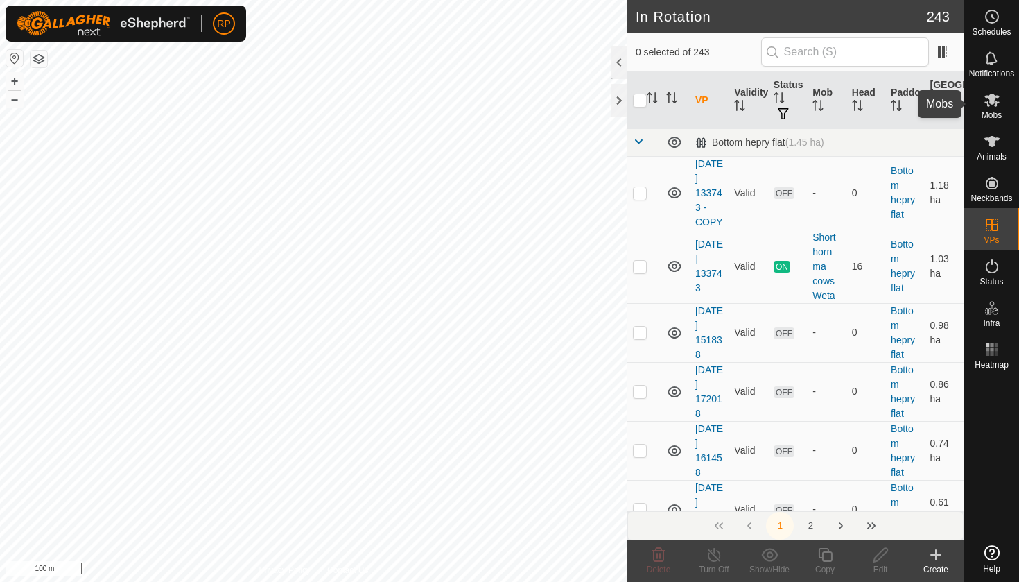
click at [993, 111] on span "Mobs" at bounding box center [992, 115] width 20 height 8
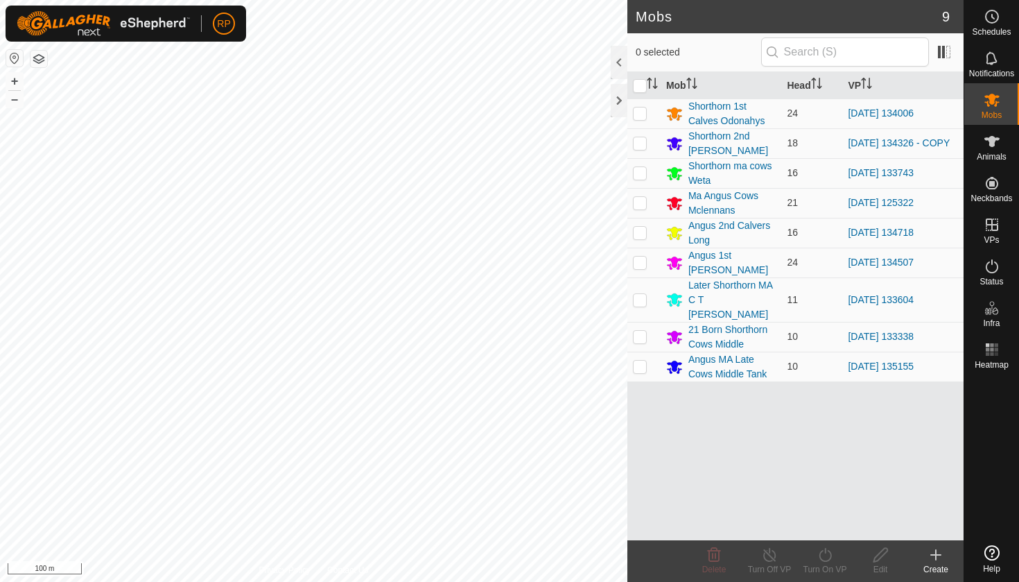
click at [991, 105] on icon at bounding box center [992, 99] width 17 height 17
click at [641, 360] on p-checkbox at bounding box center [640, 365] width 14 height 11
checkbox input "true"
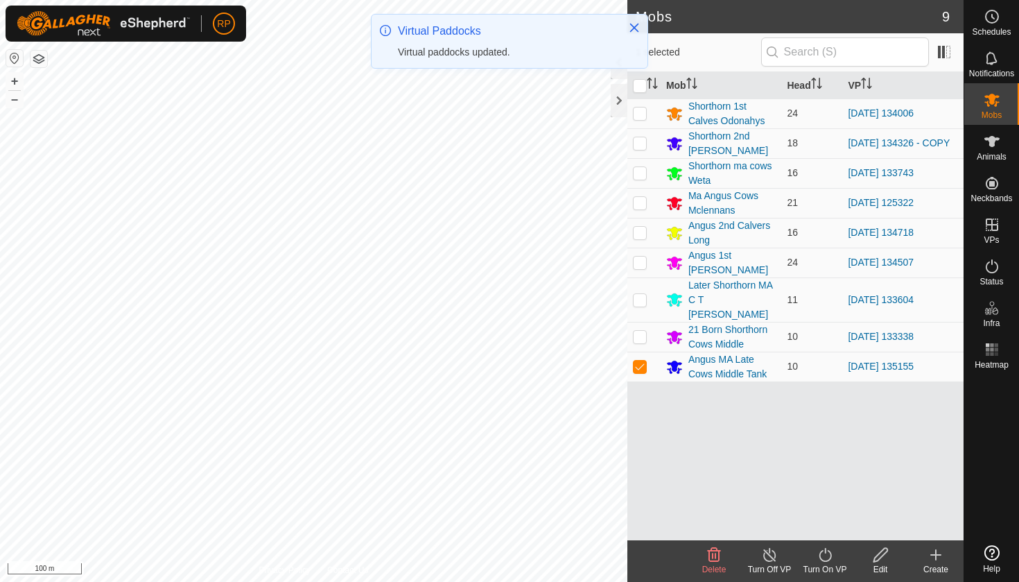
click at [830, 554] on icon at bounding box center [825, 555] width 12 height 14
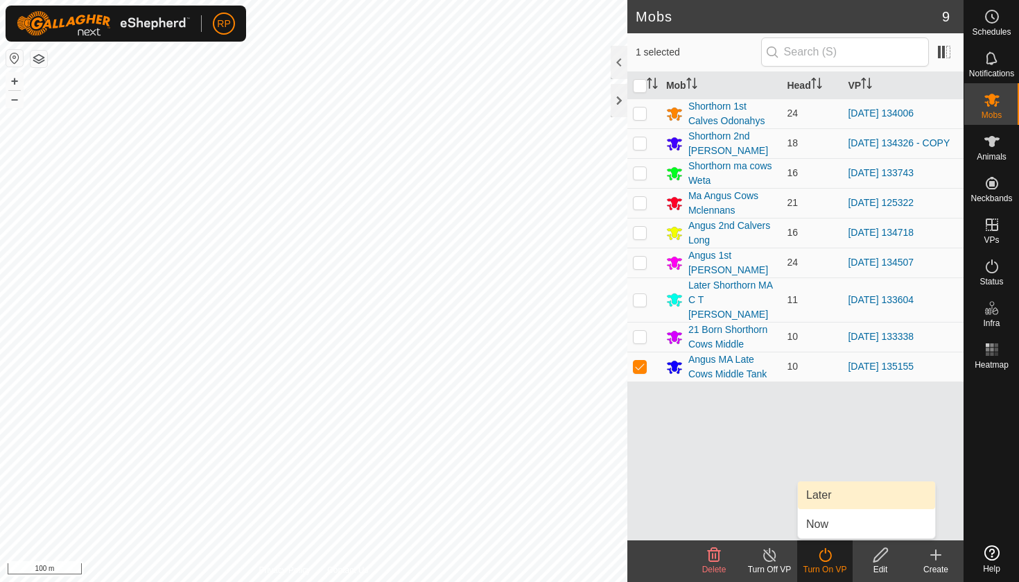
click at [817, 491] on link "Later" at bounding box center [866, 495] width 137 height 28
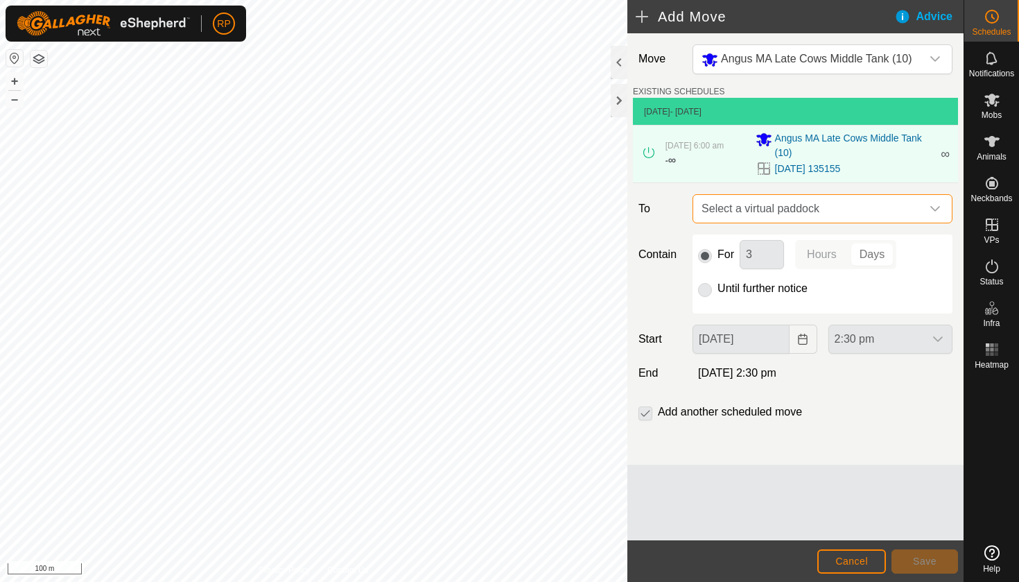
click at [709, 218] on span "Select a virtual paddock" at bounding box center [808, 209] width 225 height 28
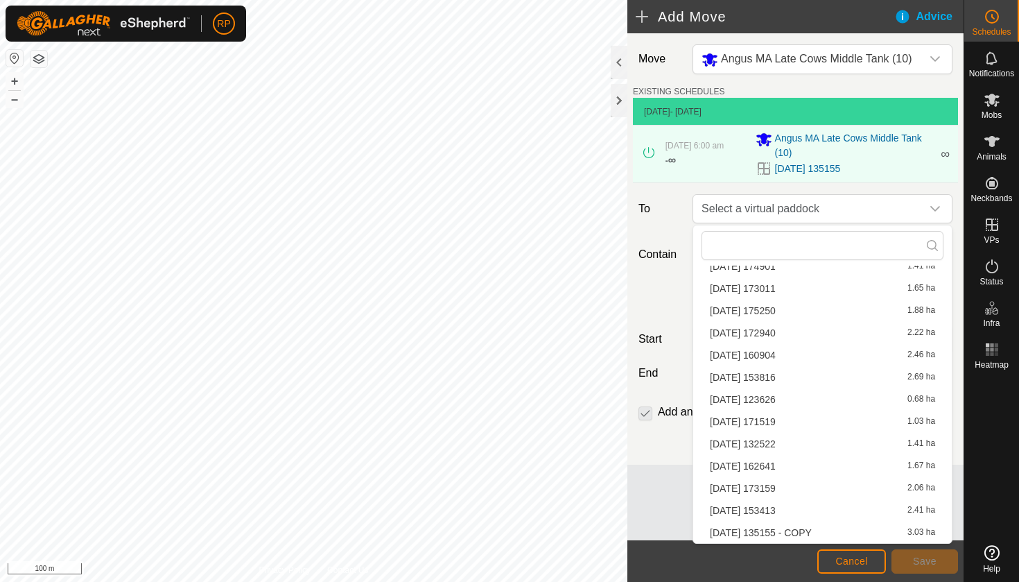
scroll to position [219, 0]
click at [812, 532] on li "[DATE] 135155 - COPY 3.03 ha" at bounding box center [822, 532] width 242 height 21
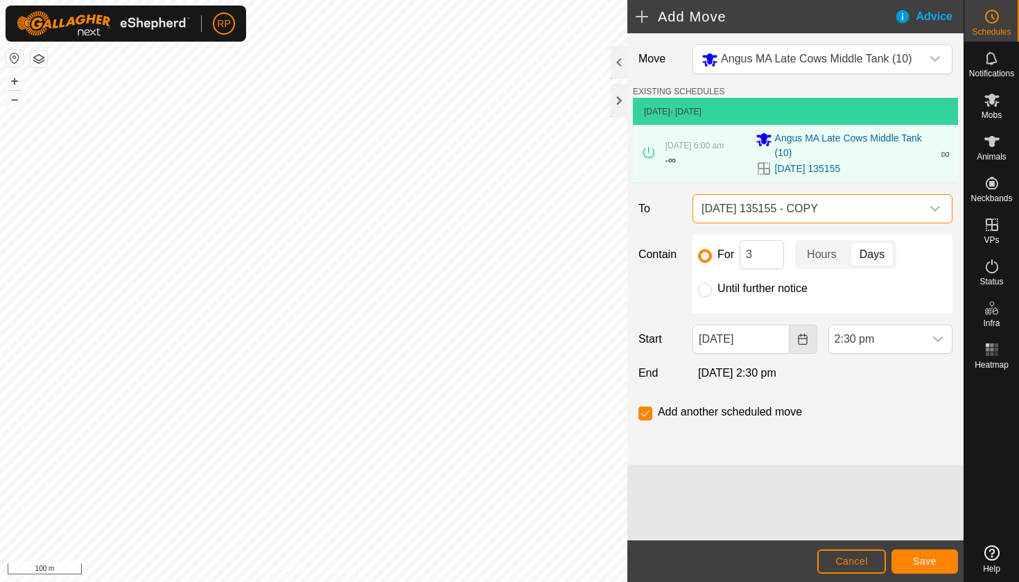
click at [803, 347] on button "Choose Date" at bounding box center [804, 338] width 28 height 29
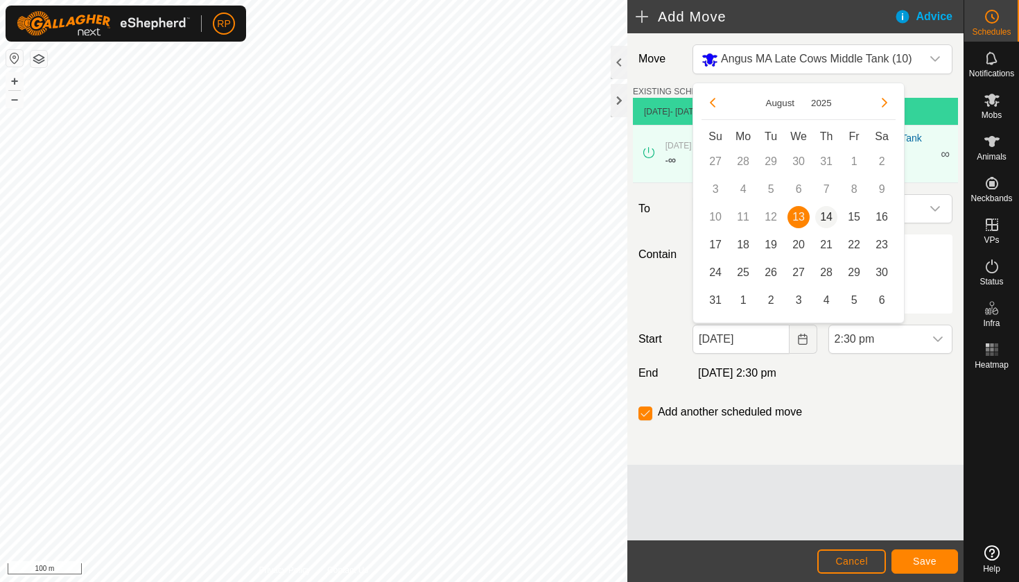
click at [834, 214] on span "14" at bounding box center [826, 217] width 22 height 22
type input "[DATE]"
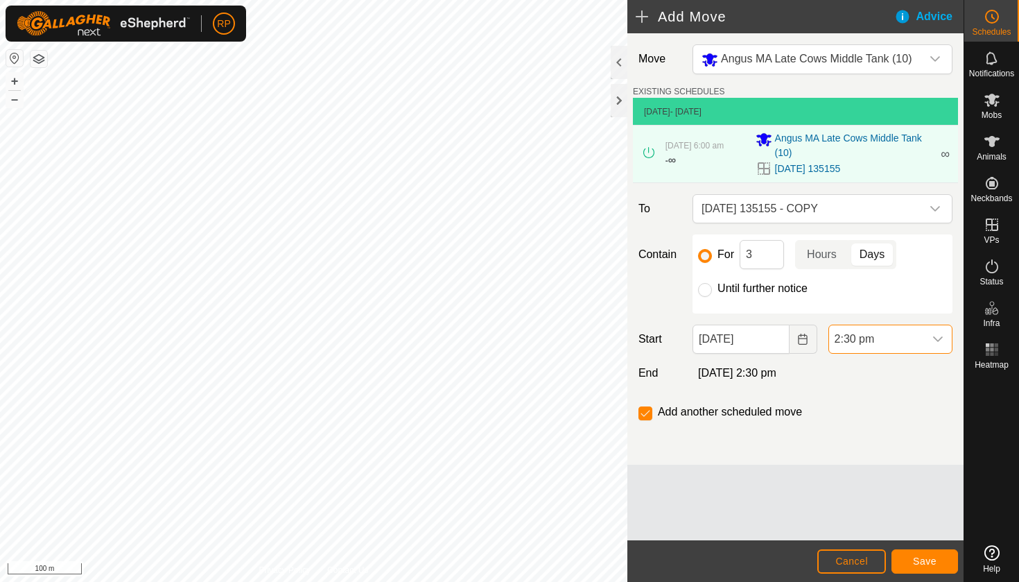
click at [873, 334] on span "2:30 pm" at bounding box center [876, 339] width 95 height 28
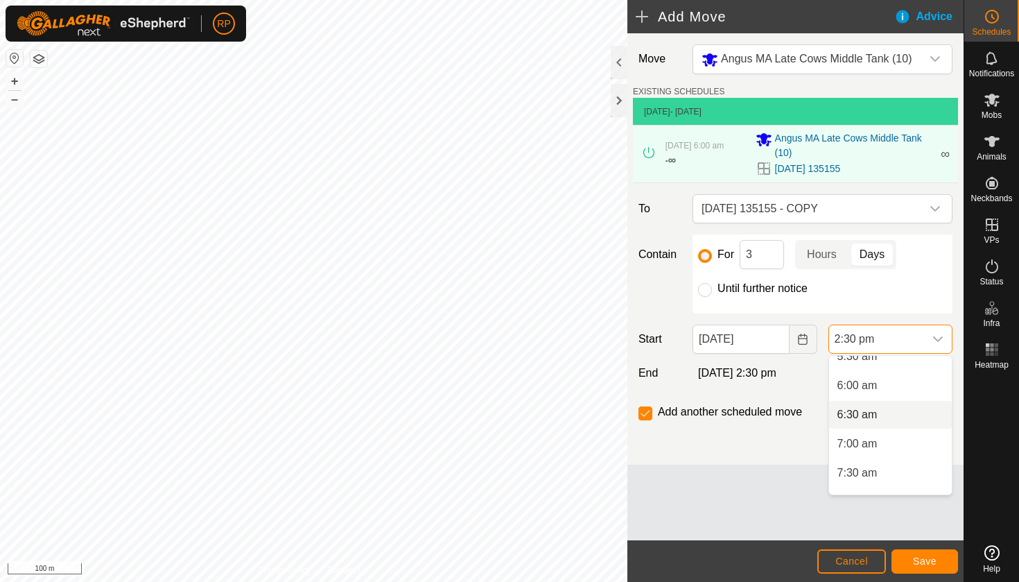
scroll to position [331, 0]
click at [867, 387] on li "6:00 am" at bounding box center [890, 388] width 123 height 28
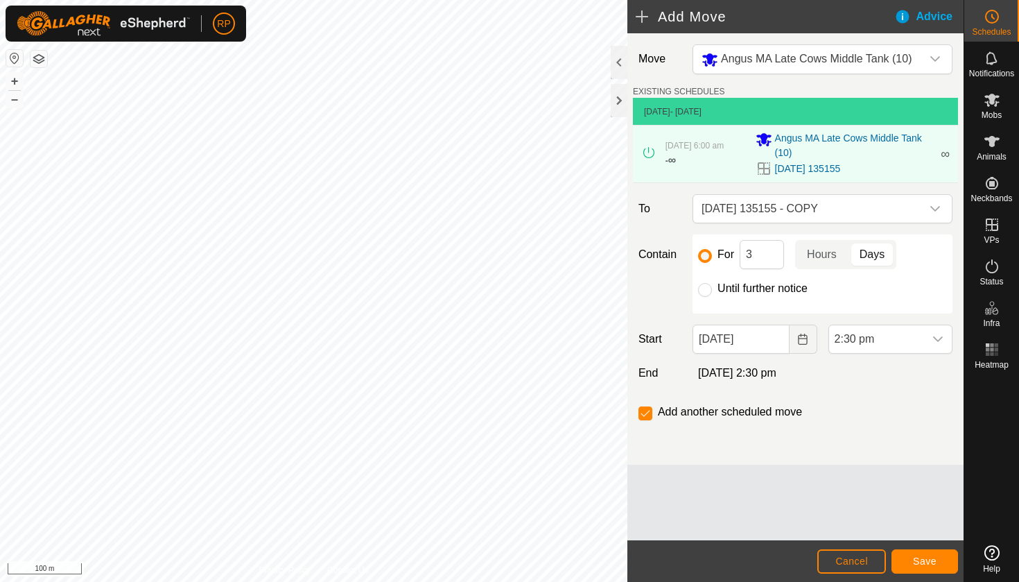
scroll to position [733, 0]
click at [707, 293] on input "Until further notice" at bounding box center [705, 290] width 14 height 14
radio input "true"
checkbox input "false"
click at [921, 569] on button "Save" at bounding box center [924, 561] width 67 height 24
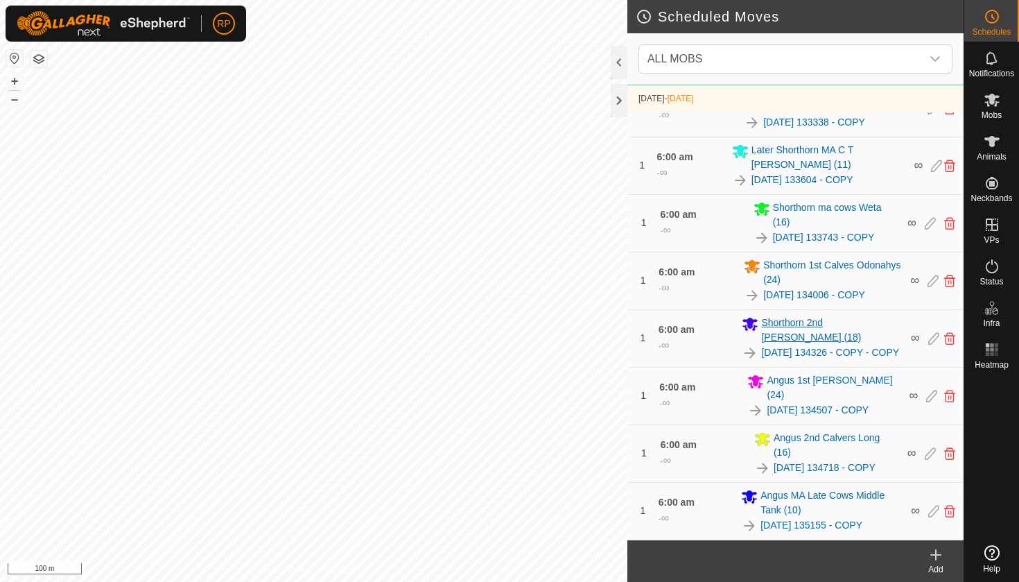
scroll to position [505, 0]
